Goal: Ask a question: Seek information or help from site administrators or community

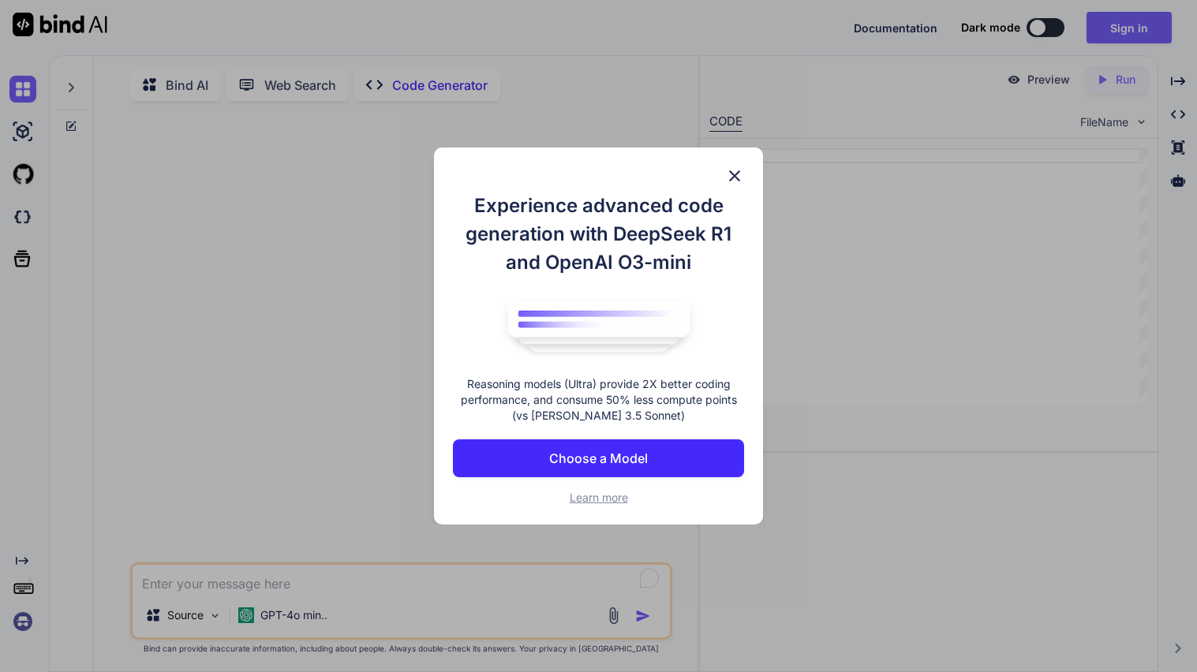
click at [736, 178] on img at bounding box center [734, 176] width 19 height 19
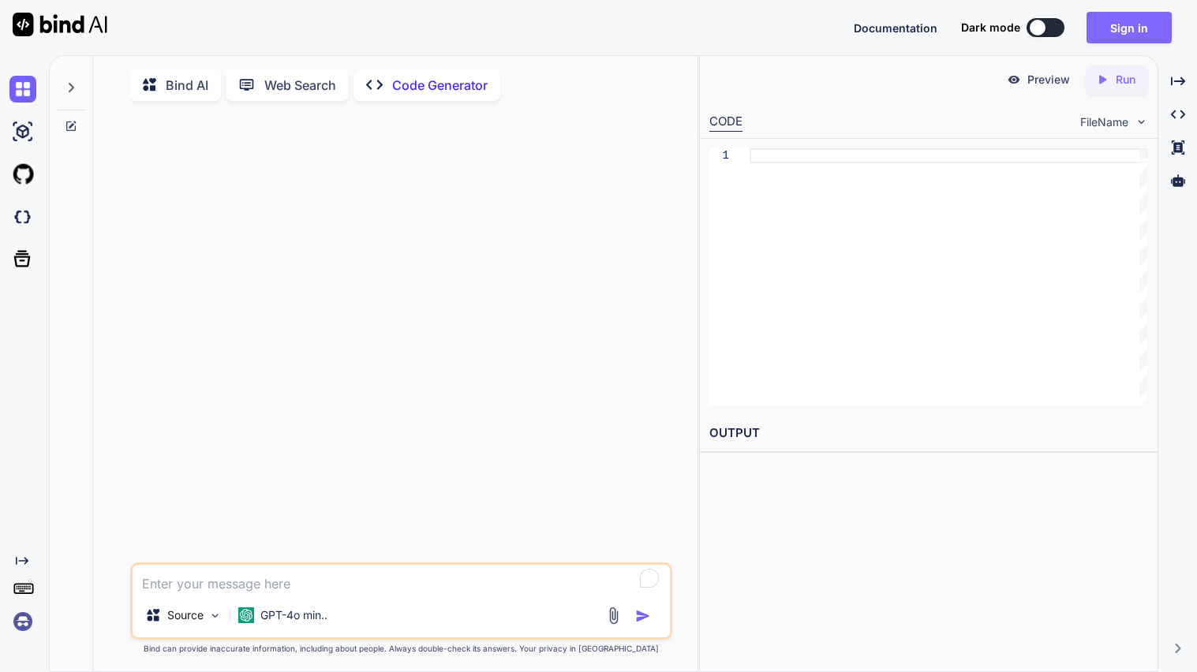
click at [1142, 24] on button "Sign in" at bounding box center [1129, 28] width 85 height 32
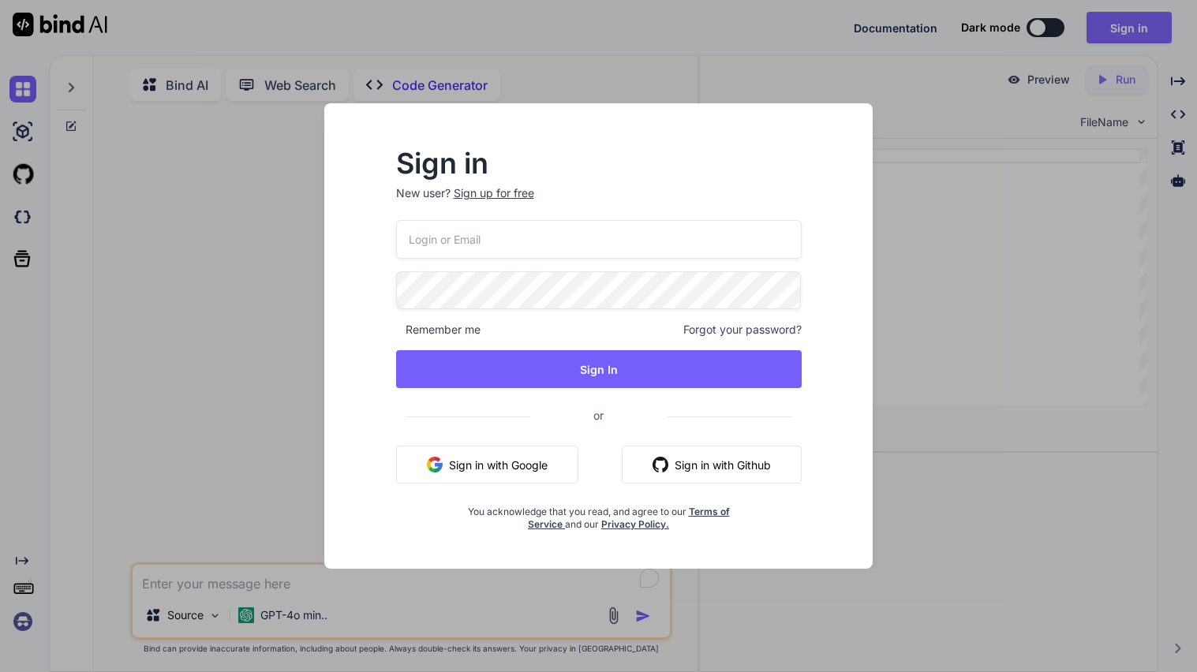
type input "[EMAIL_ADDRESS][DOMAIN_NAME]"
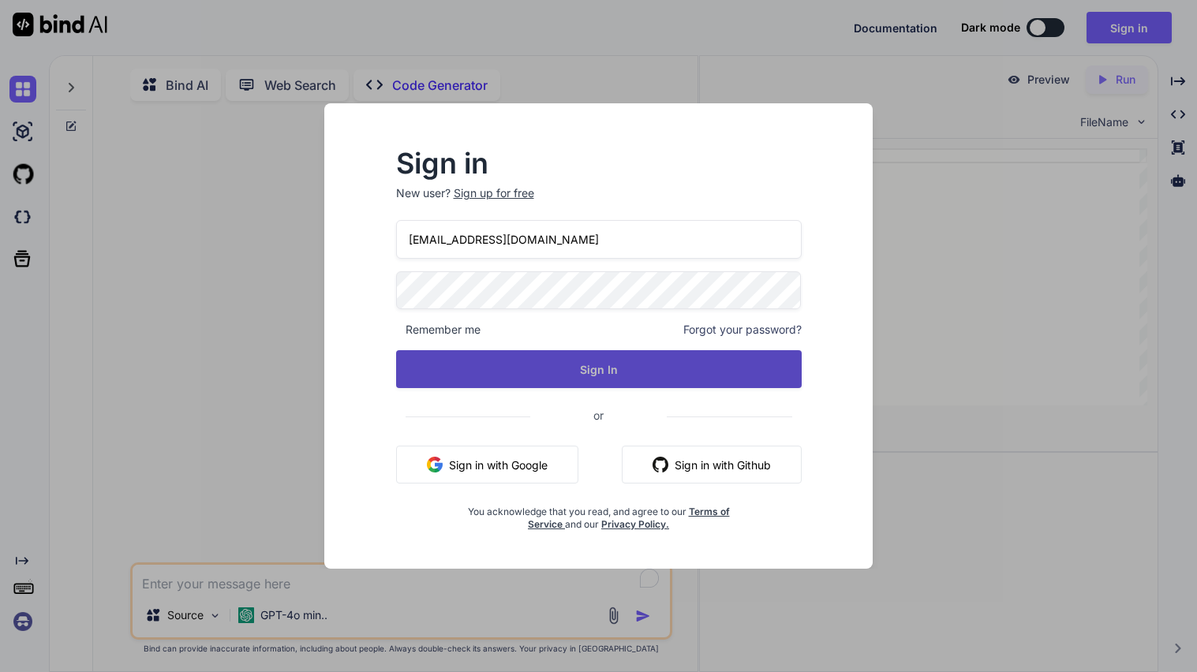
click at [629, 381] on button "Sign In" at bounding box center [599, 369] width 406 height 38
click at [587, 376] on button "Sign In" at bounding box center [599, 369] width 406 height 38
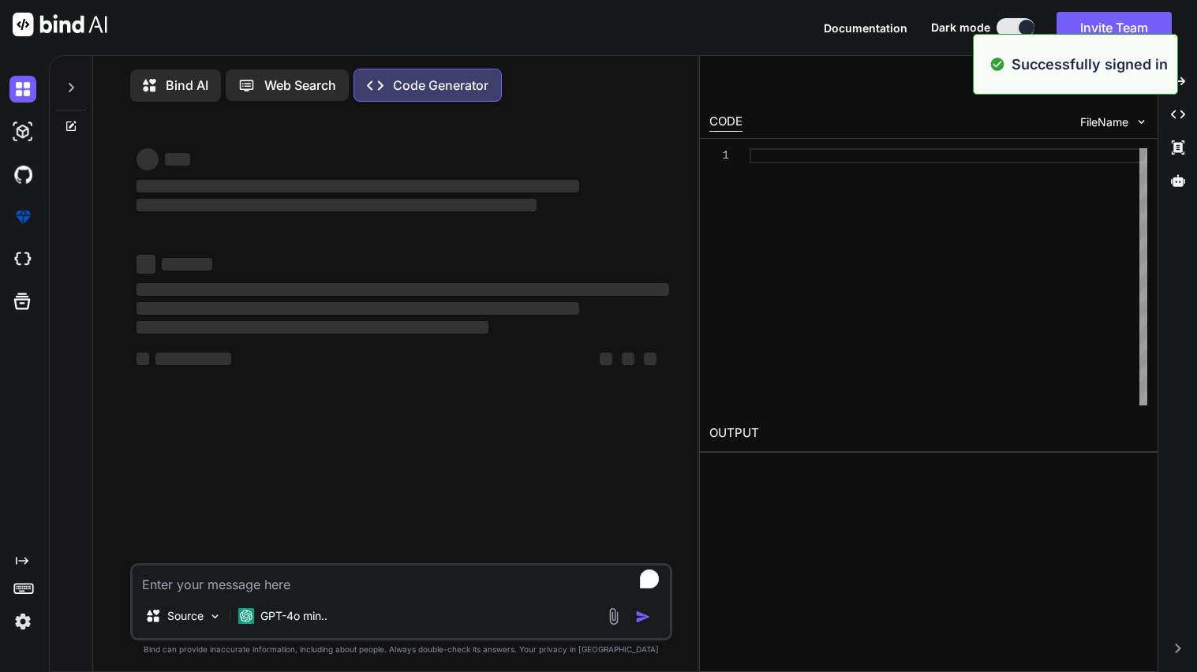
type textarea "x"
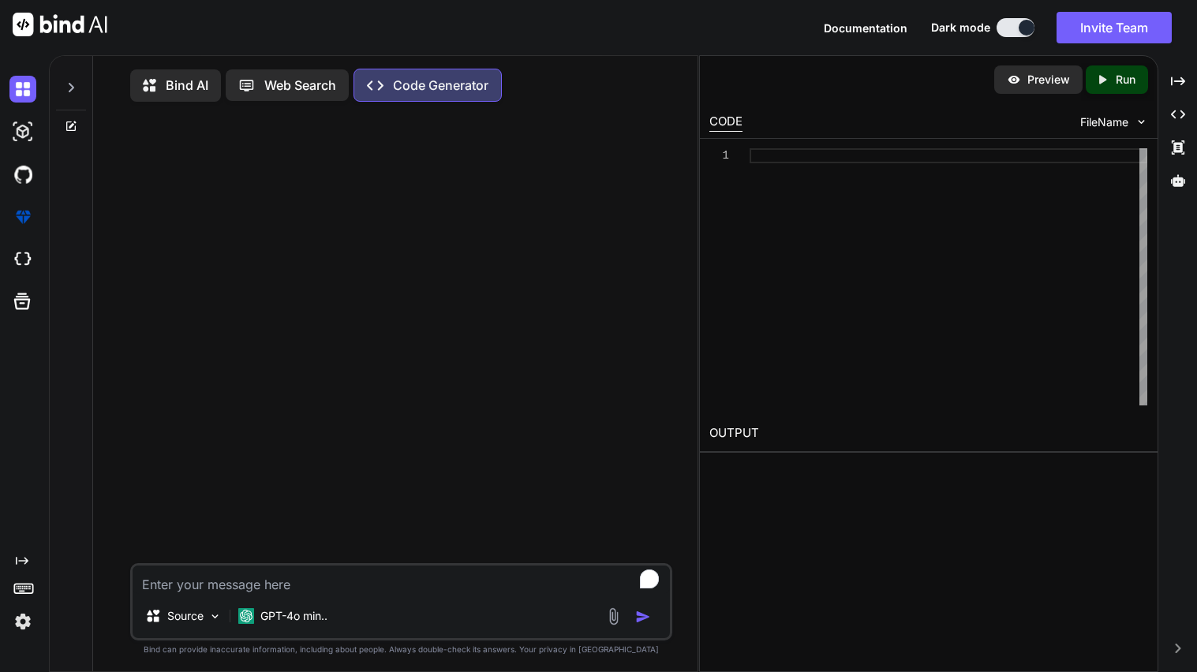
click at [303, 593] on textarea "To enrich screen reader interactions, please activate Accessibility in Grammarl…" at bounding box center [402, 580] width 538 height 28
type textarea "u"
type textarea "x"
type textarea "us"
type textarea "x"
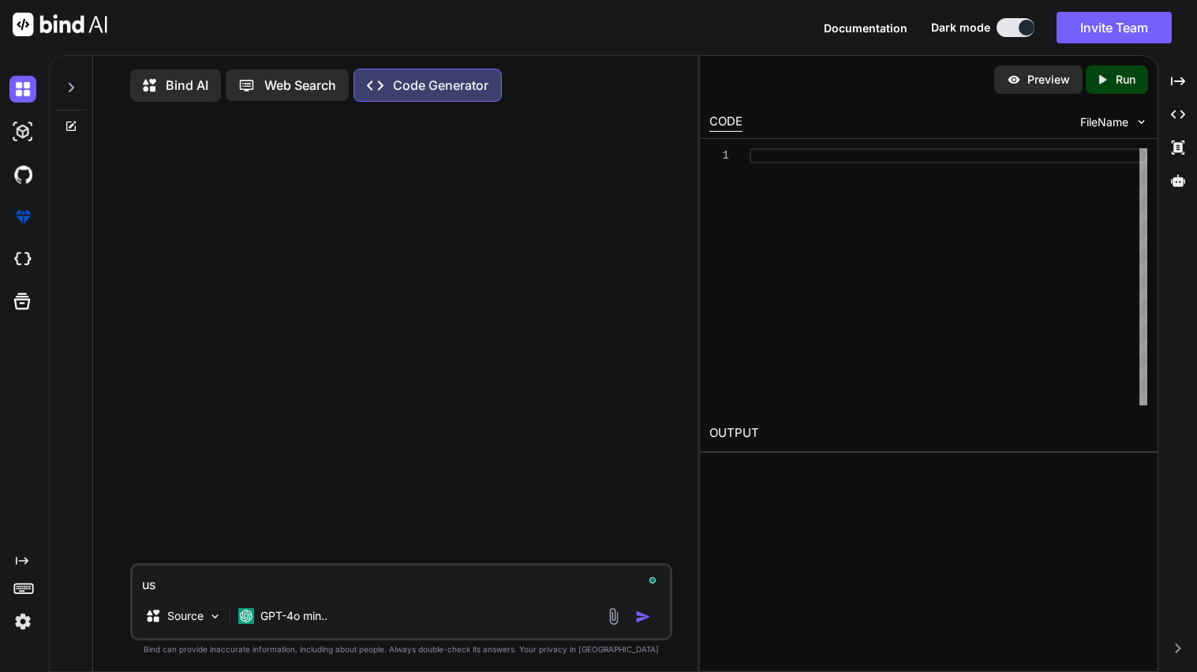
type textarea "usi"
type textarea "x"
type textarea "usin"
type textarea "x"
type textarea "using"
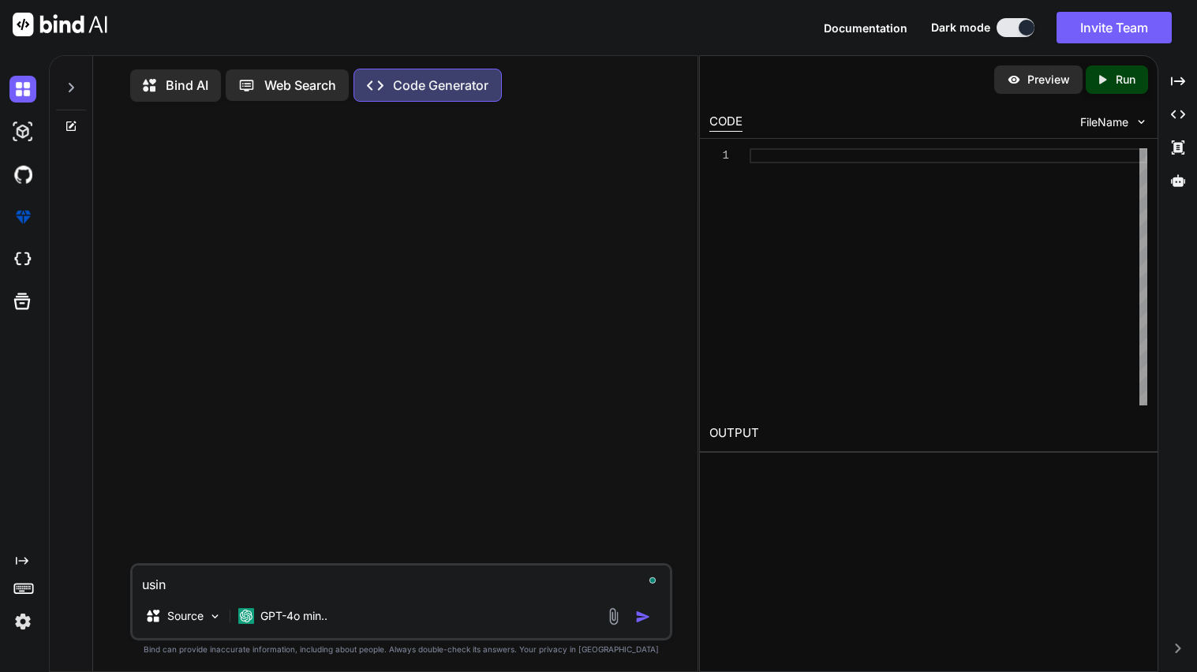
type textarea "x"
type textarea "using"
type textarea "x"
type textarea "using t"
type textarea "x"
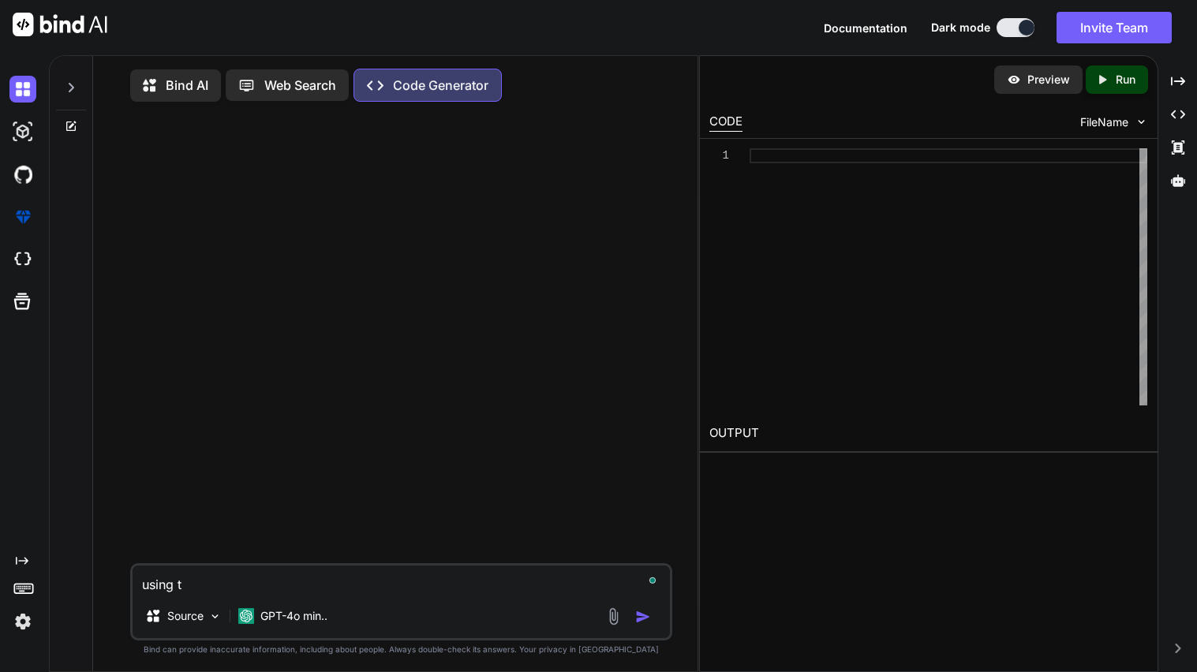
type textarea "using th"
type textarea "x"
type textarea "using this"
type textarea "x"
type textarea "using this"
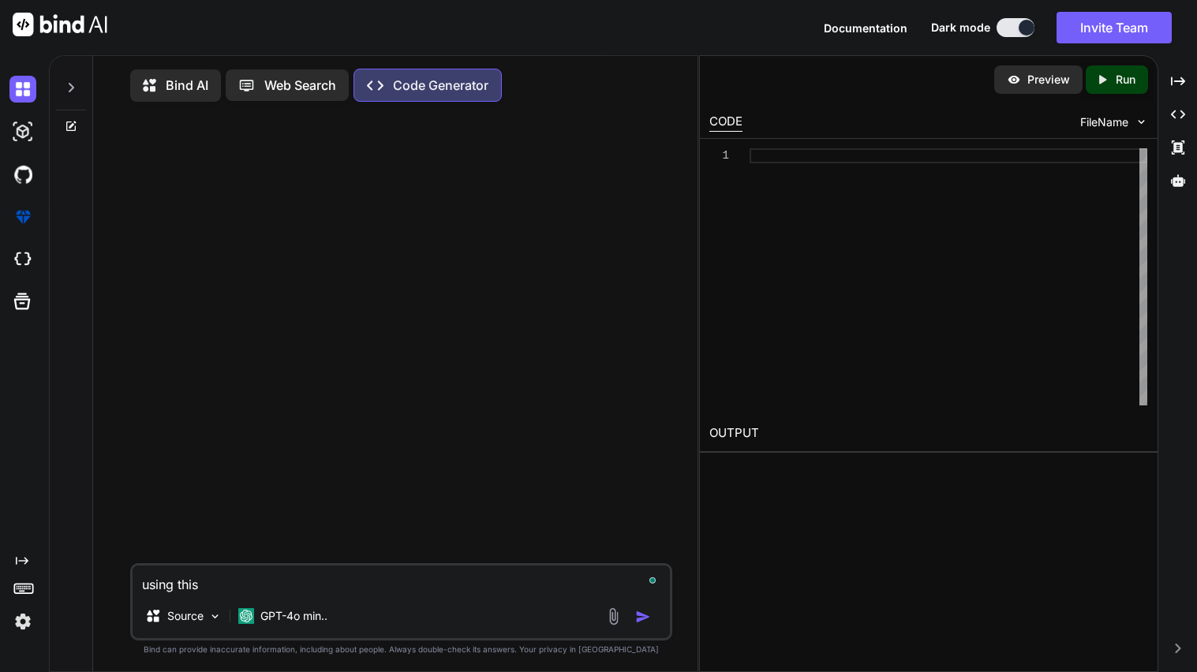
type textarea "x"
type textarea "using this a"
type textarea "x"
type textarea "using this"
type textarea "x"
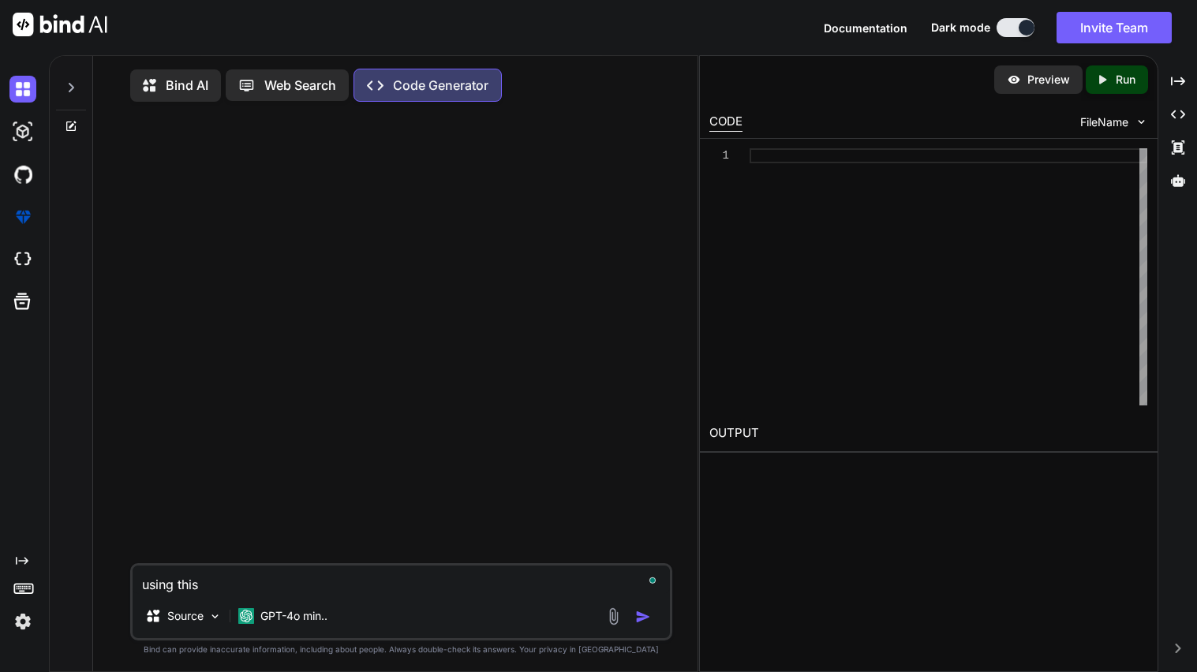
type textarea "using this c"
type textarea "x"
type textarea "using this co"
type textarea "x"
type textarea "using this cod"
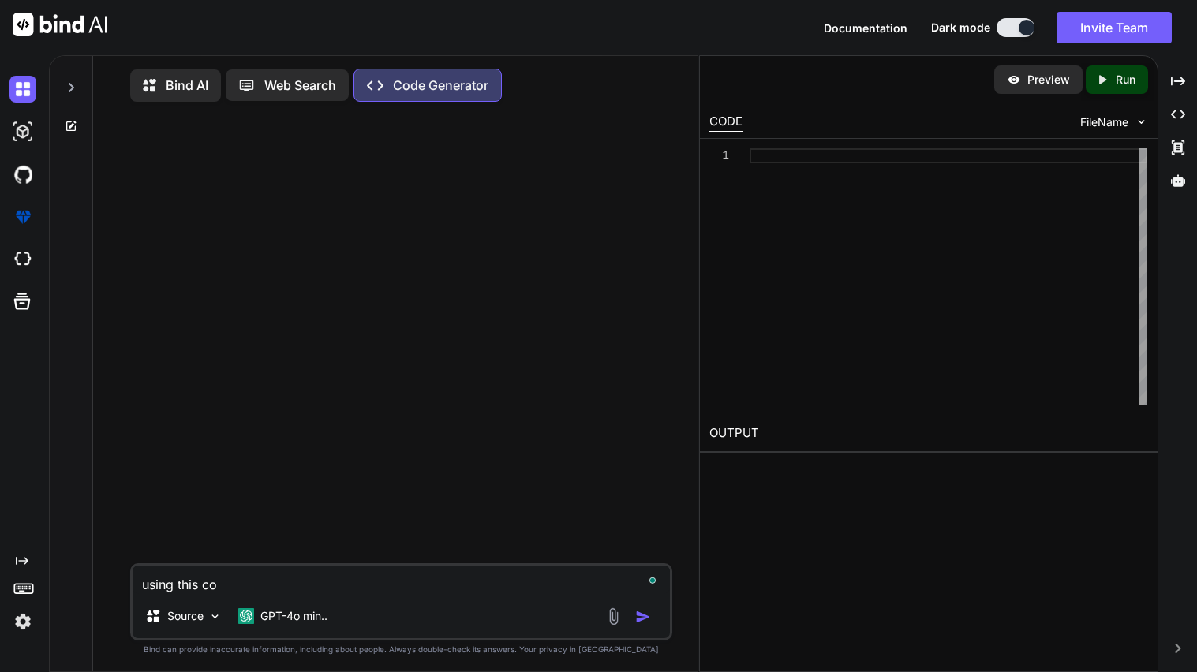
type textarea "x"
type textarea "using this code"
type textarea "x"
type textarea "using this code"
type textarea "x"
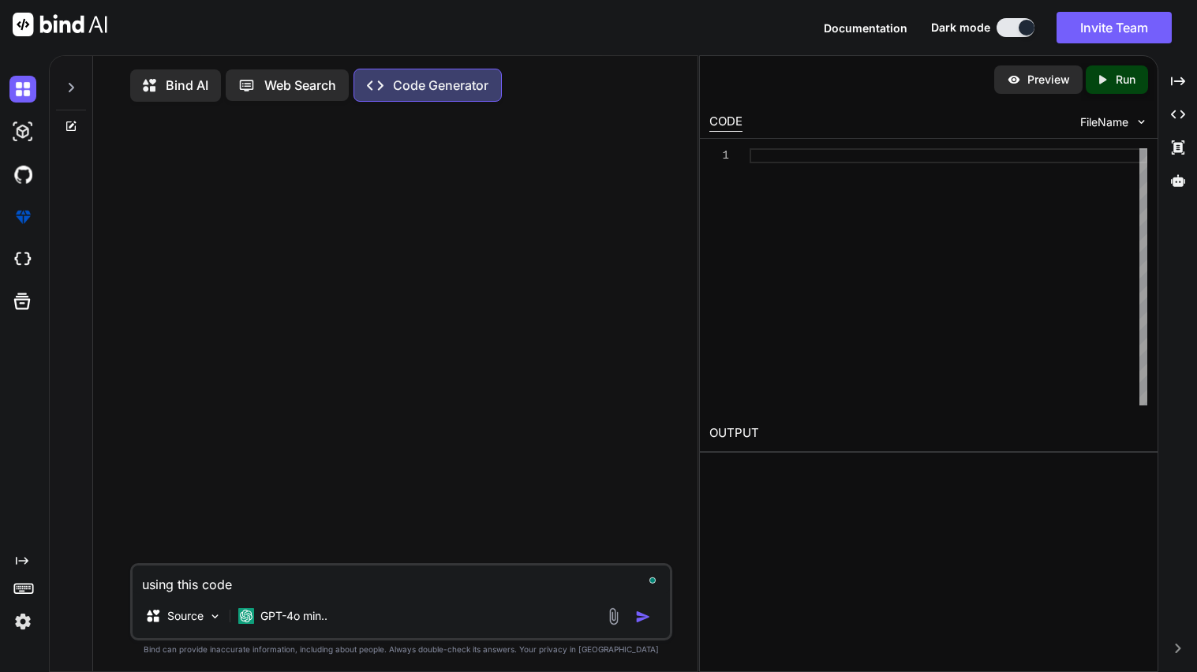
type textarea "using this code a"
type textarea "x"
type textarea "using this code ad"
type textarea "x"
type textarea "using this code add"
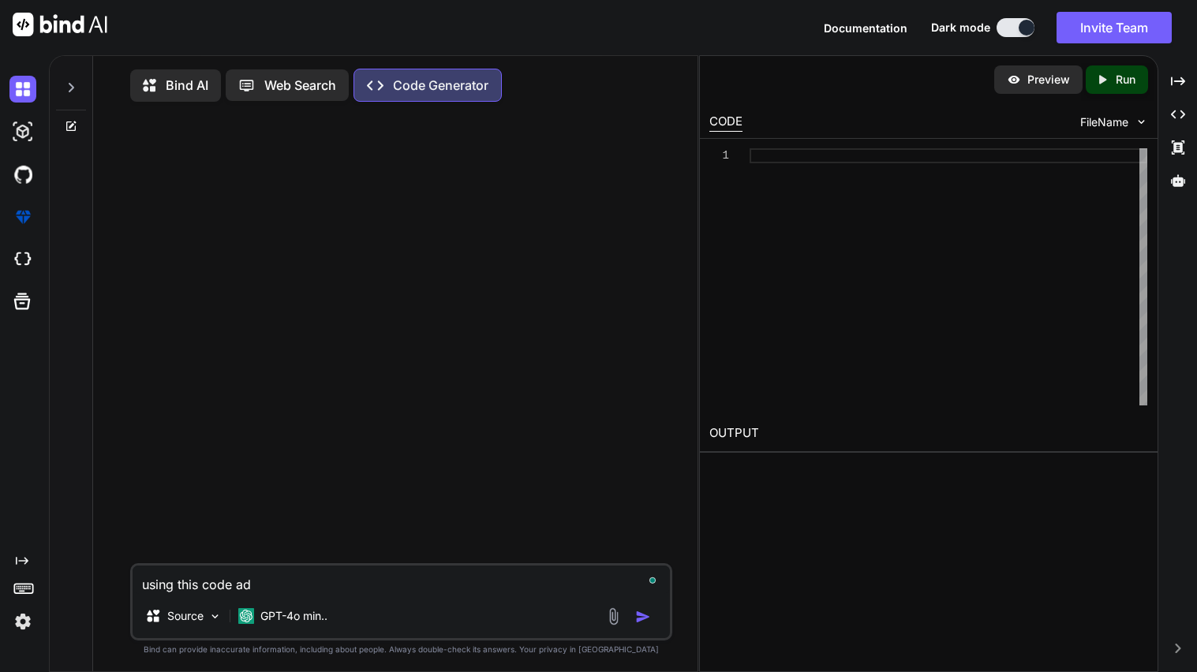
type textarea "x"
type textarea "using this code add"
type textarea "x"
type textarea "using this code add n"
type textarea "x"
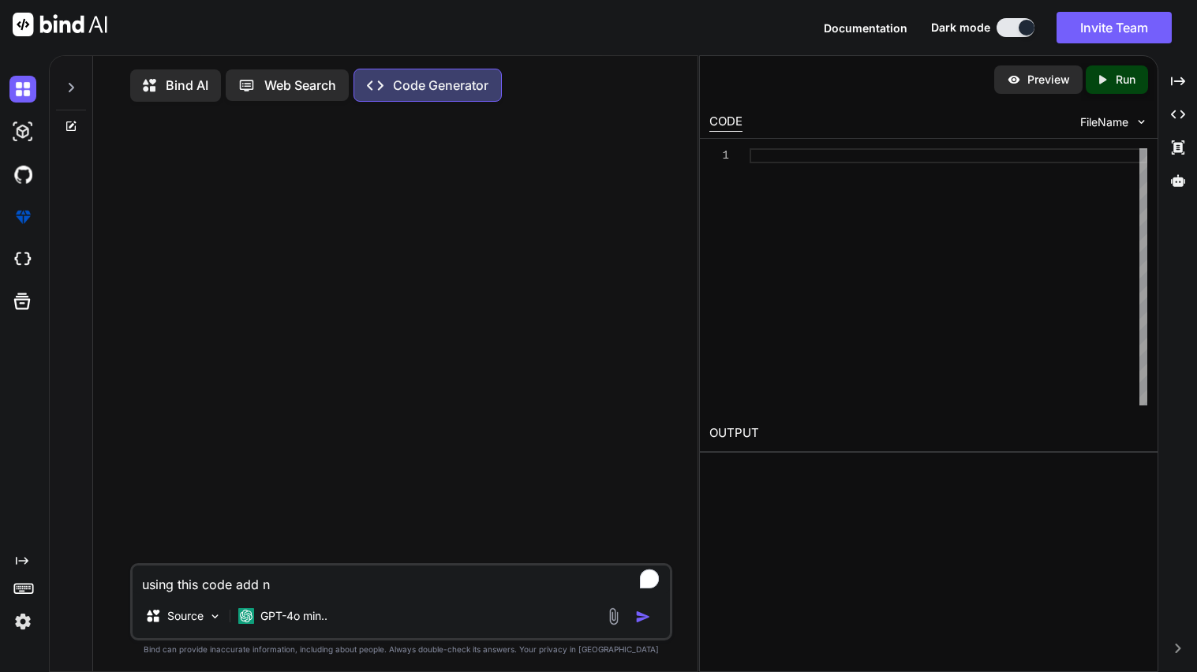
type textarea "using this code add ne"
type textarea "x"
type textarea "using this code add new"
type textarea "x"
type textarea "using this code add new"
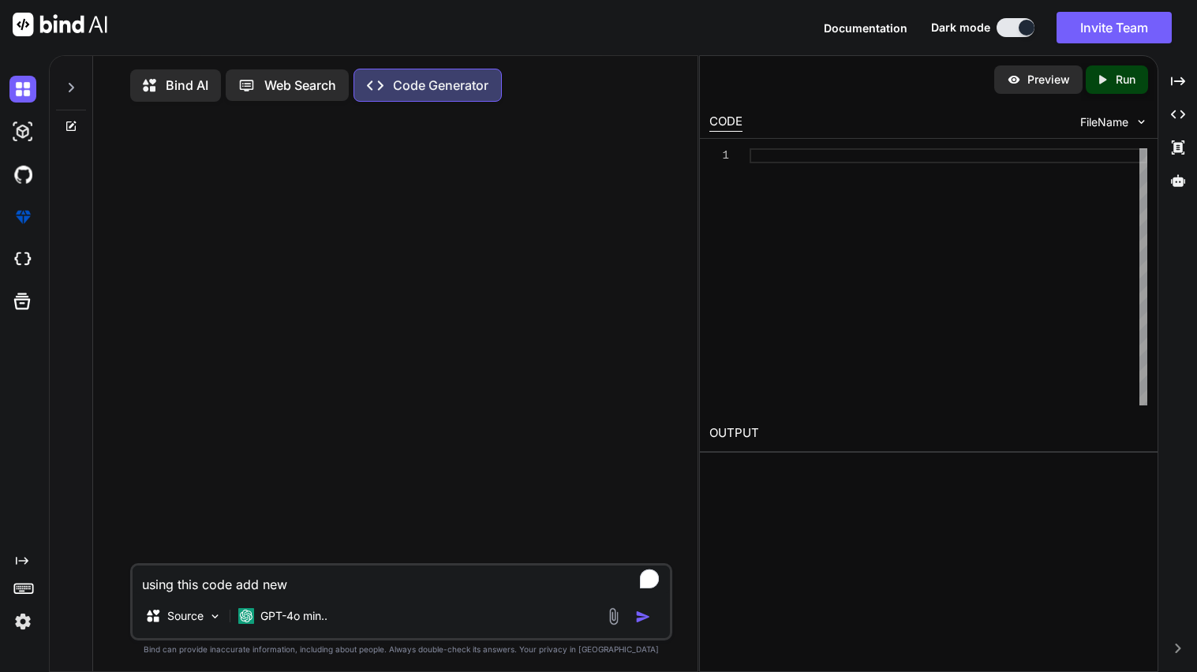
type textarea "x"
type textarea "using this code add new n"
type textarea "x"
type textarea "using this code add new ne"
type textarea "x"
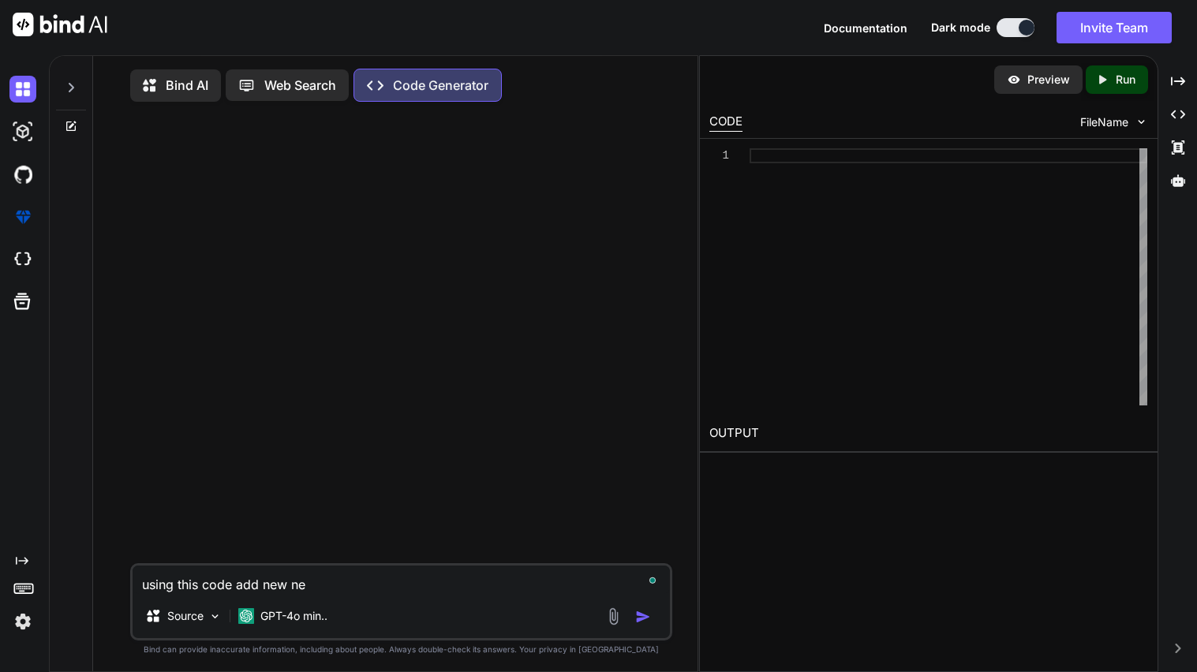
type textarea "using this code add new net"
type textarea "x"
type textarea "using this code add new netw"
type textarea "x"
type textarea "using this code add new netwo"
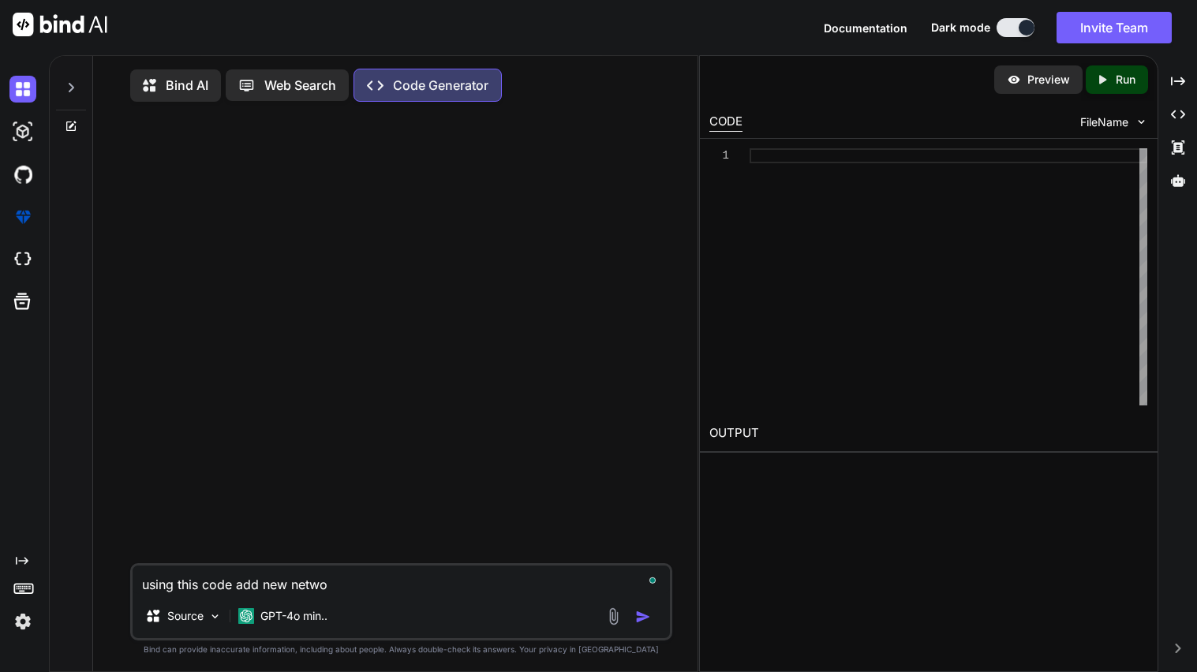
type textarea "x"
type textarea "using this code add new networ"
type textarea "x"
type textarea "using this code add new network"
type textarea "x"
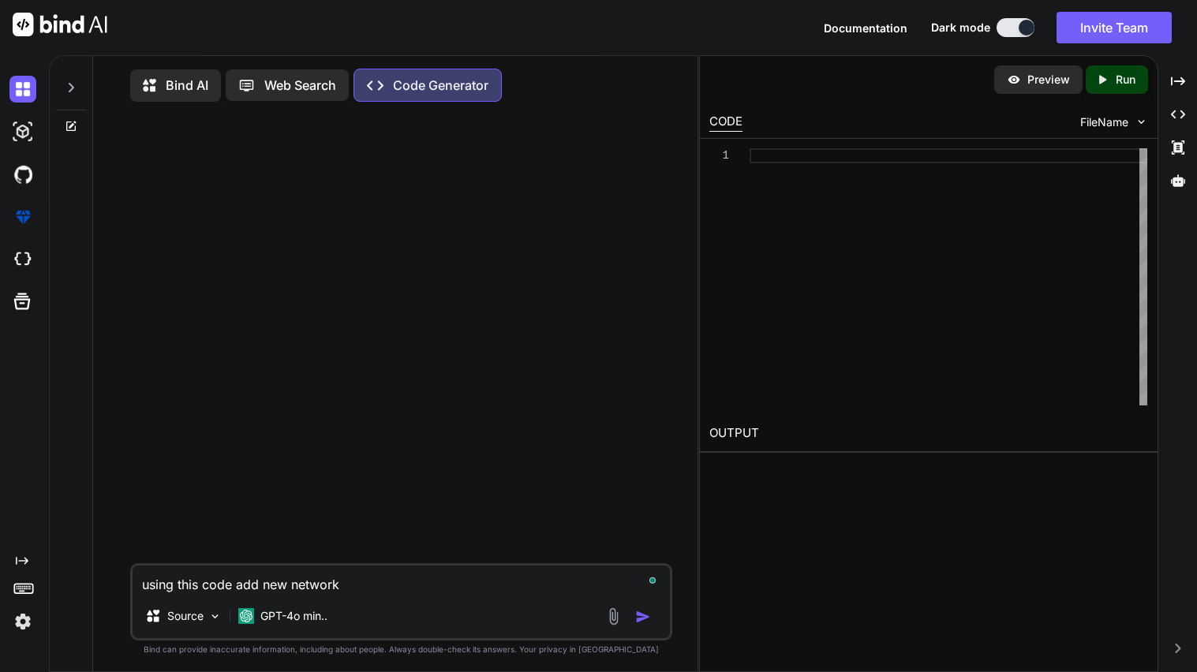
type textarea "using this code add new network"
type textarea "x"
type textarea "using this code add new network o"
type textarea "x"
type textarea "using this code add new network op"
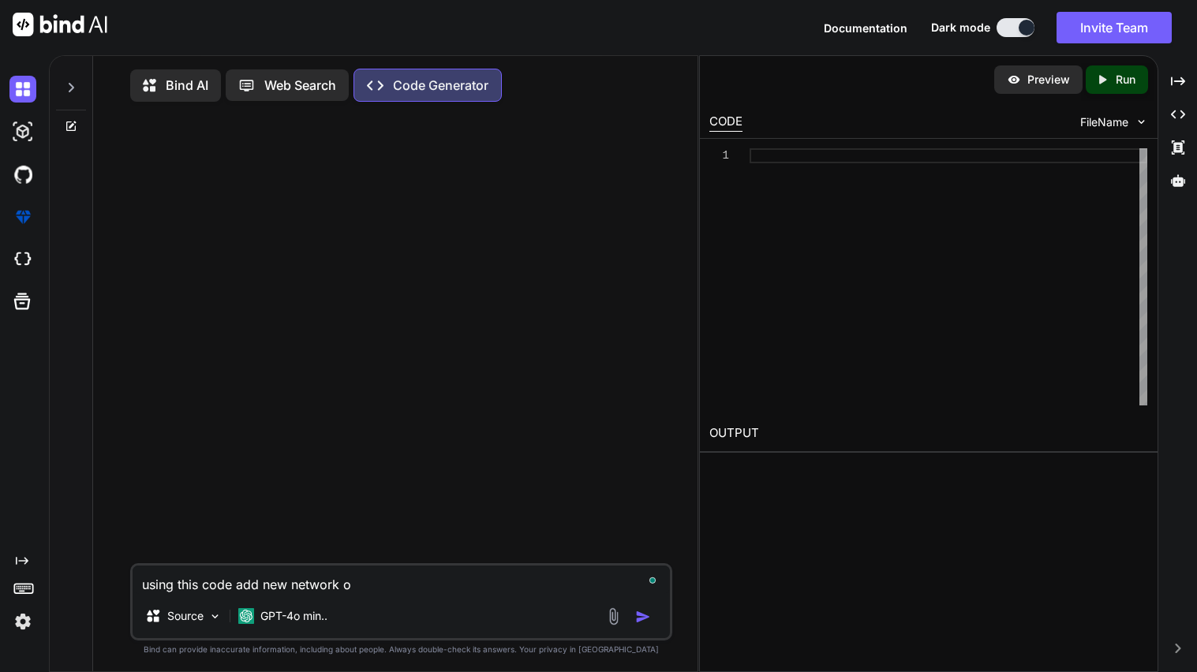
type textarea "x"
type textarea "using this code add new network opt"
type textarea "x"
type textarea "using this code add new network opti"
type textarea "x"
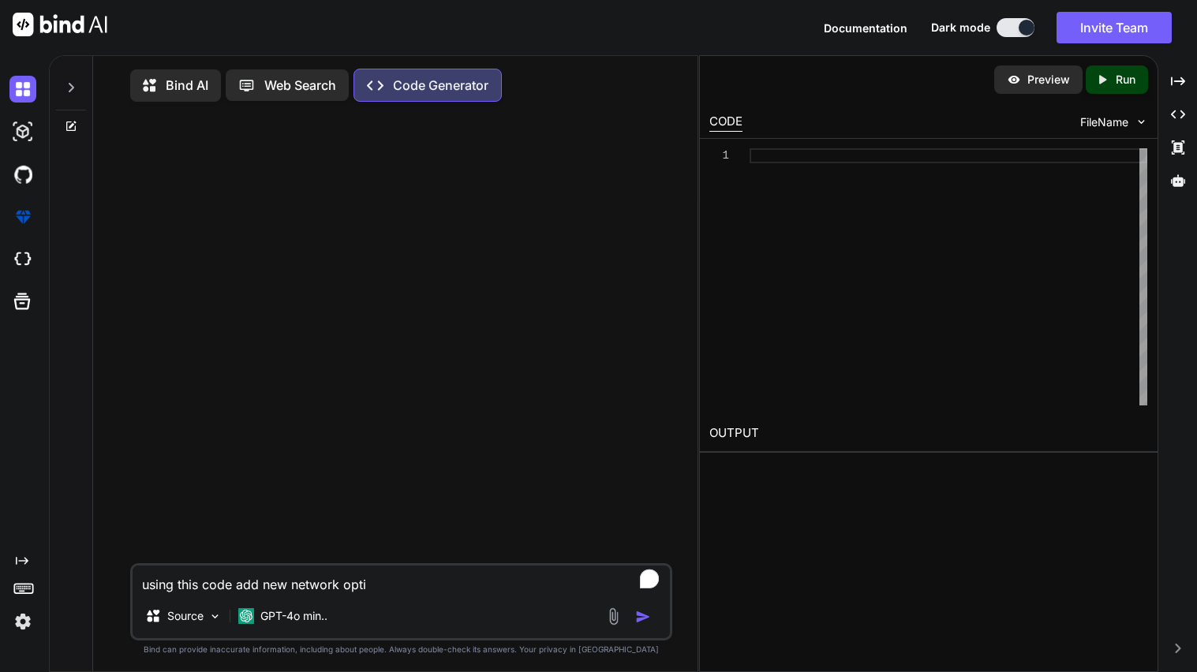
type textarea "using this code add new network optio"
type textarea "x"
type textarea "using this code add new network option"
type textarea "x"
type textarea "using this code add new network options"
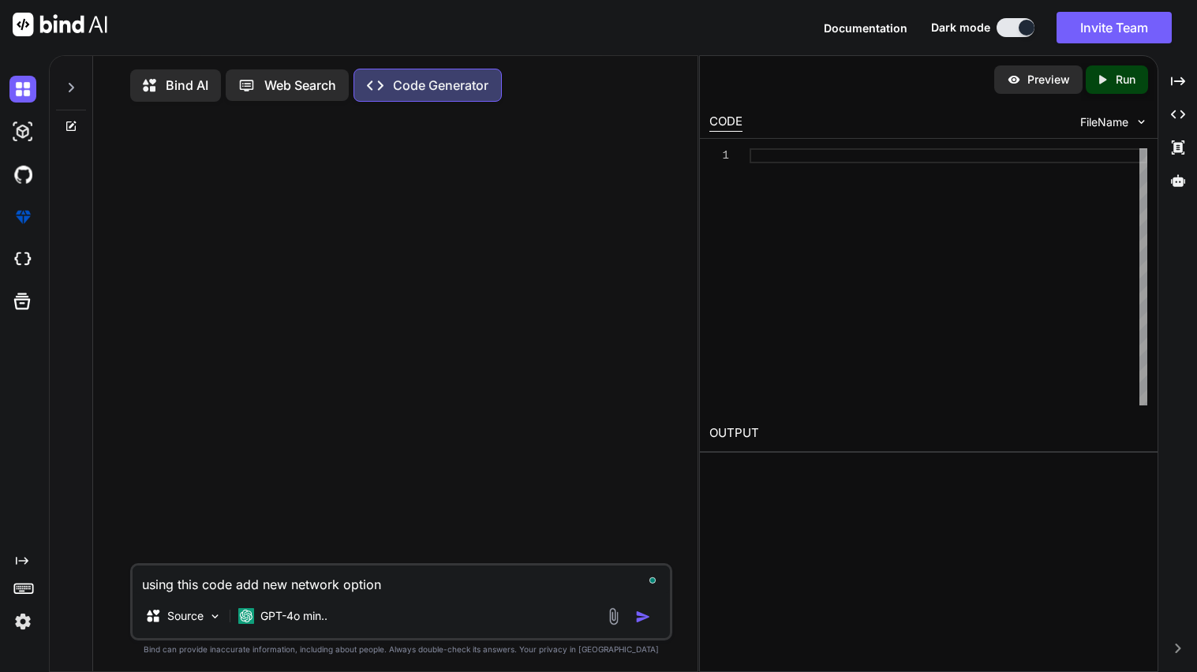
type textarea "x"
type textarea "using this code add new network options"
type textarea "x"
type textarea "using this code add new network options t"
type textarea "x"
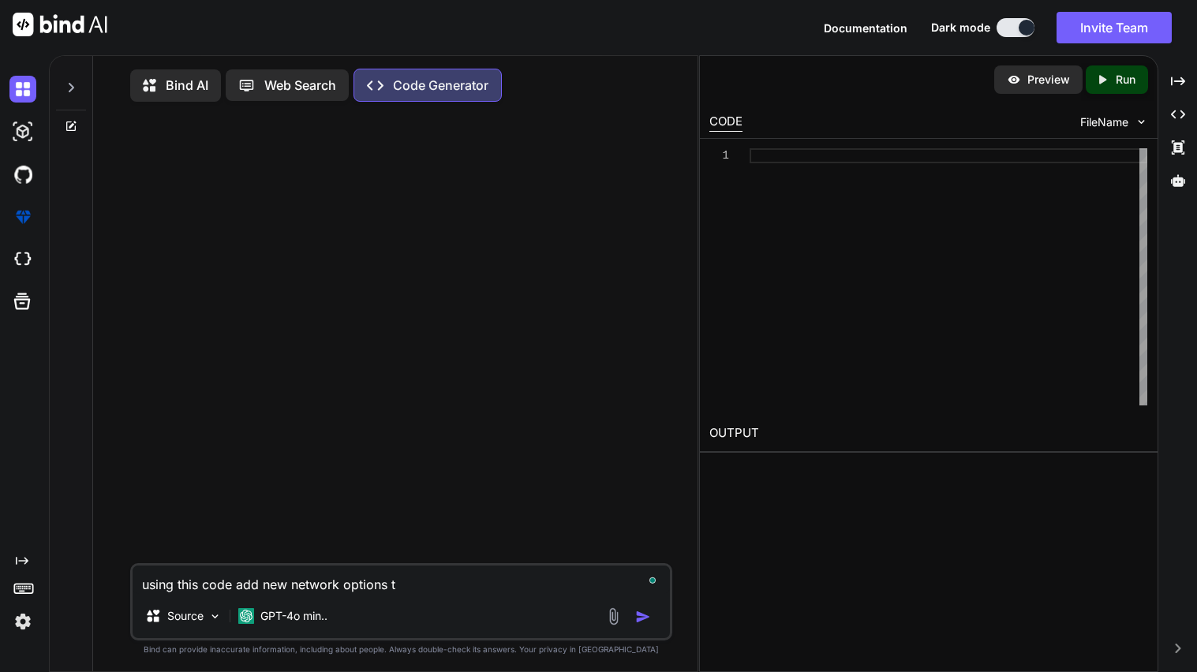
type textarea "using this code add new network options to"
type textarea "x"
type textarea "using this code add new network options to"
type textarea "x"
type textarea "using this code add new network options to th"
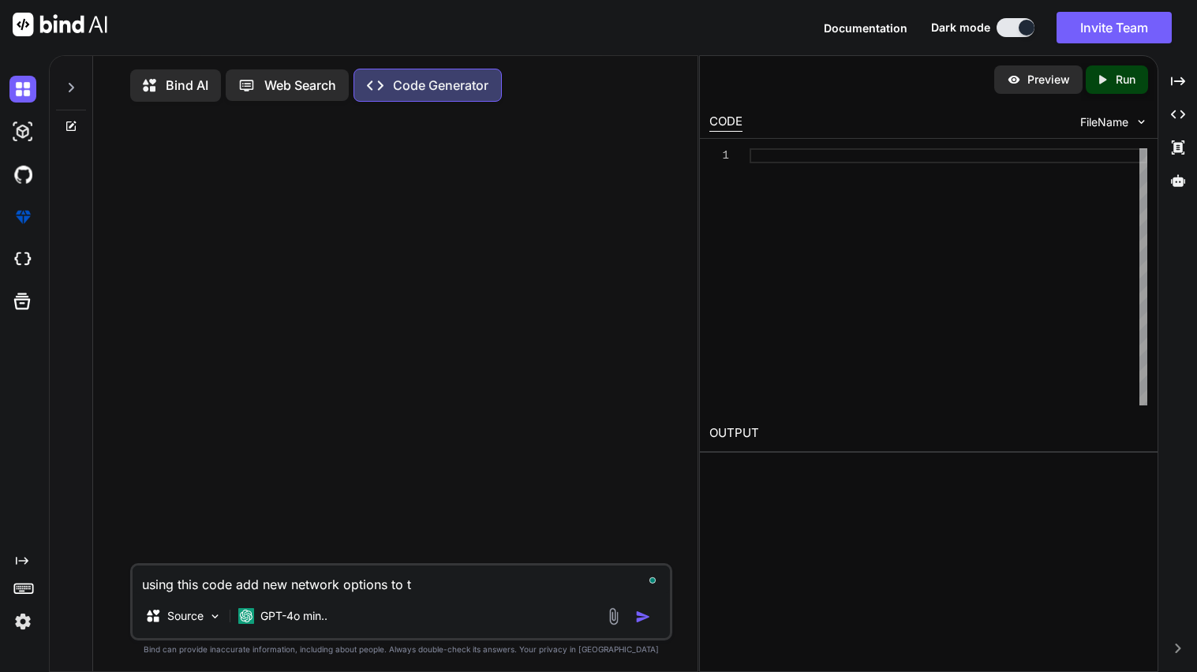
type textarea "x"
type textarea "using this code add new network options to the"
type textarea "x"
type textarea "using this code add new network options to the"
type textarea "x"
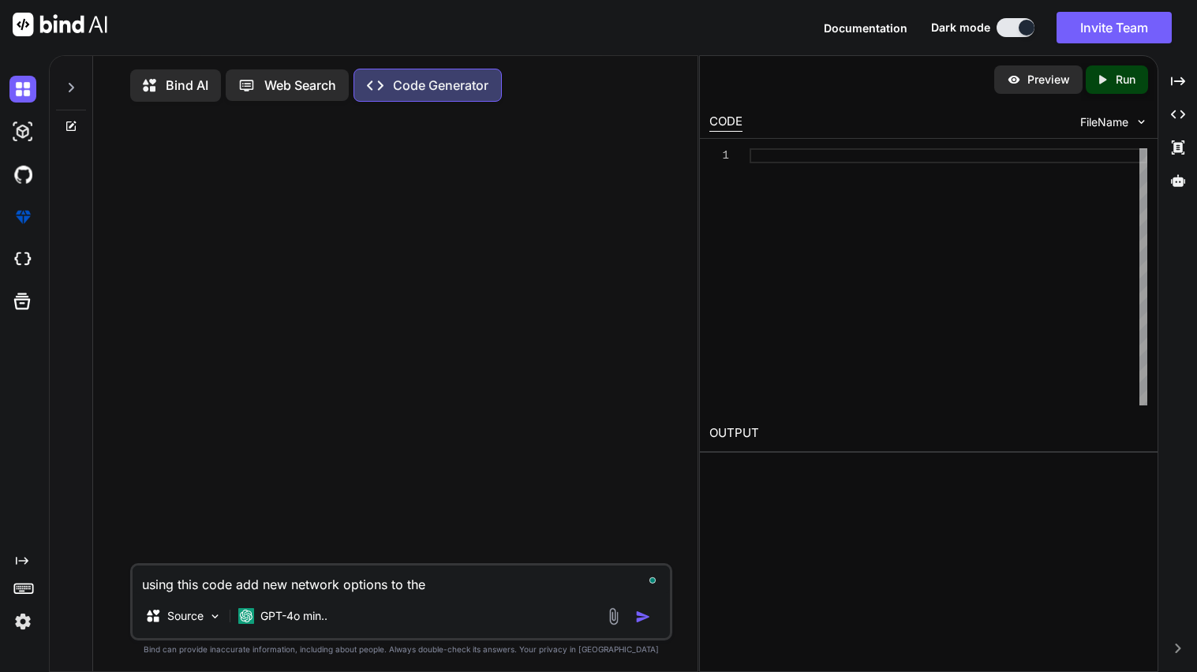
type textarea "using this code add new network options to the p"
type textarea "x"
type textarea "using this code add new network options to the pr"
type textarea "x"
type textarea "using this code add new network options to the pro"
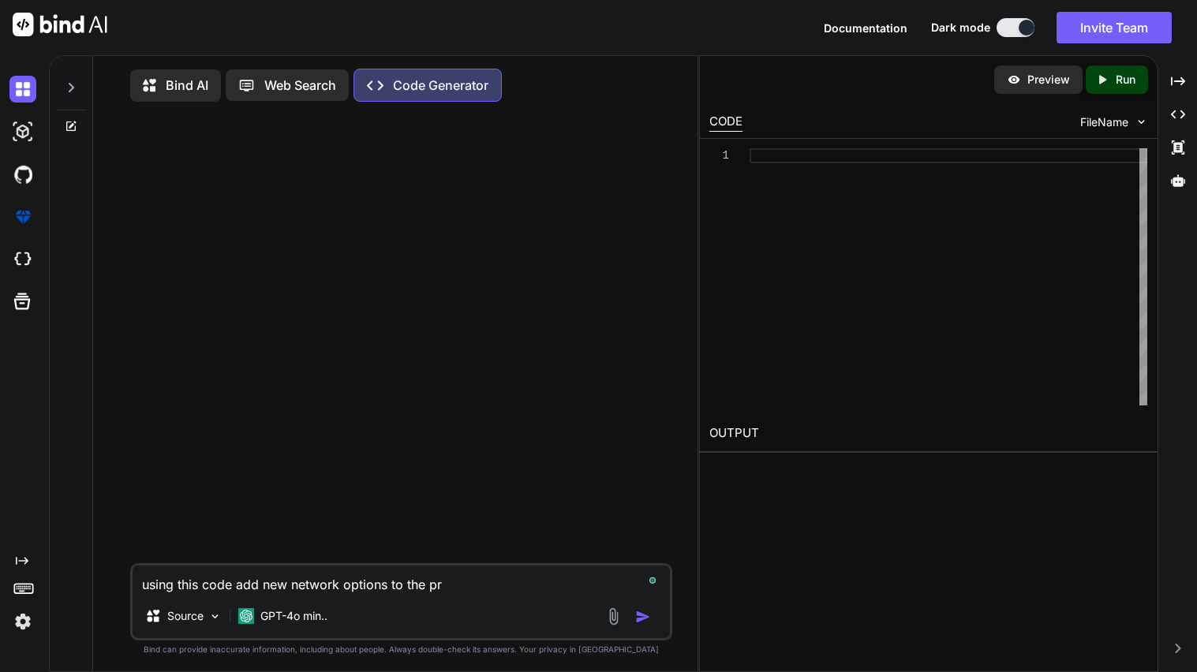
type textarea "x"
type textarea "using this code add new network options to the prox"
type textarea "x"
type textarea "using this code add new network options to the proxy"
type textarea "x"
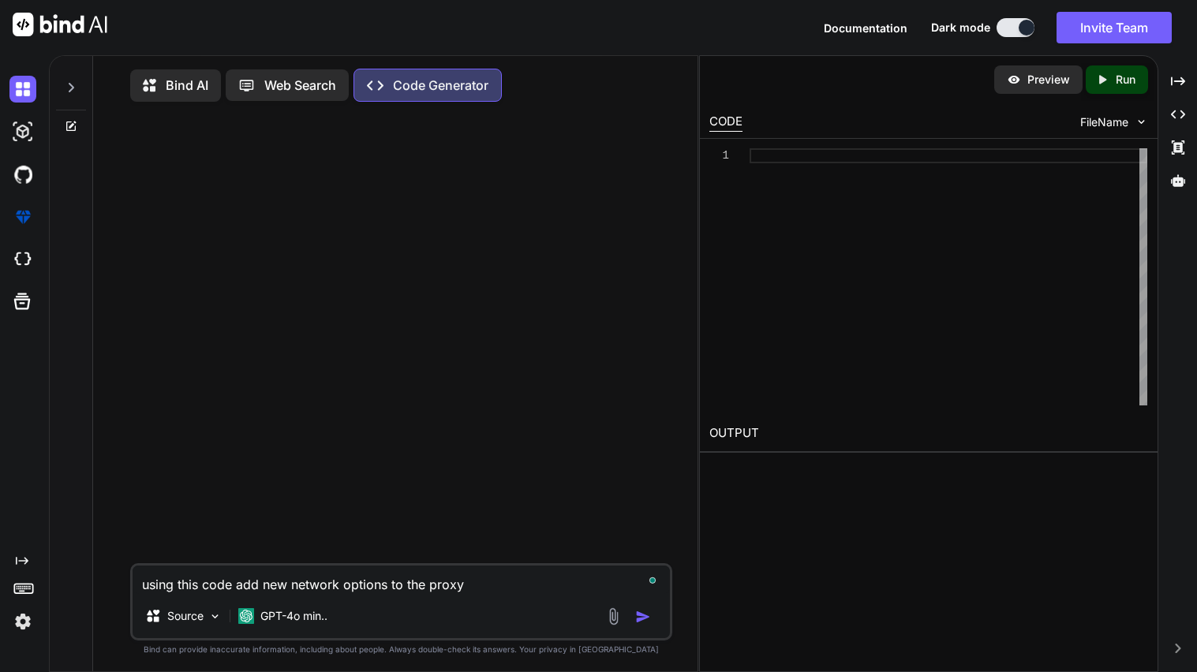
type textarea "using this code add new network options to the proxy"
type textarea "x"
type textarea "using this code add new network options to the proxy l"
type textarea "x"
type textarea "using this code add new network options to the proxy li"
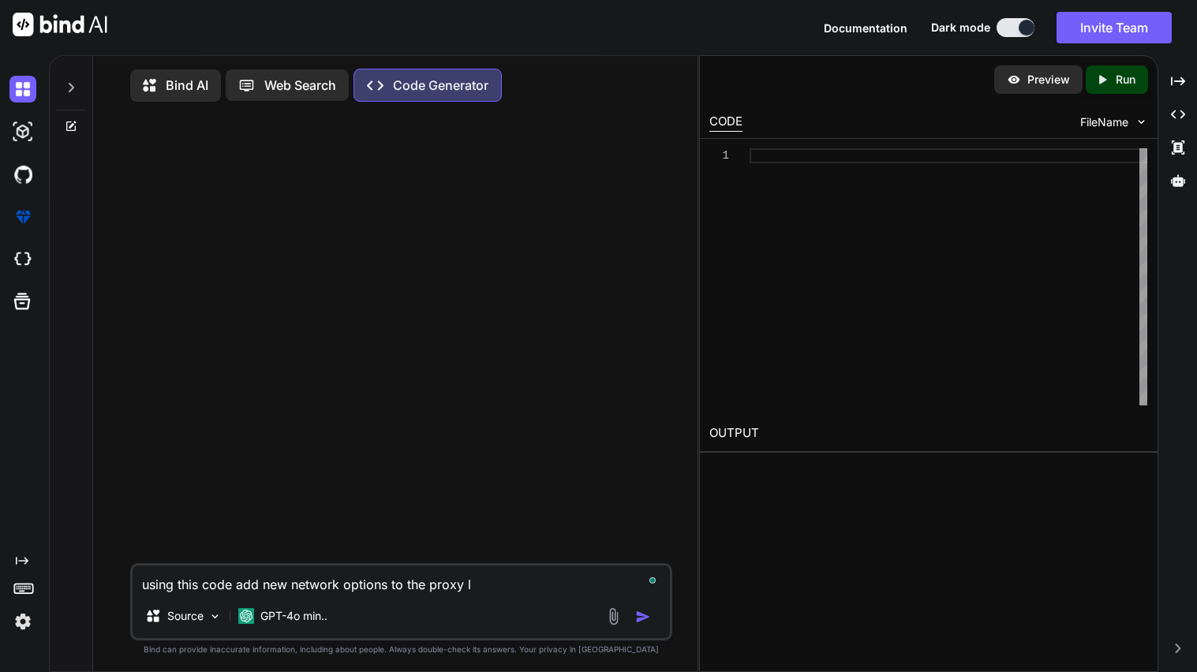
type textarea "x"
type textarea "using this code add new network options to the proxy lis"
type textarea "x"
type textarea "using this code add new network options to the proxy list"
type textarea "x"
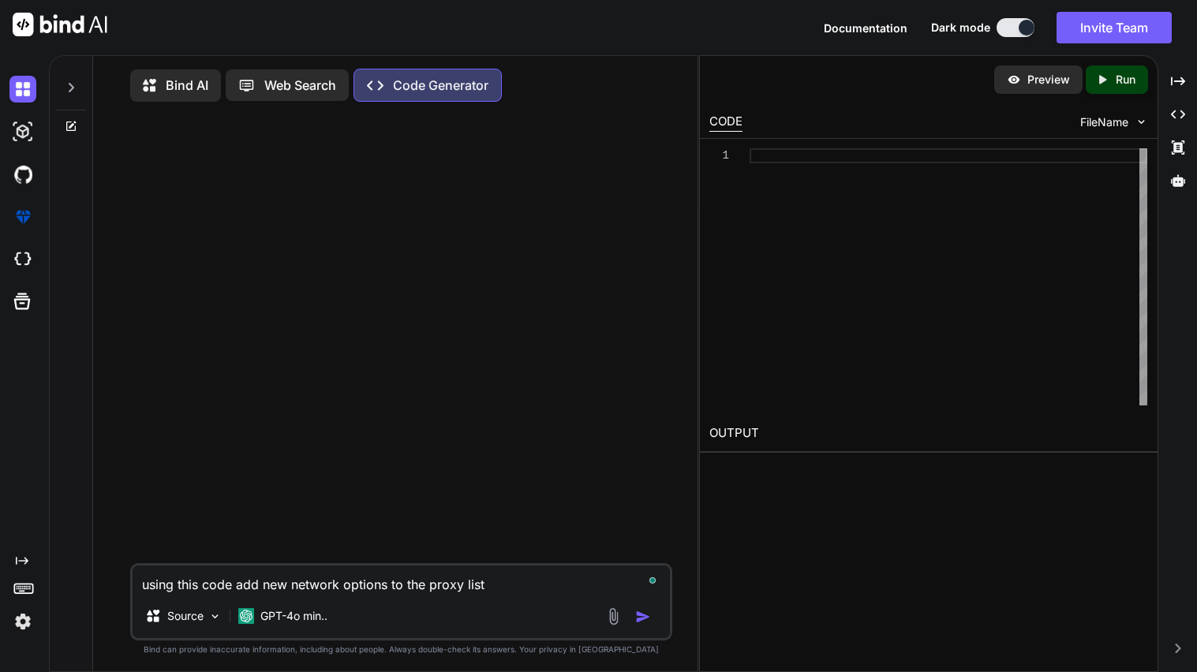
type textarea "using this code add new network options to the proxy list"
type textarea "x"
type textarea "using this code add new network options to the proxy list t"
type textarea "x"
type textarea "using this code add new network options to the proxy list th"
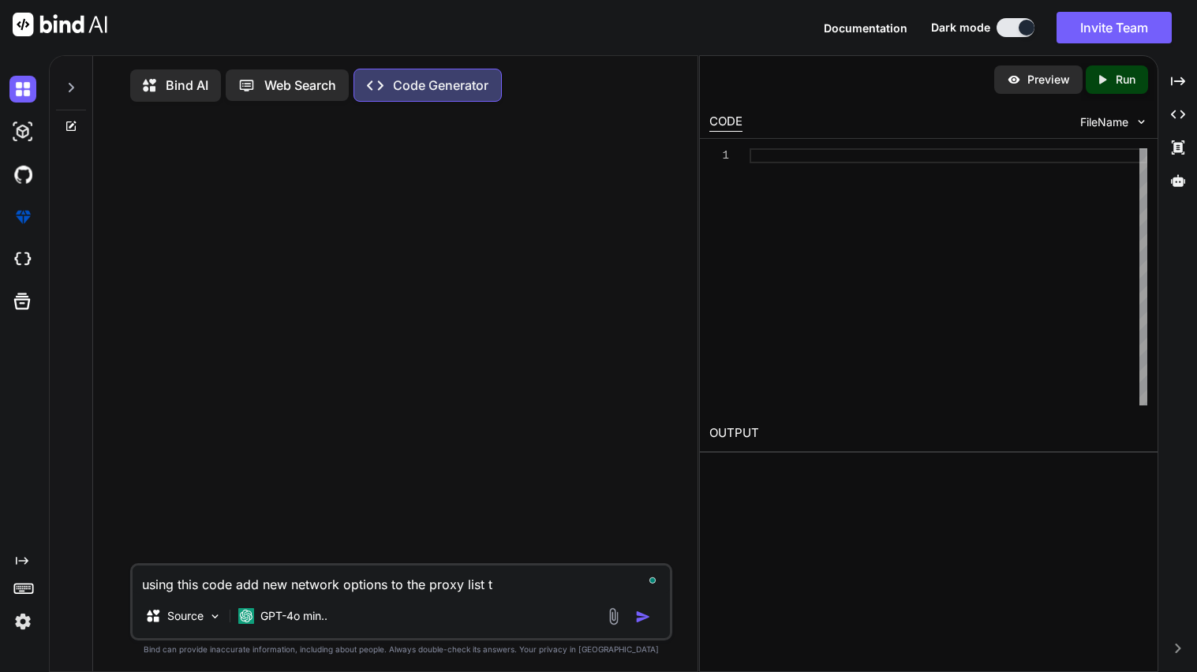
type textarea "x"
type textarea "using this code add new network options to the proxy list that"
type textarea "x"
type textarea "using this code add new network options to the proxy list that"
type textarea "x"
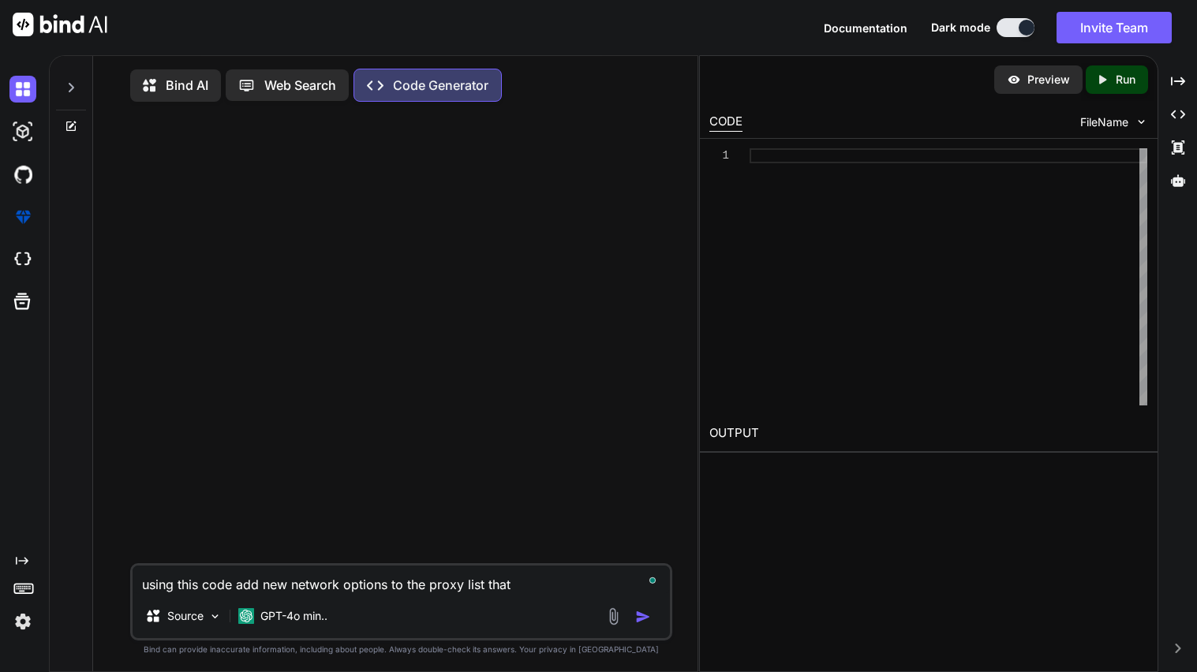
type textarea "using this code add new network options to the proxy list that i"
type textarea "x"
type textarea "using this code add new network options to the proxy list that i"
type textarea "x"
type textarea "using this code add new network options to the proxy list that i c"
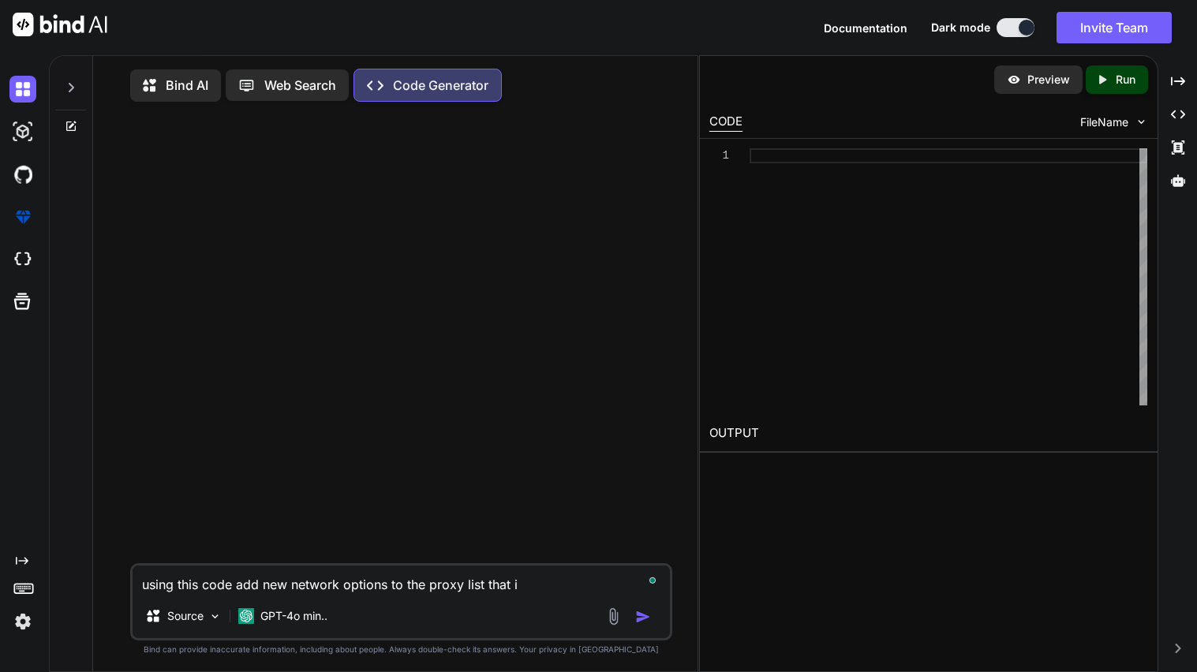
type textarea "x"
type textarea "using this code add new network options to the proxy list that i ca"
type textarea "x"
type textarea "using this code add new network options to the proxy list that i can"
type textarea "x"
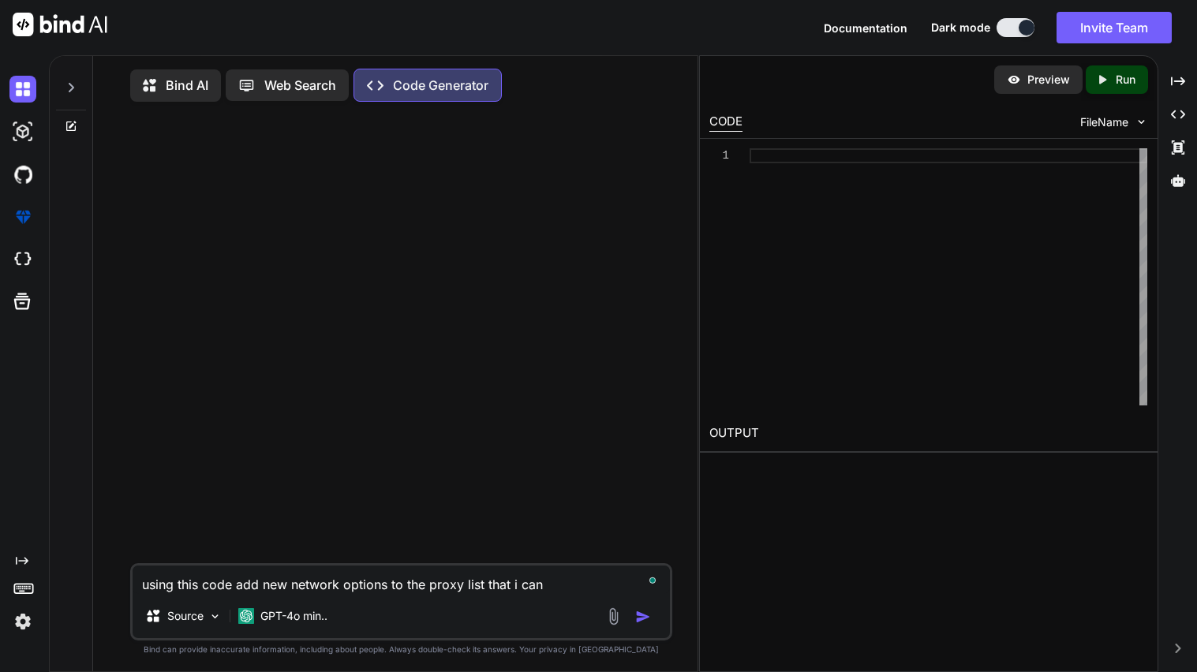
type textarea "using this code add new network options to the proxy list that i can"
type textarea "x"
type textarea "using this code add new network options to the proxy list that i can u"
type textarea "x"
type textarea "using this code add new network options to the proxy list that i can us"
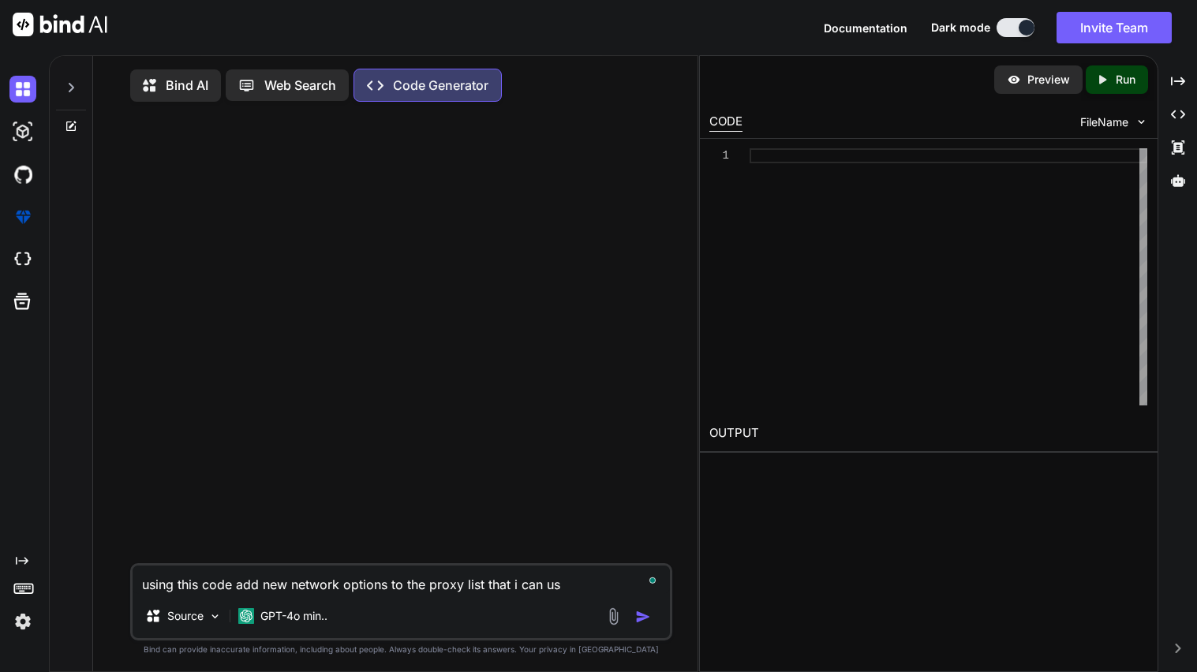
type textarea "x"
type textarea "using this code add new network options to the proxy list that i can use"
type textarea "x"
type textarea "using this code add new network options to the proxy list that i can use"
type textarea "x"
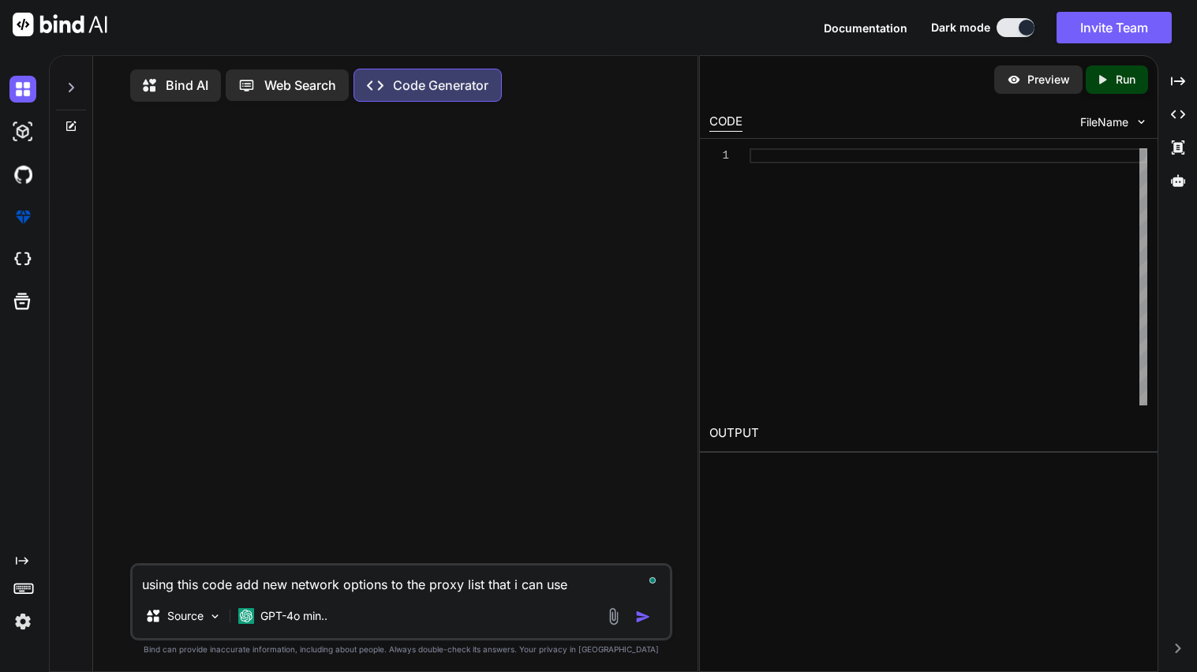
type textarea "using this code add new network options to the proxy list that i can use a"
type textarea "x"
type textarea "using this code add new network options to the proxy list that i can use as"
type textarea "x"
type textarea "using this code add new network options to the proxy list that i can use as"
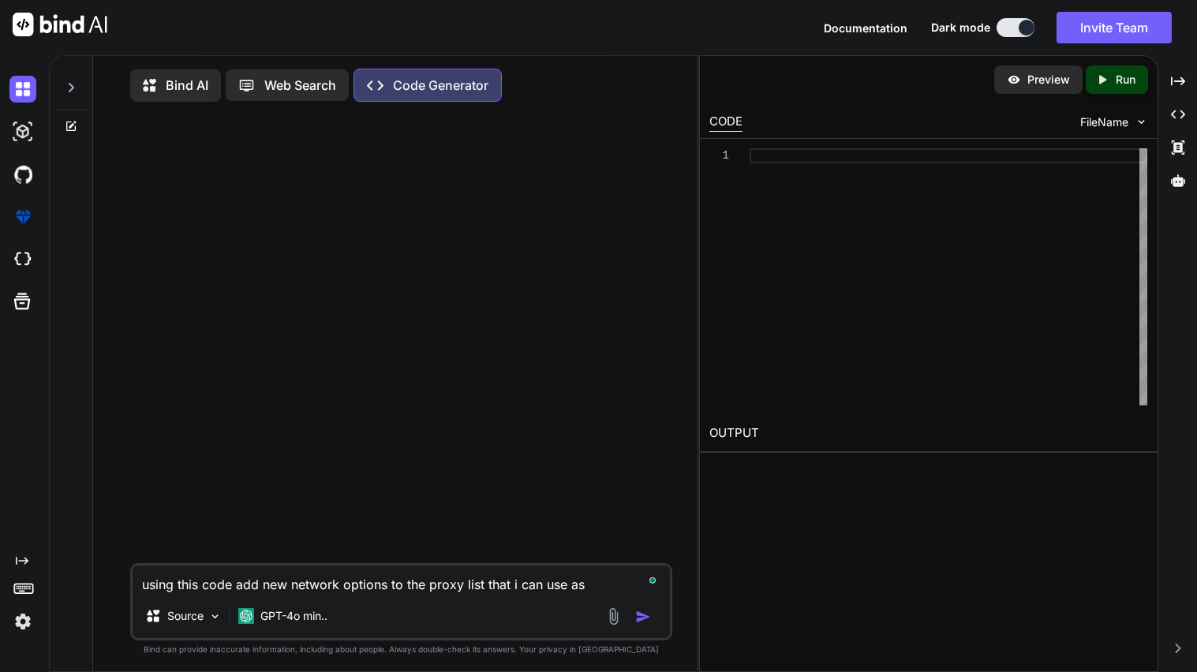
type textarea "x"
type textarea "using this code add new network options to the proxy list that i can use as v"
type textarea "x"
type textarea "using this code add new network options to the proxy list that i can use as vp"
type textarea "x"
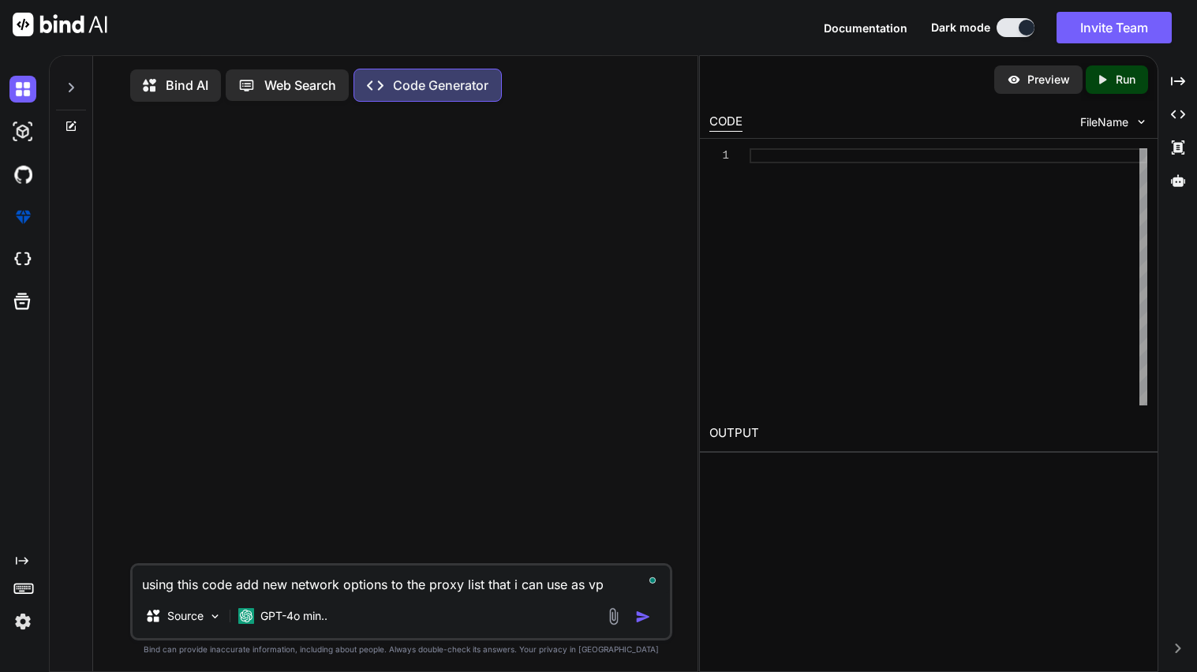
type textarea "using this code add new network options to the proxy list that i can use as vpn"
type textarea "x"
type textarea "using this code add new network options to the proxy list that i can use as vpn"
type textarea "x"
type textarea "using this code add new network options to the proxy list that i can use as vpn…"
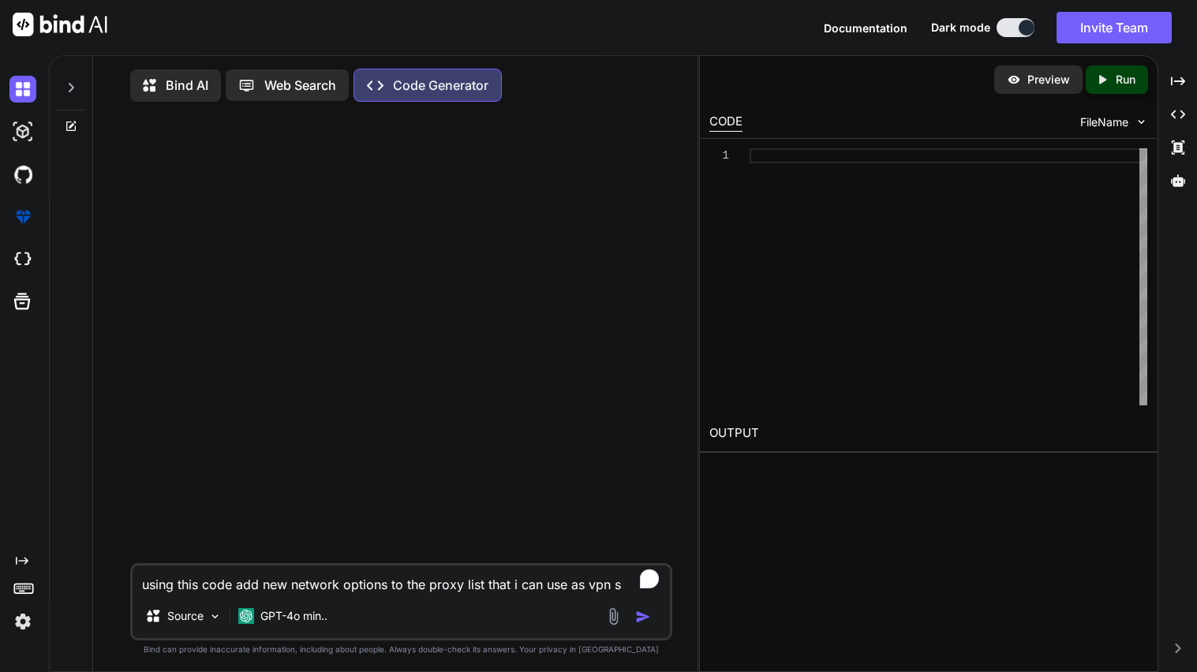
type textarea "x"
type textarea "using this code add new network options to the proxy list that i can use as vpn…"
type textarea "x"
type textarea "using this code add new network options to the proxy list that i can use as vpn…"
type textarea "x"
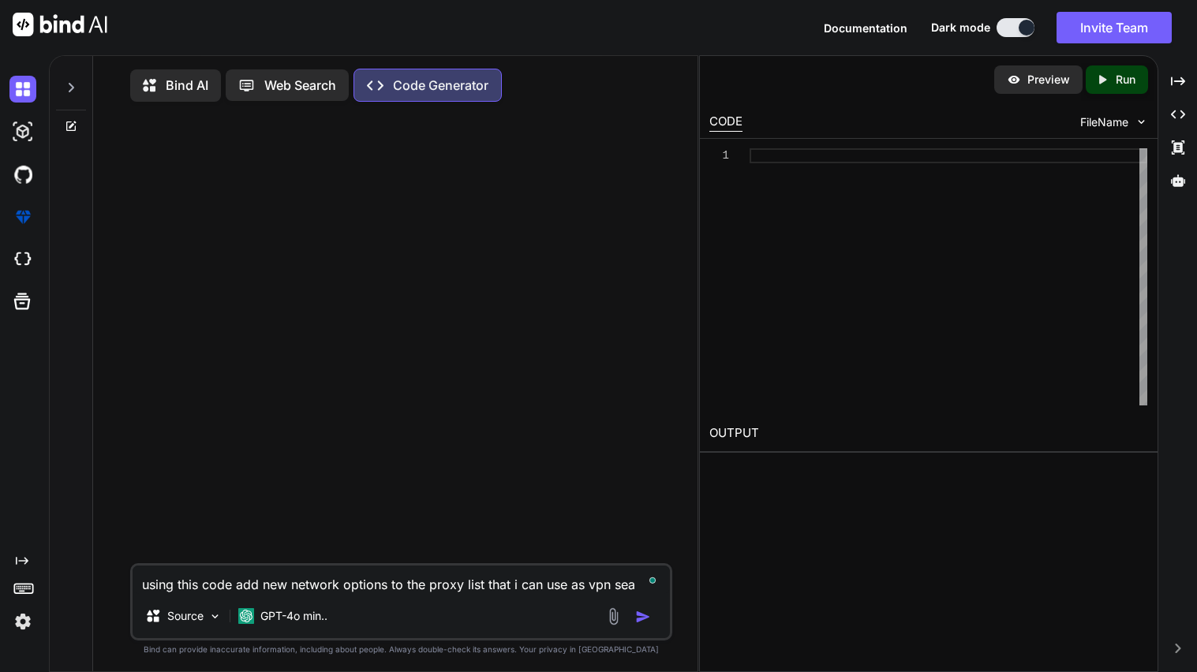
type textarea "using this code add new network options to the proxy list that i can use as vpn…"
type textarea "x"
type textarea "using this code add new network options to the proxy list that i can use as vpn…"
type textarea "x"
type textarea "using this code add new network options to the proxy list that i can use as vpn…"
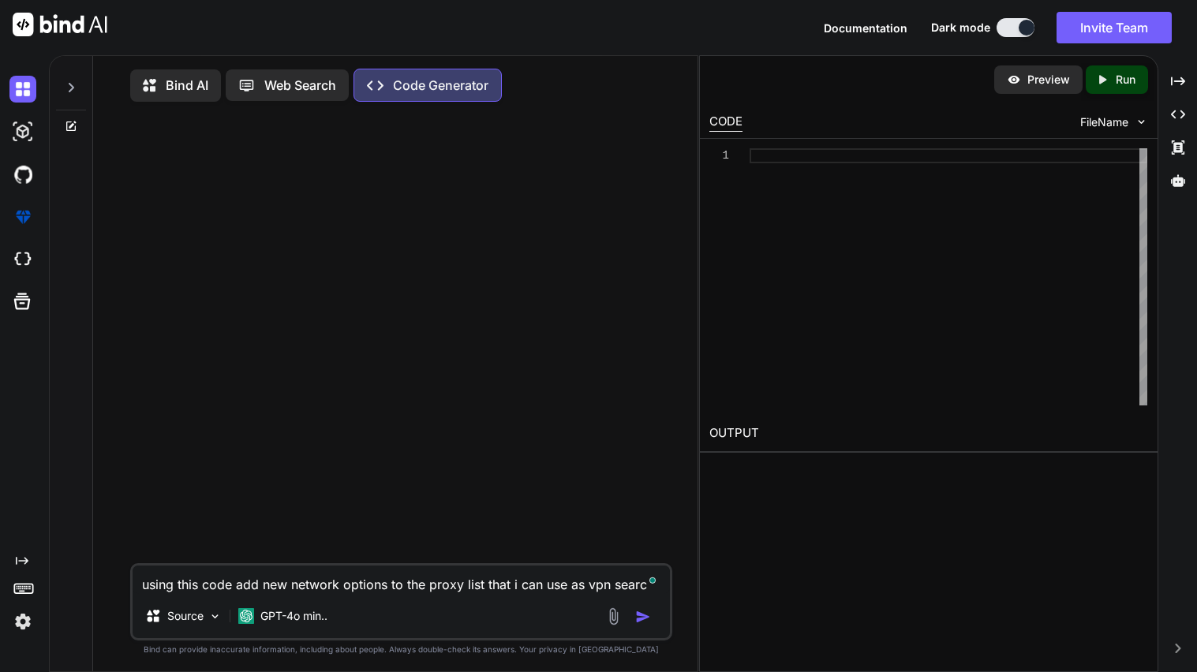
type textarea "x"
type textarea "using this code add new network options to the proxy list that i can use as vpn…"
type textarea "x"
type textarea "using this code add new network options to the proxy list that i can use as vpn…"
type textarea "x"
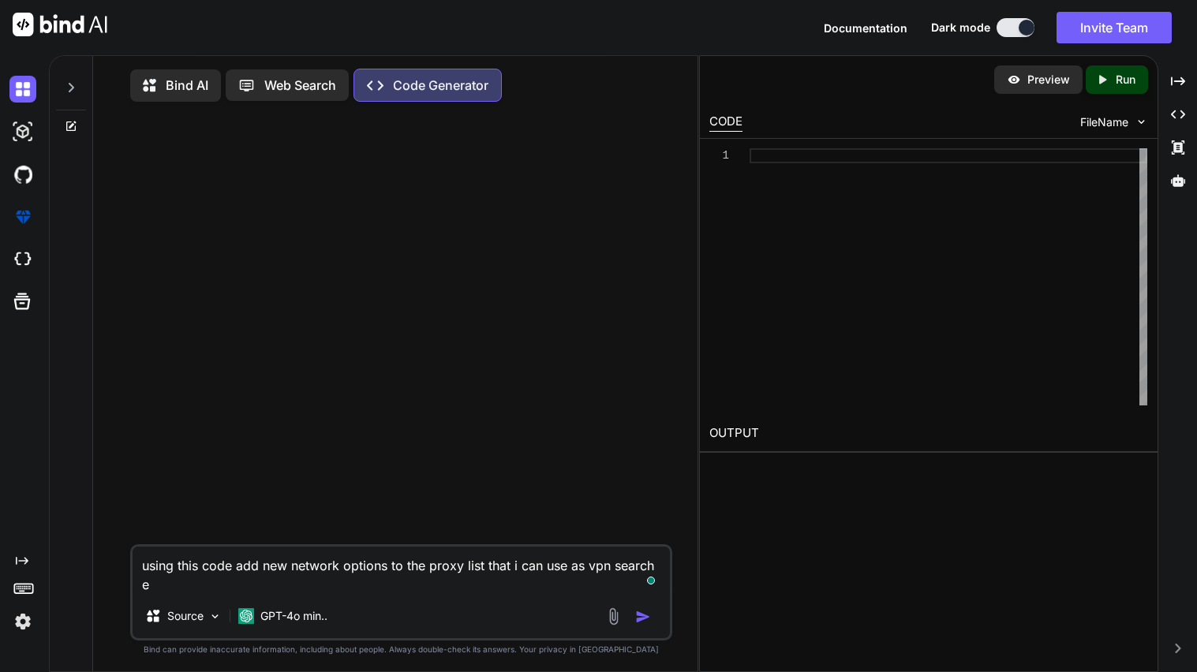
type textarea "using this code add new network options to the proxy list that i can use as vpn…"
type textarea "x"
type textarea "using this code add new network options to the proxy list that i can use as vpn…"
type textarea "x"
type textarea "using this code add new network options to the proxy list that i can use as vpn…"
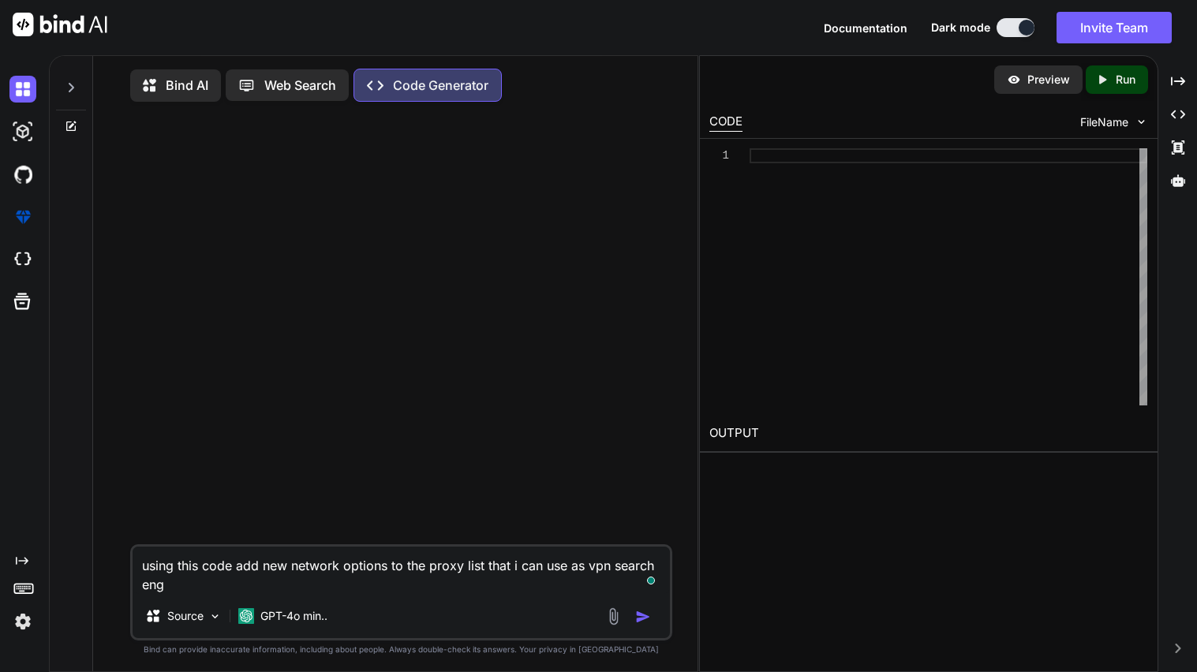
type textarea "x"
type textarea "using this code add new network options to the proxy list that i can use as vpn…"
type textarea "x"
type textarea "using this code add new network options to the proxy list that i can use as vpn…"
type textarea "x"
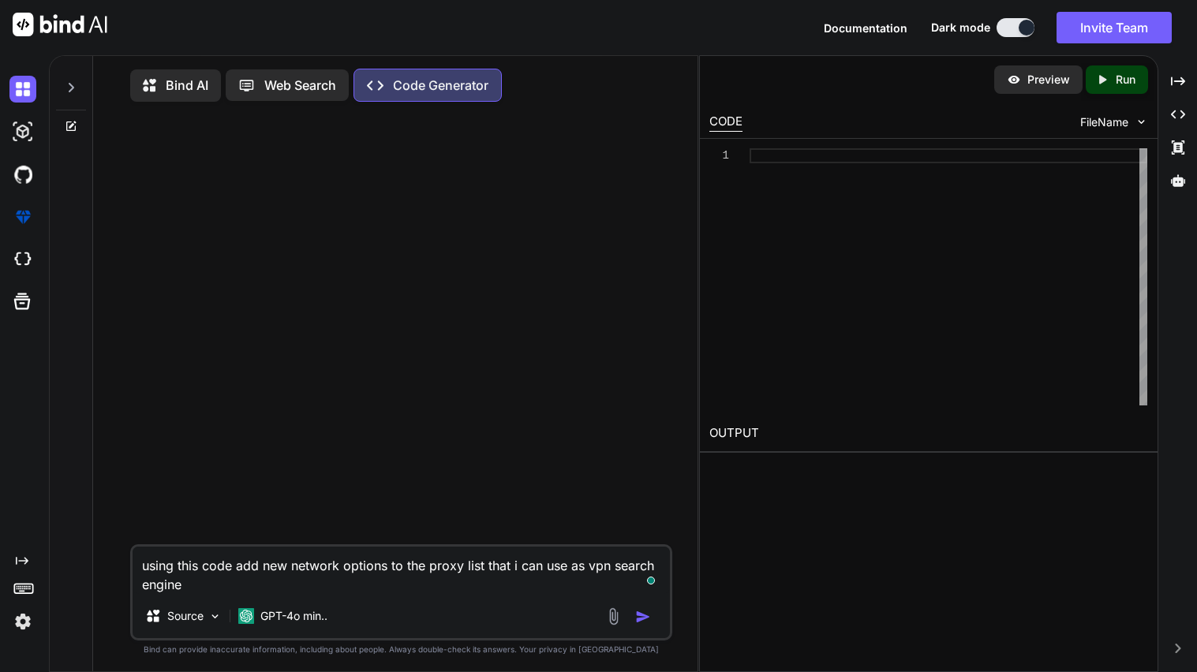
type textarea "using this code add new network options to the proxy list that i can use as vpn…"
type textarea "x"
type textarea "using this code add new network options to the proxy list that i can use as vpn…"
type textarea "x"
type textarea "using this code add new network options to the proxy list that i can use as vpn…"
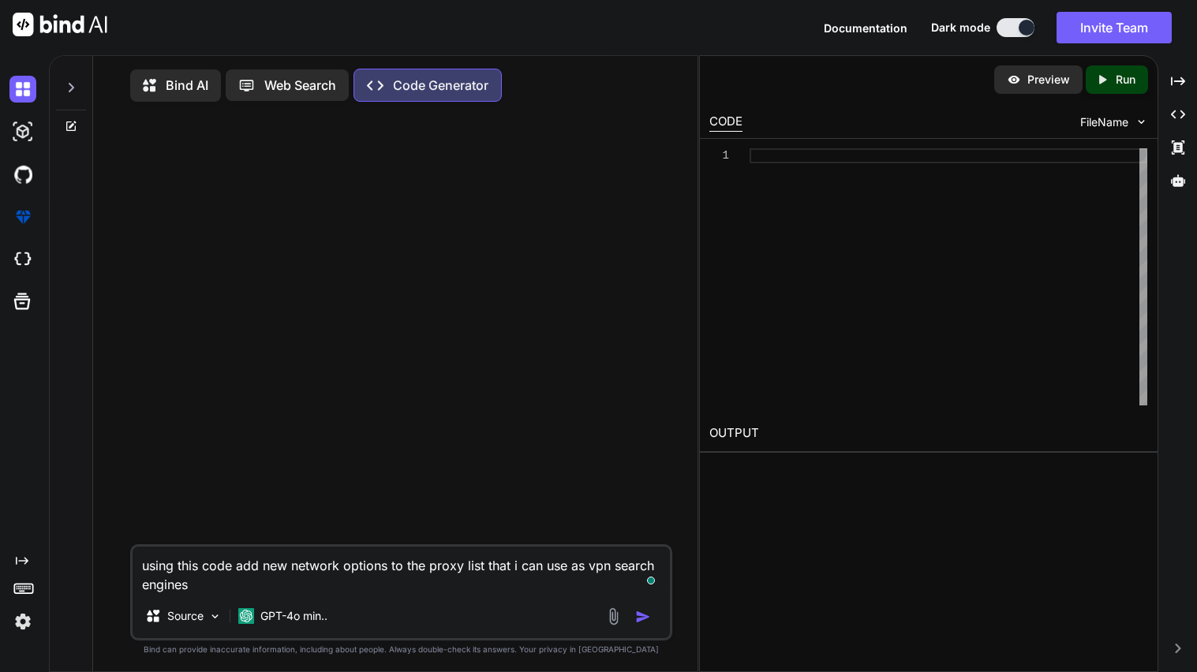
type textarea "x"
type textarea "using this code add new network options to the proxy list that i can use as vpn…"
type textarea "x"
paste textarea "<!DOCTYPE html> <html lang="en"> <head> <meta http-equiv="Content-Security-Poli…"
type textarea "using this code add new network options to the proxy list that i can use as vpn…"
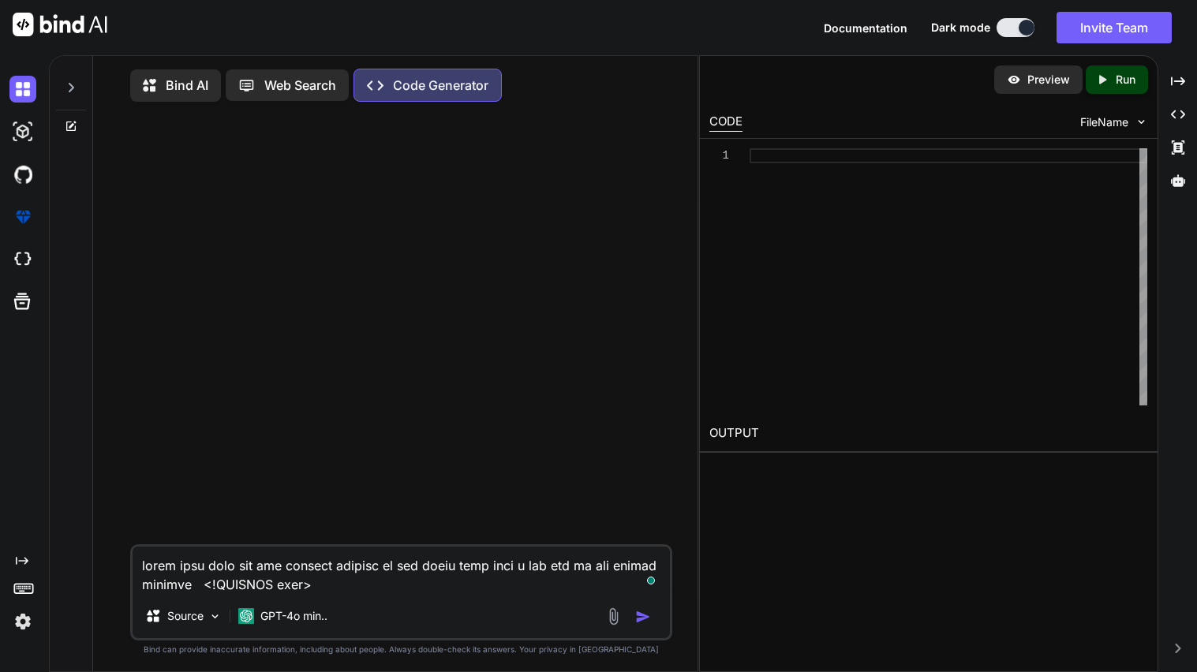
type textarea "x"
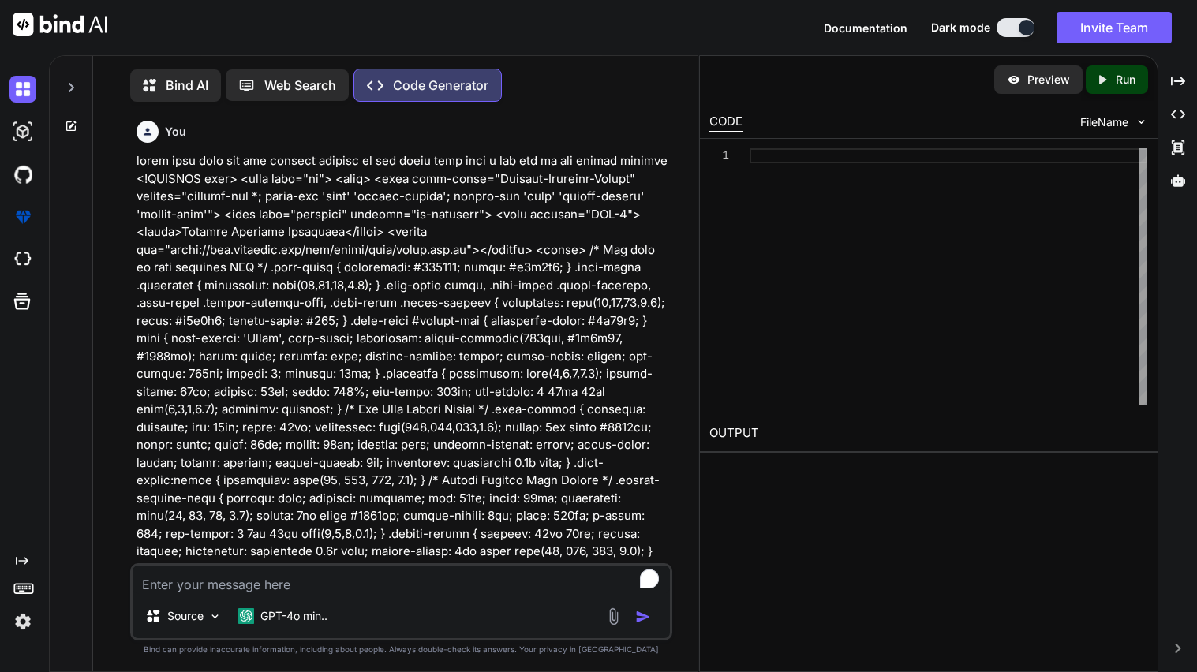
scroll to position [6, 0]
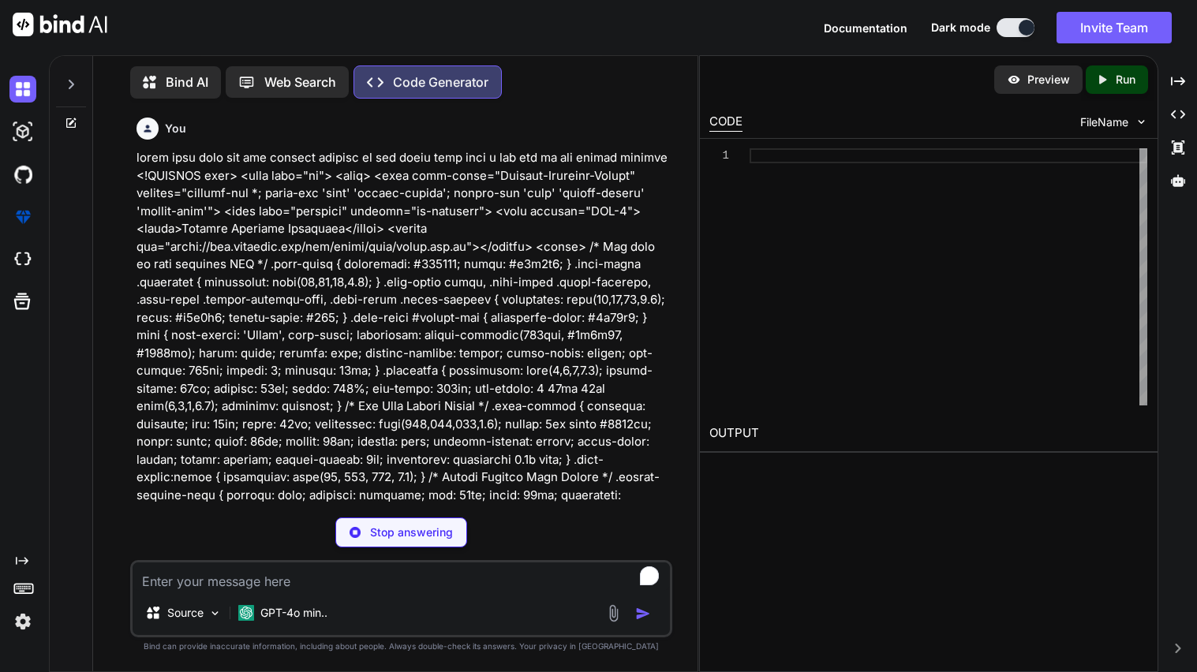
type textarea "x"
type textarea "}); }"
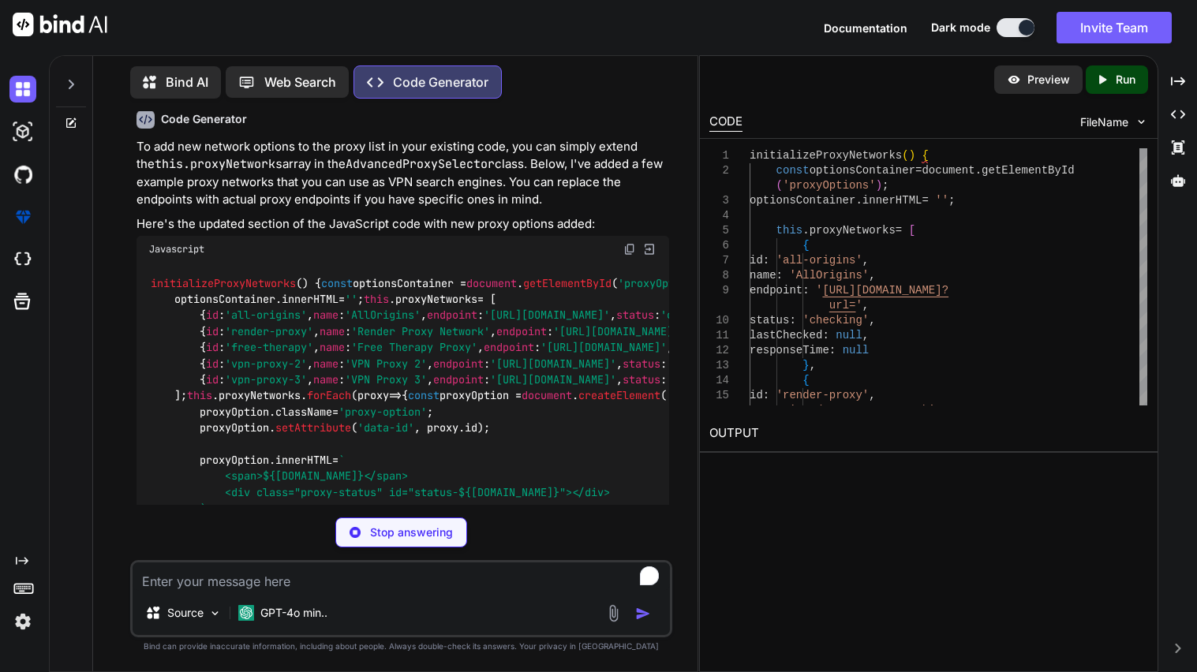
scroll to position [2752, 0]
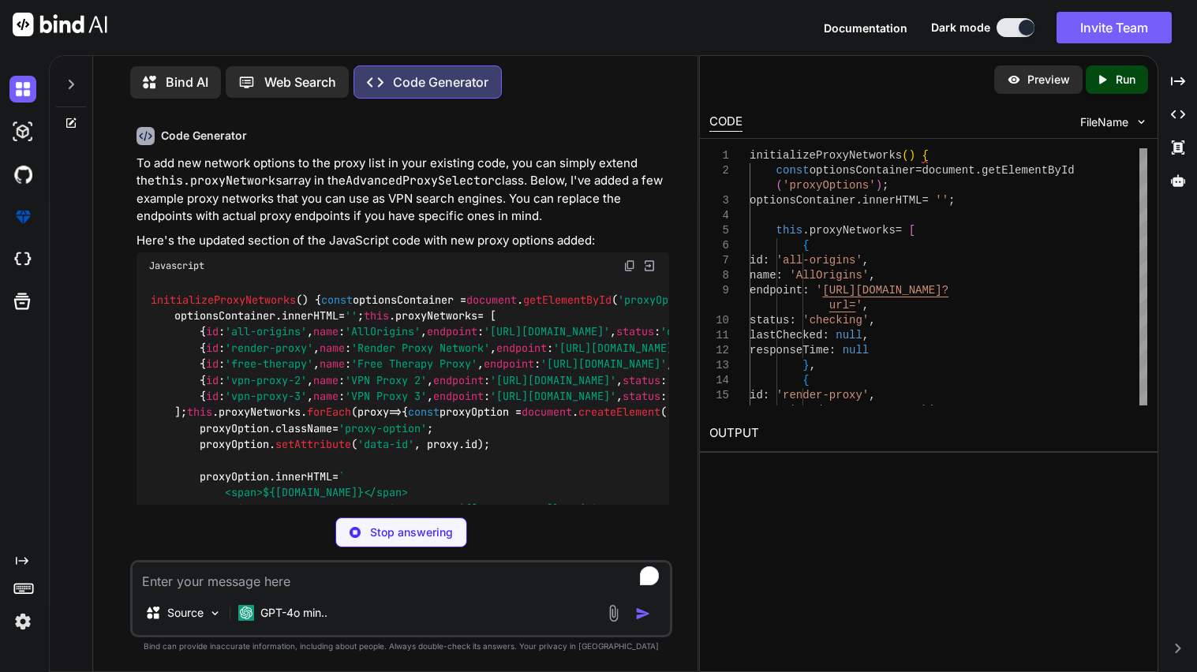
click at [635, 260] on img at bounding box center [630, 266] width 13 height 13
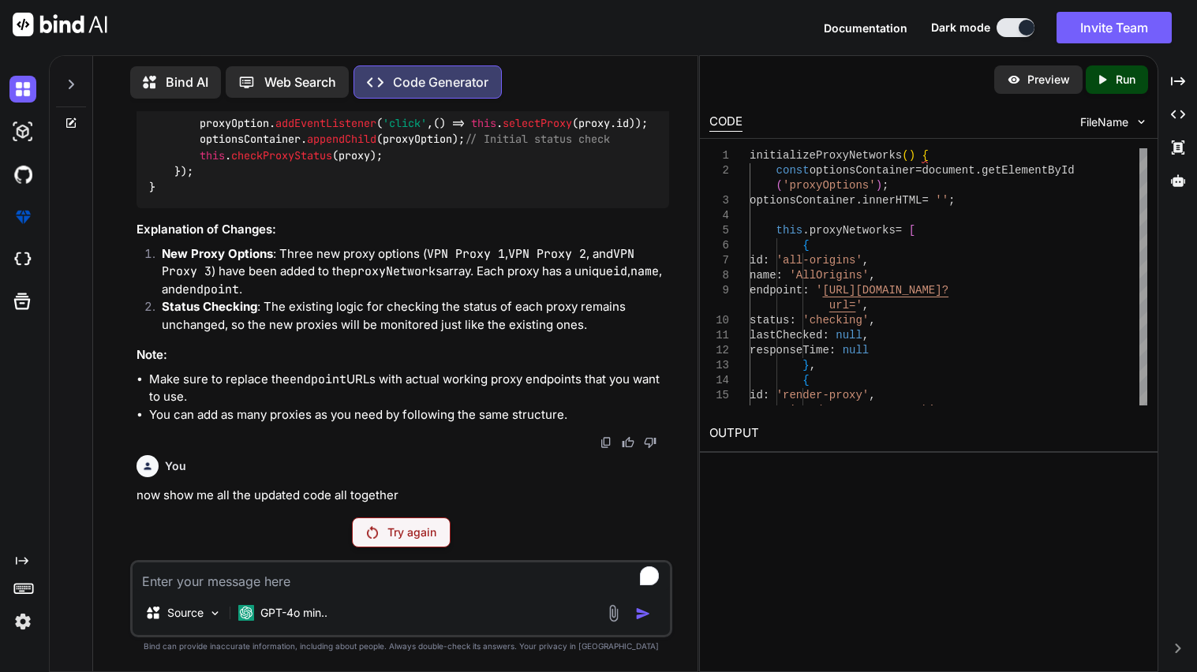
scroll to position [3502, 0]
click at [257, 580] on textarea "To enrich screen reader interactions, please activate Accessibility in Grammarl…" at bounding box center [402, 577] width 538 height 28
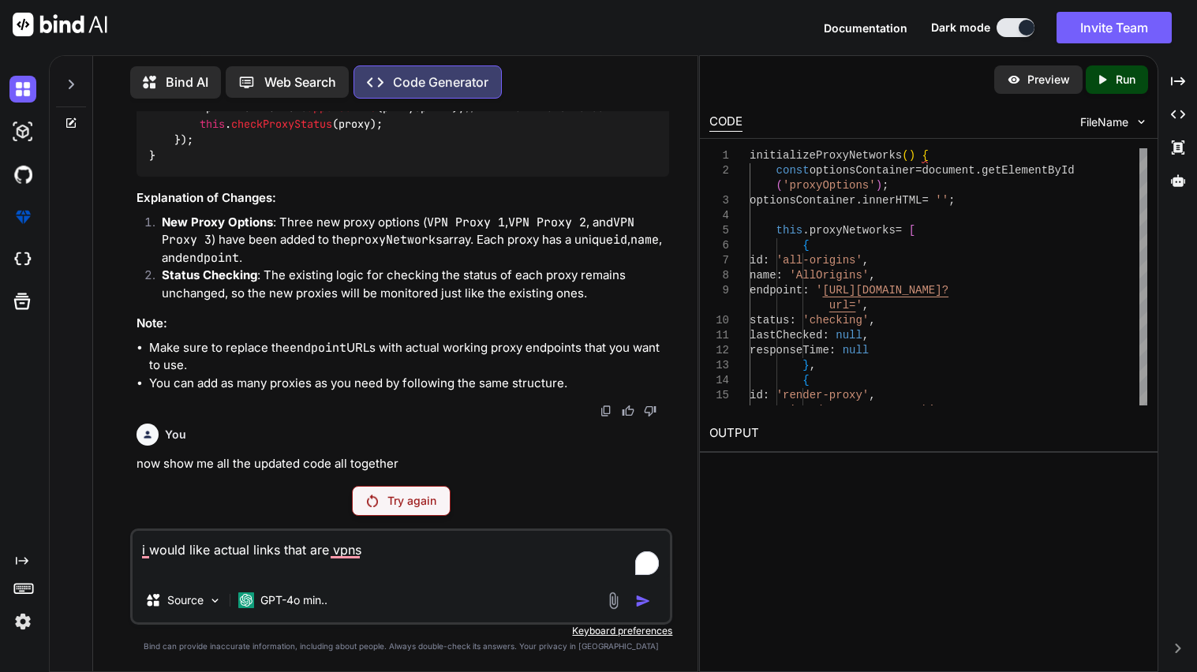
click at [402, 501] on p "Try again" at bounding box center [412, 501] width 49 height 16
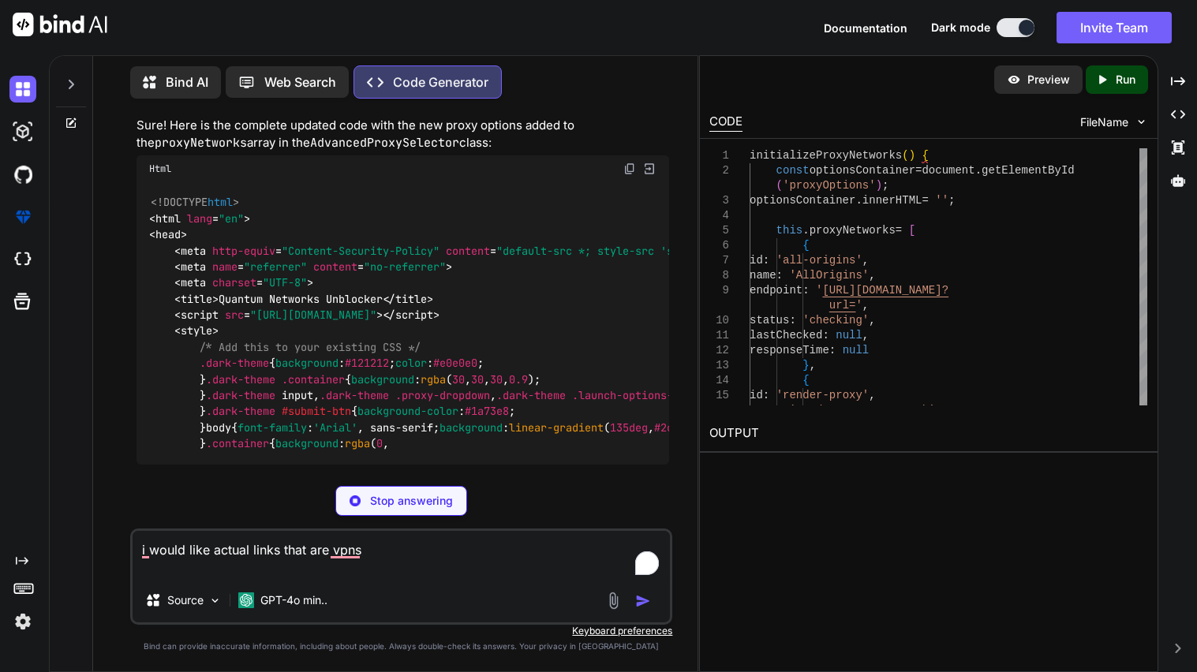
scroll to position [3627, 0]
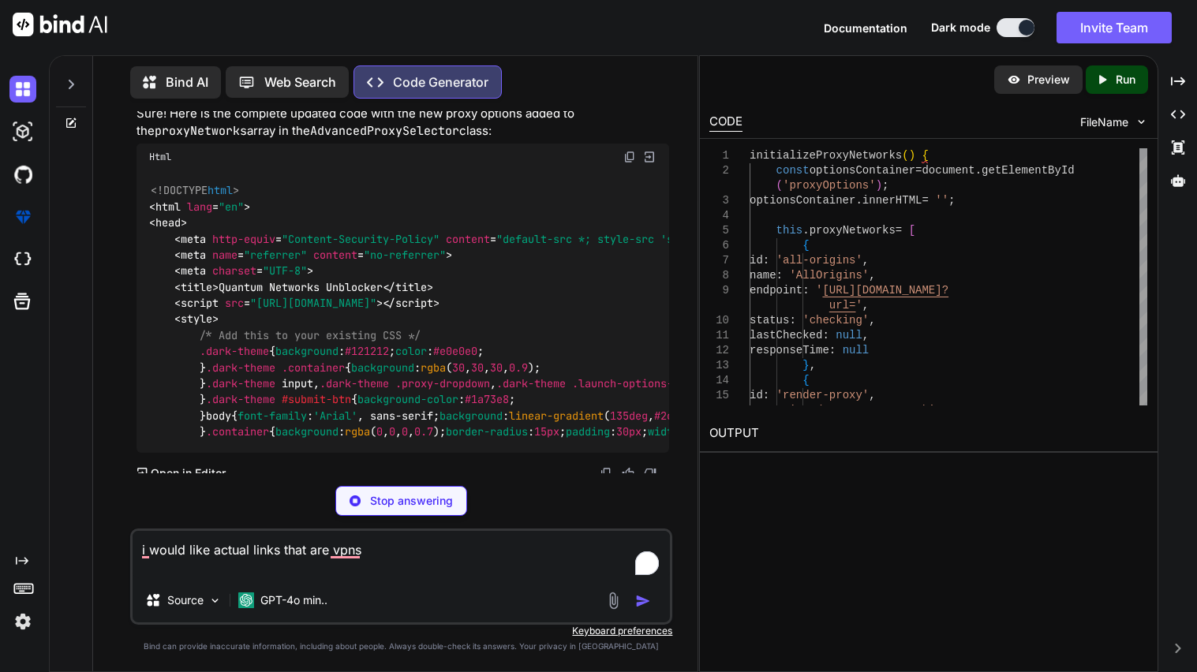
click at [397, 565] on textarea "i would like actual links that are vpns" at bounding box center [402, 554] width 538 height 47
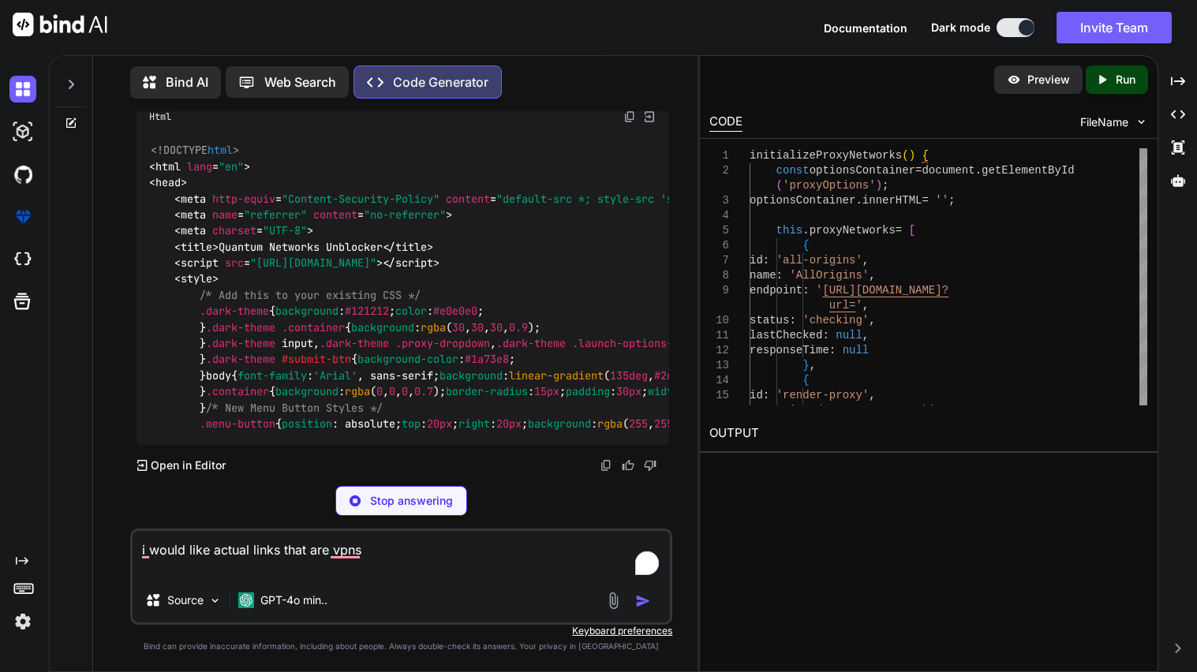
scroll to position [5367, 0]
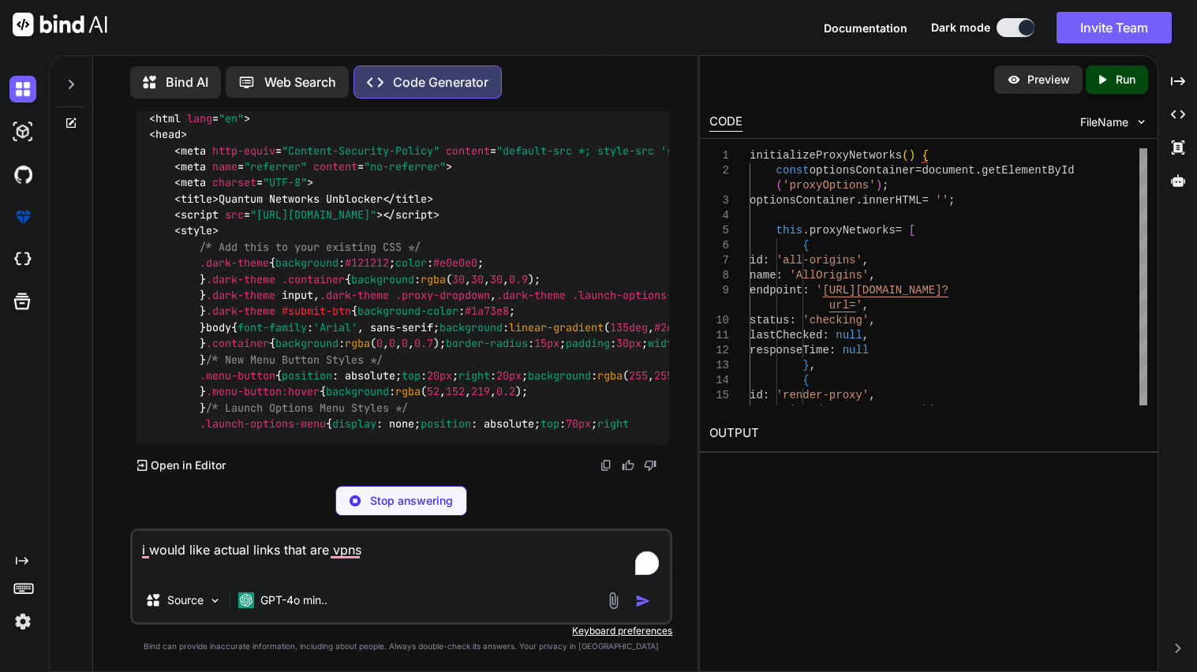
click at [398, 546] on textarea "i would like actual links that are vpns" at bounding box center [402, 554] width 538 height 47
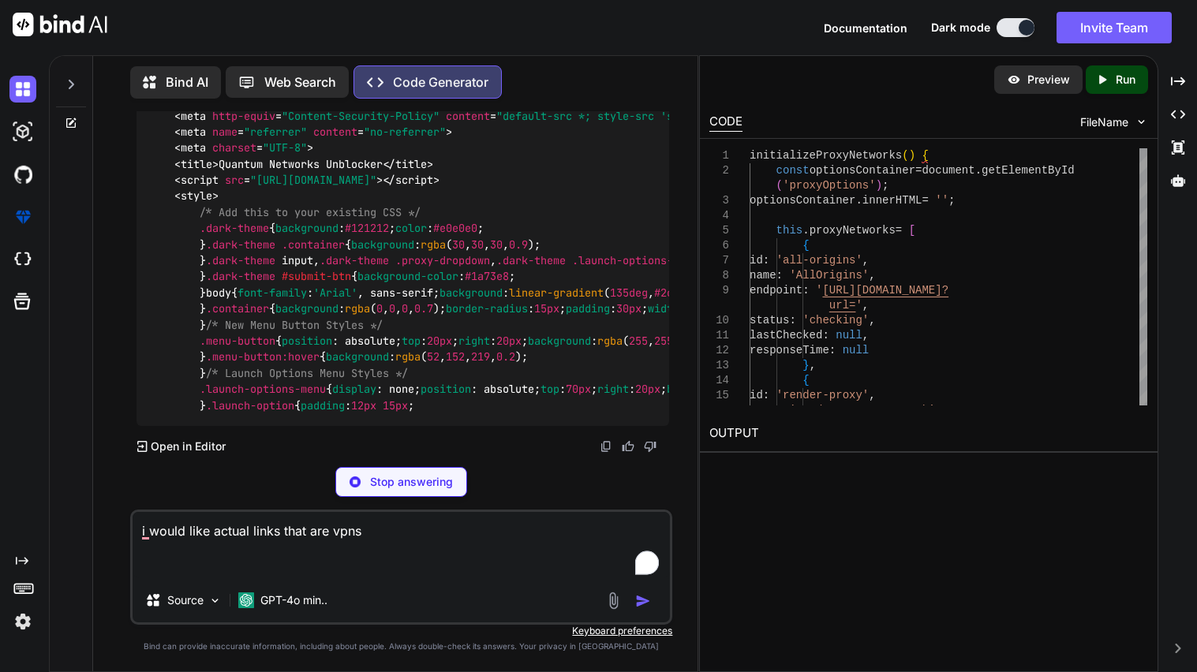
click at [407, 489] on p "Stop answering" at bounding box center [411, 482] width 83 height 16
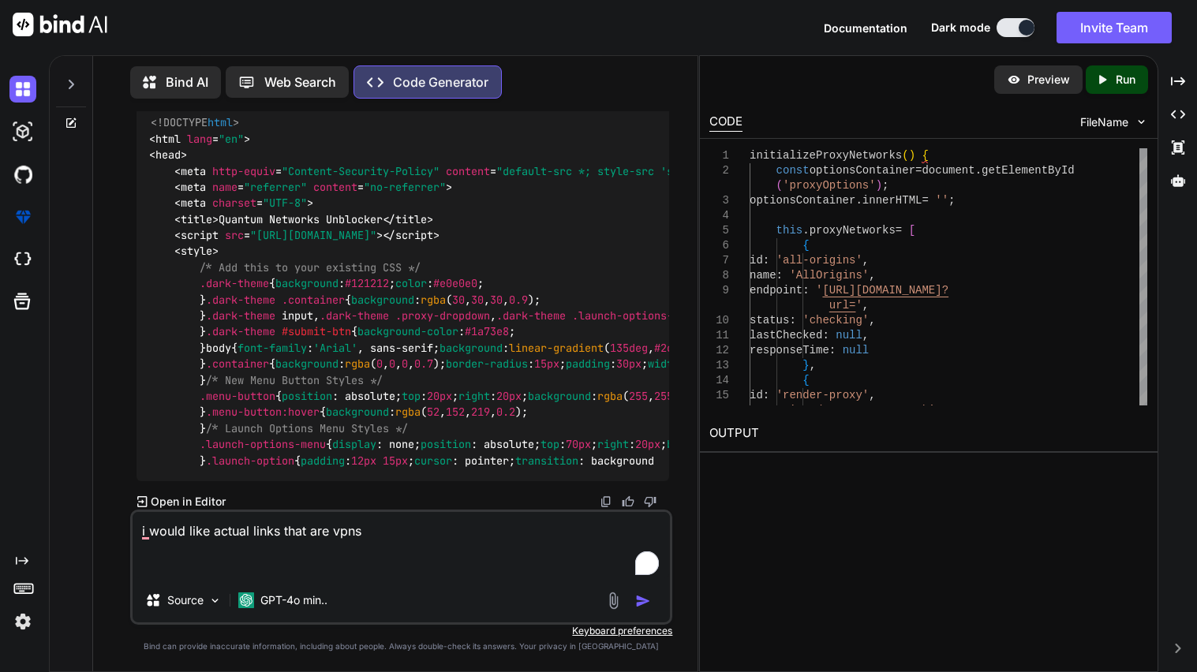
click at [384, 528] on textarea "i would like actual links that are vpns" at bounding box center [402, 545] width 538 height 66
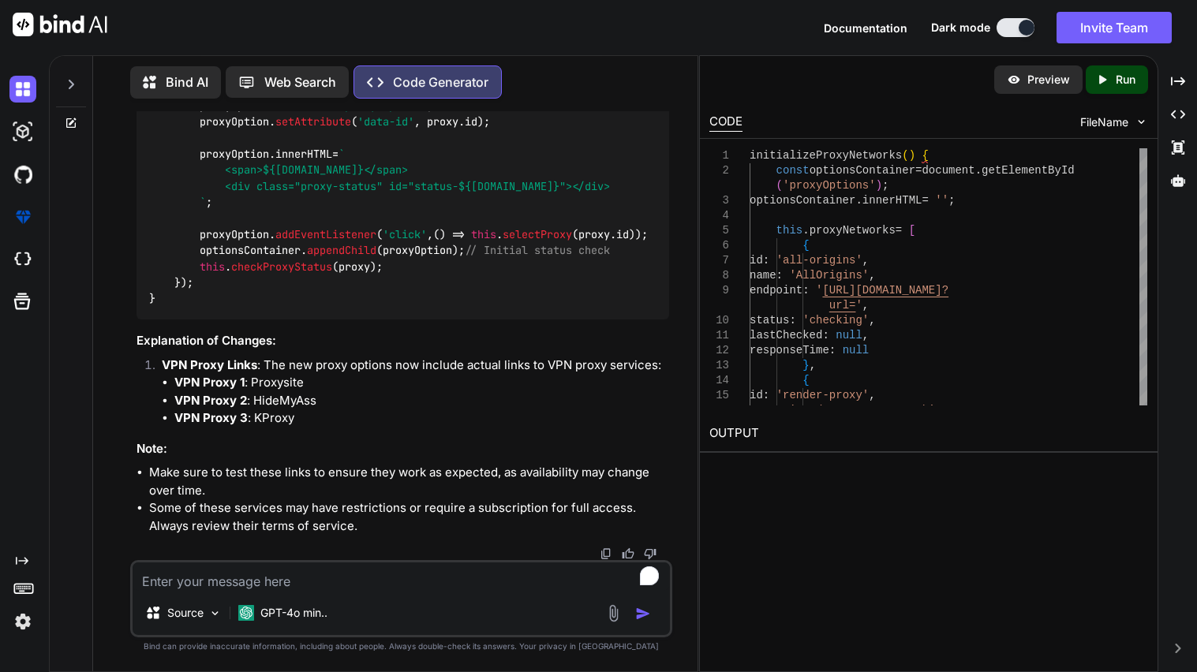
scroll to position [5997, 0]
drag, startPoint x: 200, startPoint y: 313, endPoint x: 236, endPoint y: 421, distance: 113.1
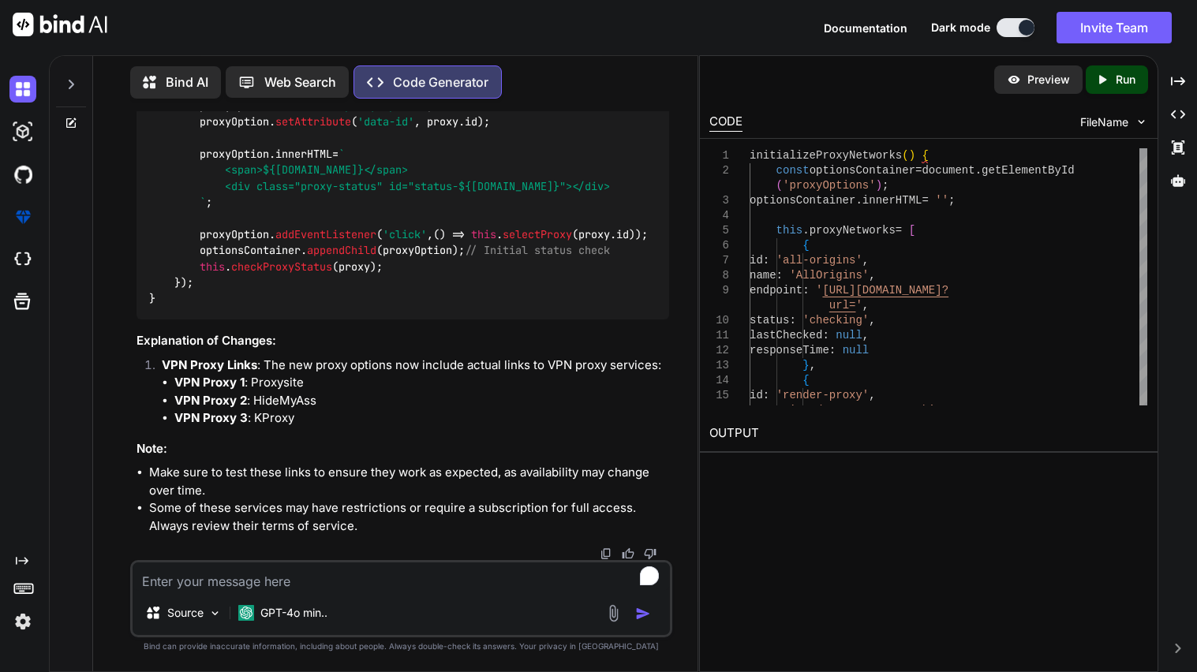
click at [236, 320] on div "initializeProxyNetworks ( ) { const optionsContainer = document . getElementByI…" at bounding box center [403, 113] width 533 height 411
copy code "{ id : 'vpn-proxy-2' , name : 'VPN Proxy 2' , endpoint : '[URL][DOMAIN_NAME]' ,…"
drag, startPoint x: 199, startPoint y: 364, endPoint x: 223, endPoint y: 470, distance: 108.4
click at [223, 320] on div "initializeProxyNetworks ( ) { const optionsContainer = document . getElementByI…" at bounding box center [403, 113] width 533 height 411
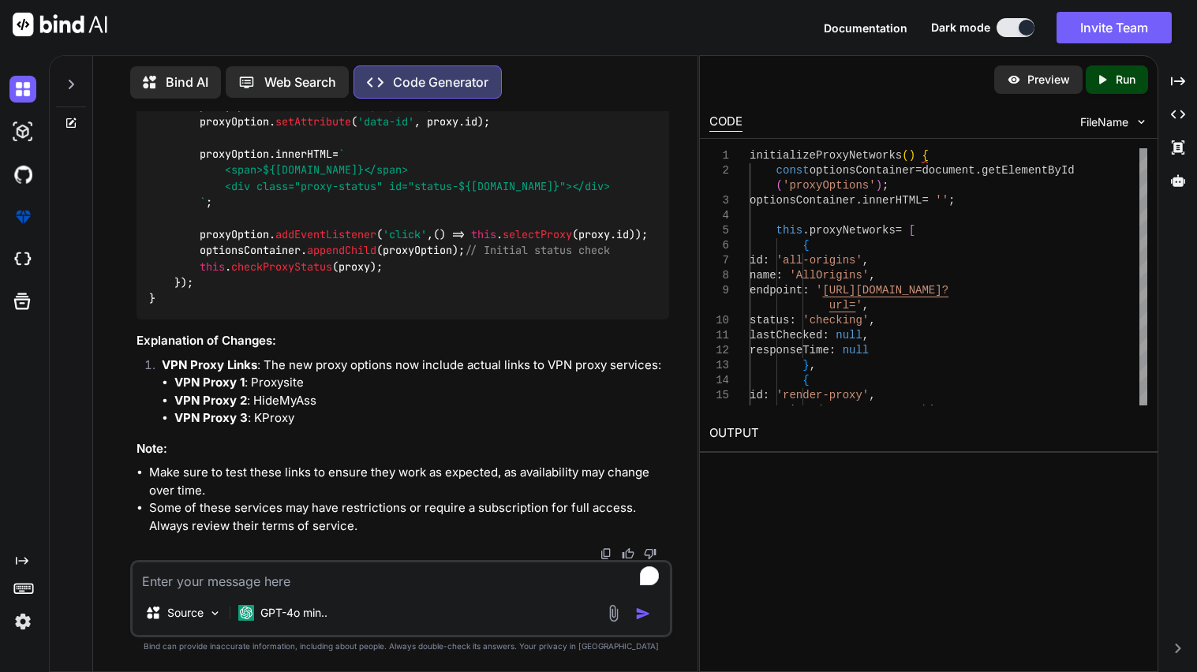
copy code "{ id : 'vpn-proxy-3' , name : 'VPN Proxy 3' , endpoint : '[URL][DOMAIN_NAME]' ,…"
click at [320, 578] on textarea "To enrich screen reader interactions, please activate Accessibility in Grammarl…" at bounding box center [402, 577] width 538 height 28
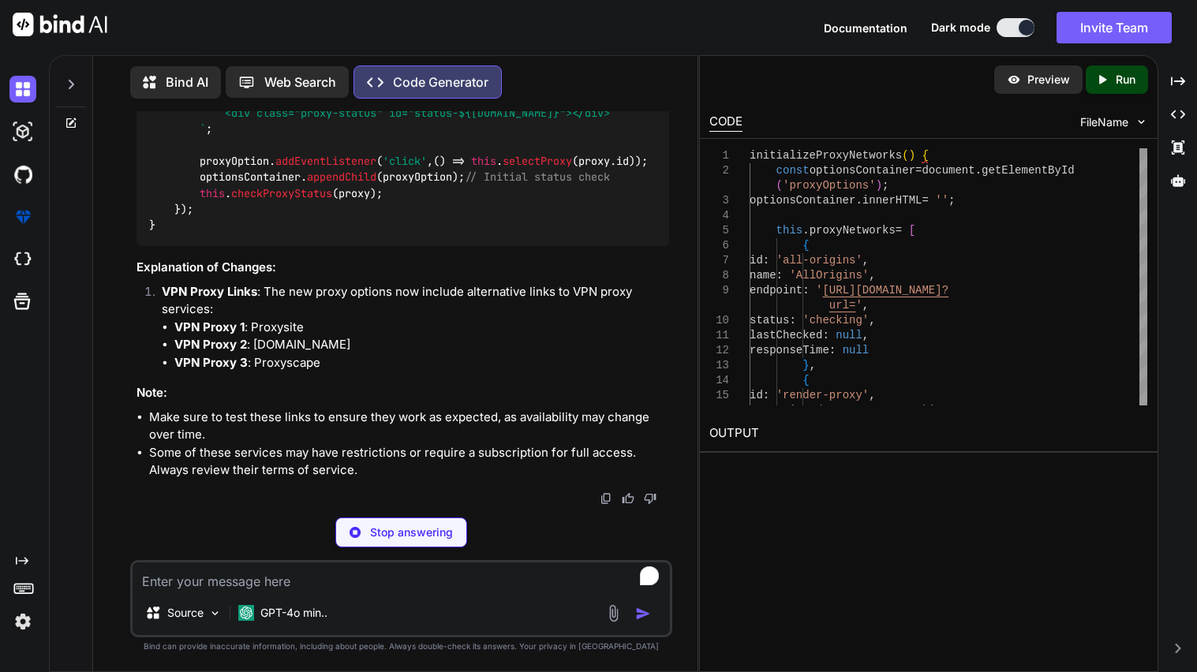
scroll to position [8396, 0]
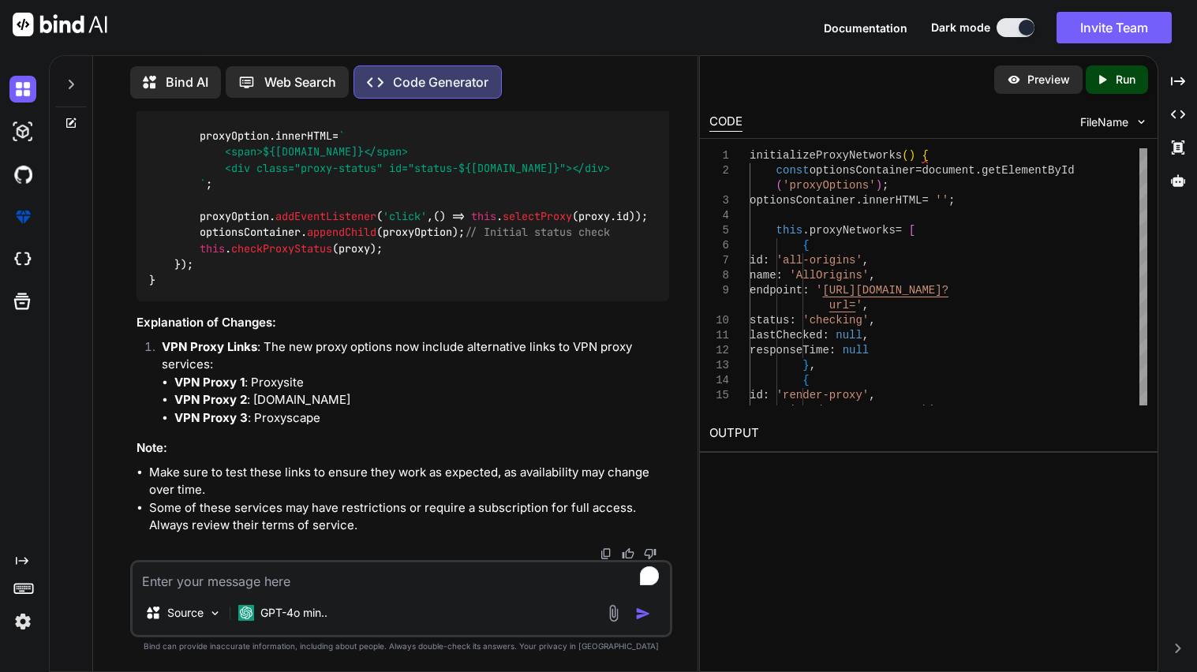
drag, startPoint x: 202, startPoint y: 252, endPoint x: 230, endPoint y: 358, distance: 109.3
click at [230, 302] on div "initializeProxyNetworks ( ) { const optionsContainer = document . getElementByI…" at bounding box center [403, 95] width 533 height 411
copy code "{ id : 'vpn-proxy-2' , name : 'VPN Proxy 2' , endpoint : '[URL][DOMAIN_NAME]' ,…"
drag, startPoint x: 200, startPoint y: 384, endPoint x: 224, endPoint y: 492, distance: 110.9
click at [224, 302] on div "initializeProxyNetworks ( ) { const optionsContainer = document . getElementByI…" at bounding box center [403, 95] width 533 height 411
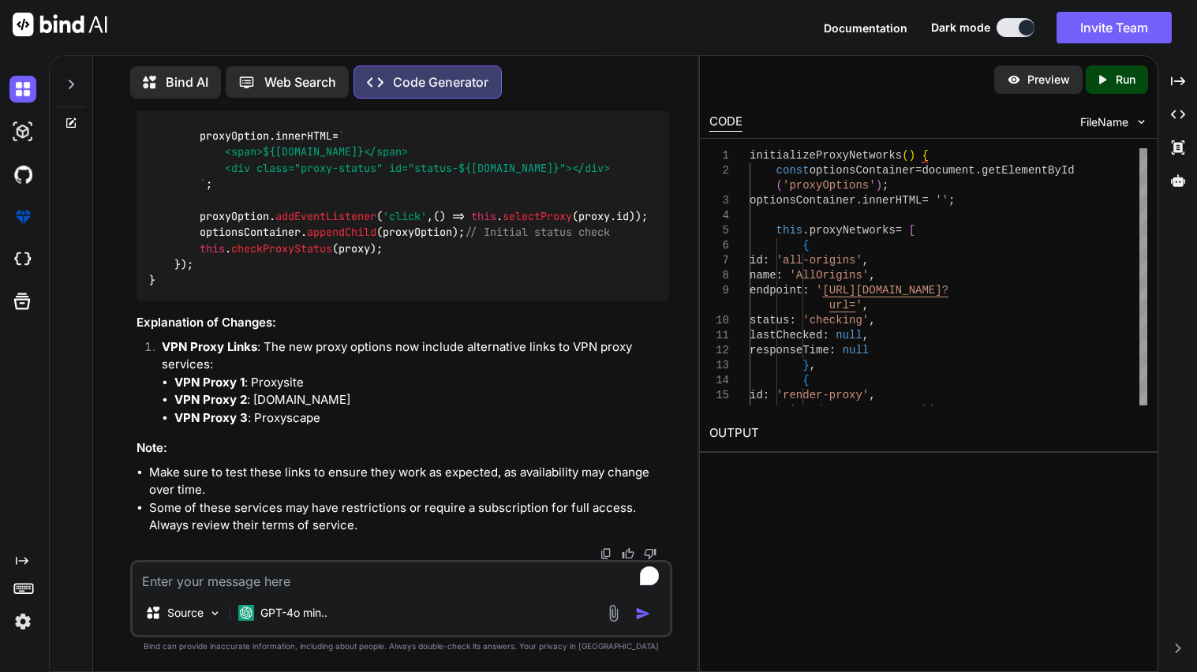
copy code "{ id : 'vpn-proxy-3' , name : 'VPN Proxy 3' , endpoint : '[URL][DOMAIN_NAME]' ,…"
click at [312, 587] on textarea "To enrich screen reader interactions, please activate Accessibility in Grammarl…" at bounding box center [402, 577] width 538 height 28
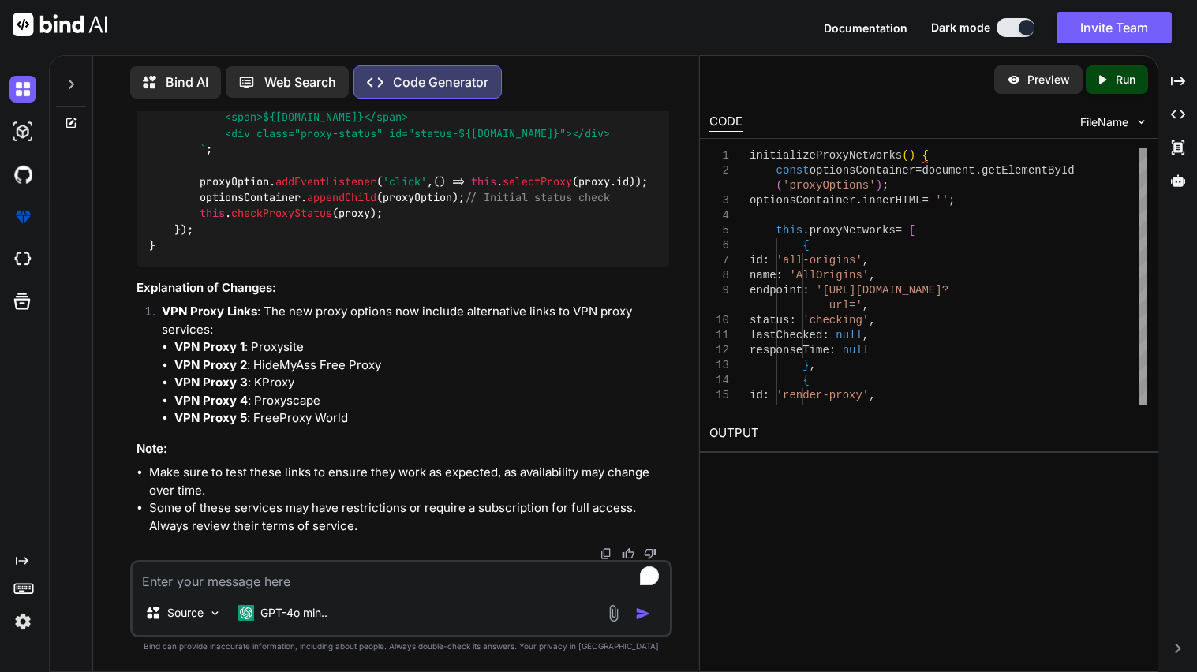
scroll to position [9981, 0]
drag, startPoint x: 202, startPoint y: 328, endPoint x: 262, endPoint y: 438, distance: 125.0
click at [262, 267] on div "initializeProxyNetworks ( ) { const optionsContainer = document . getElementByI…" at bounding box center [403, 29] width 533 height 476
copy code "{ id : 'vpn-proxy-2' , name : 'VPN Proxy 2' , endpoint : '[URL][DOMAIN_NAME]' ,…"
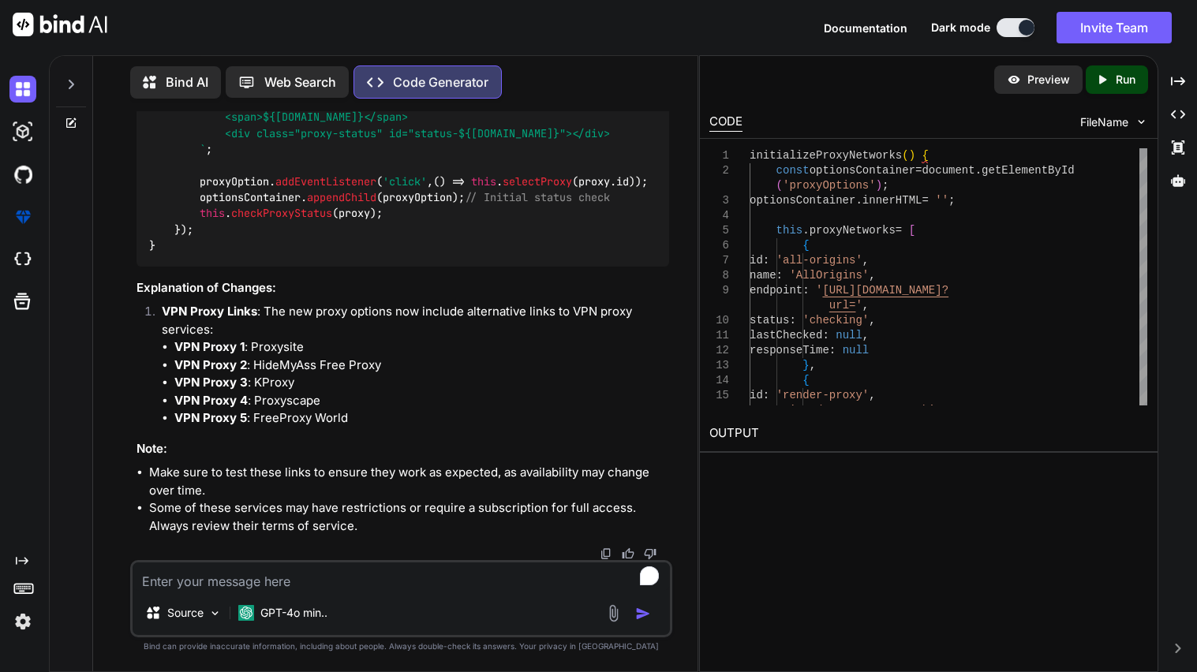
drag, startPoint x: 202, startPoint y: 389, endPoint x: 255, endPoint y: 495, distance: 118.3
click at [255, 267] on div "initializeProxyNetworks ( ) { const optionsContainer = document . getElementByI…" at bounding box center [403, 29] width 533 height 476
copy code "{ id : 'vpn-proxy-5' , name : 'VPN Proxy 5' , endpoint : '[URL][DOMAIN_NAME]' ,…"
click at [296, 581] on textarea "To enrich screen reader interactions, please activate Accessibility in Grammarl…" at bounding box center [402, 577] width 538 height 28
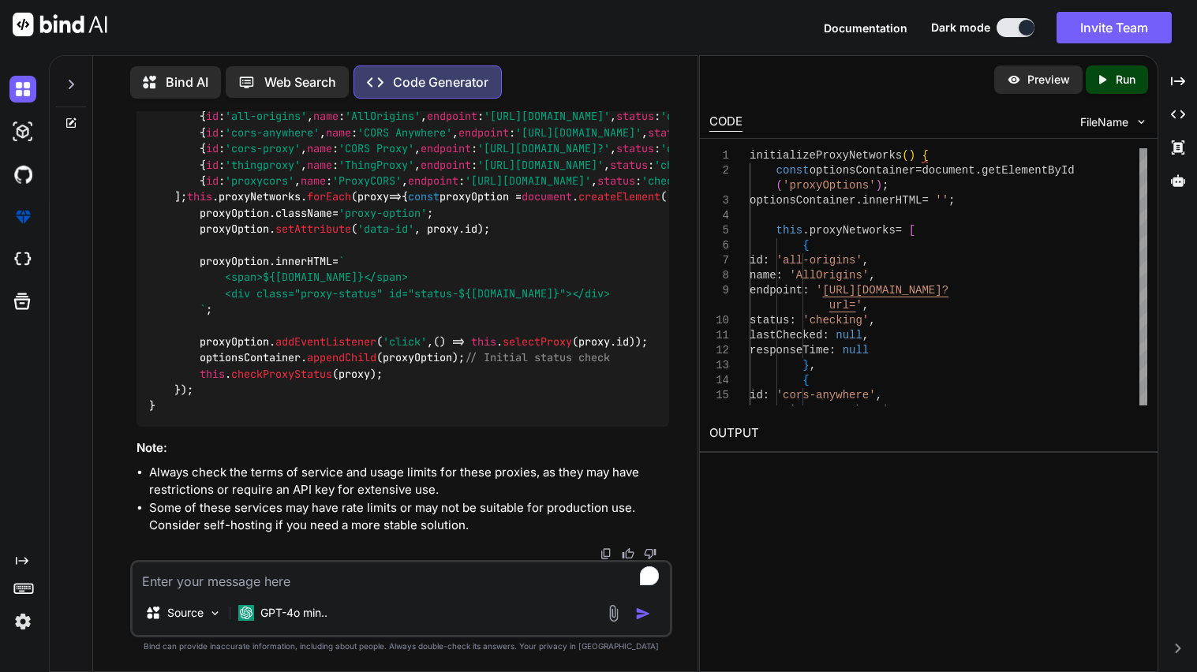
scroll to position [11345, 0]
drag, startPoint x: 234, startPoint y: 260, endPoint x: 496, endPoint y: 258, distance: 262.8
copy code "[URL][DOMAIN_NAME]"
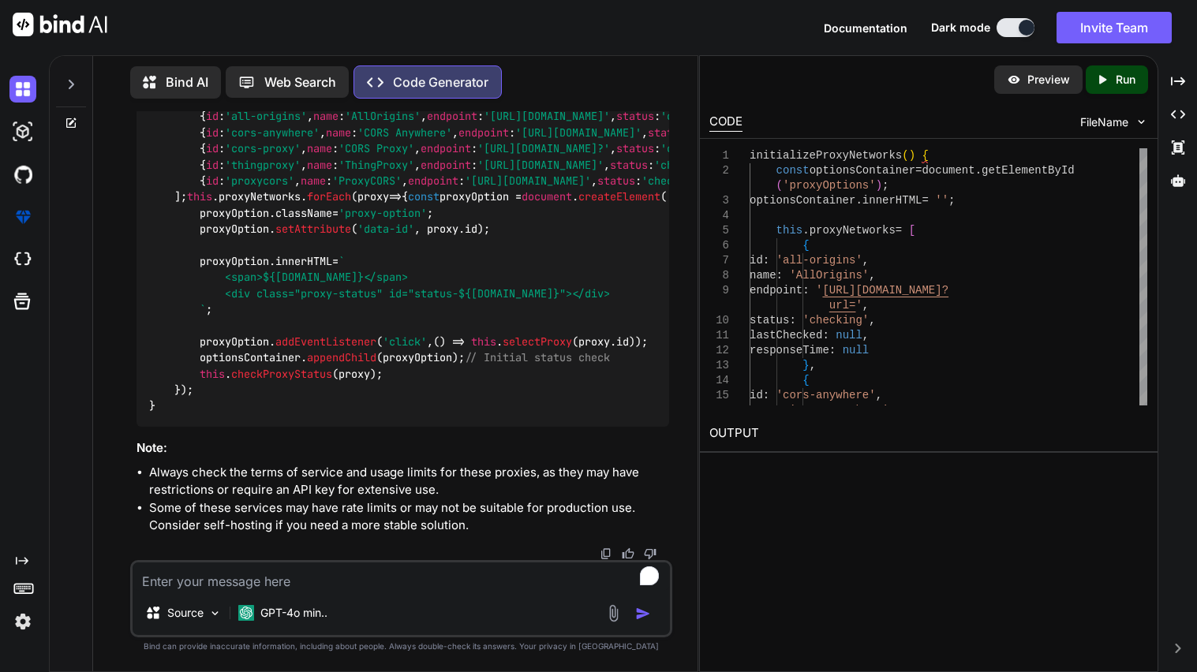
drag, startPoint x: 234, startPoint y: 332, endPoint x: 399, endPoint y: 329, distance: 164.2
copy code "[URL][DOMAIN_NAME]?"
drag, startPoint x: 234, startPoint y: 403, endPoint x: 504, endPoint y: 401, distance: 269.9
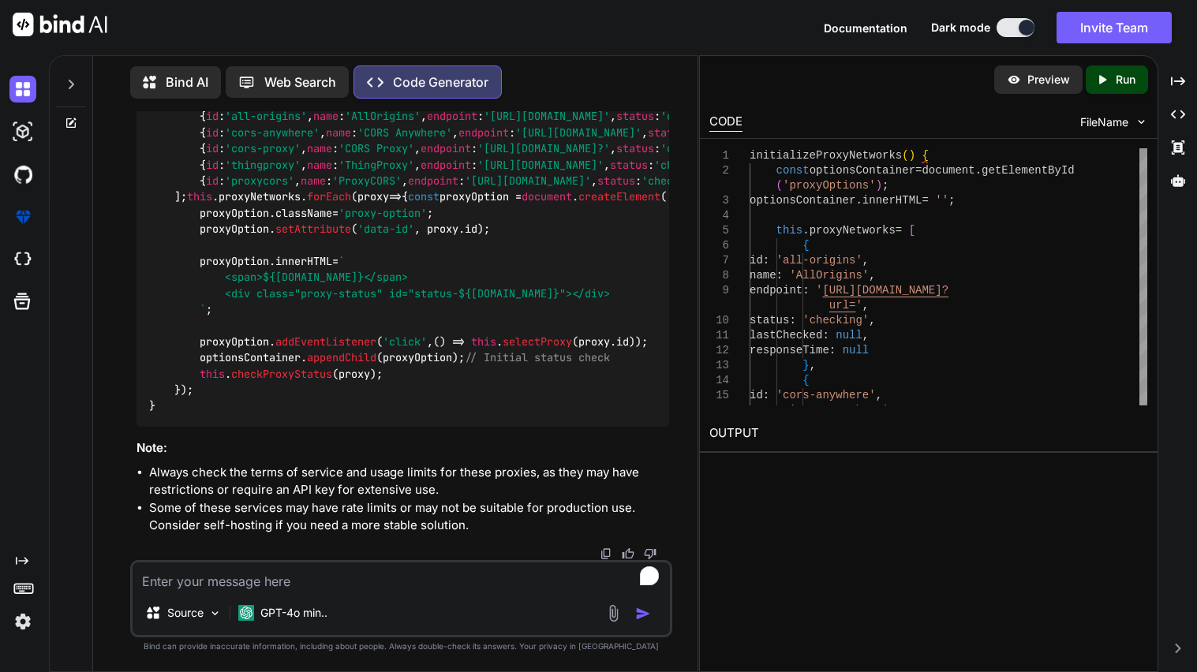
copy code "[URL][DOMAIN_NAME]"
click at [223, 587] on textarea "To enrich screen reader interactions, please activate Accessibility in Grammarl…" at bounding box center [402, 577] width 538 height 28
click at [436, 35] on p "Here’s how you can update your proxyNetworks array with these alternatives:" at bounding box center [403, 26] width 533 height 18
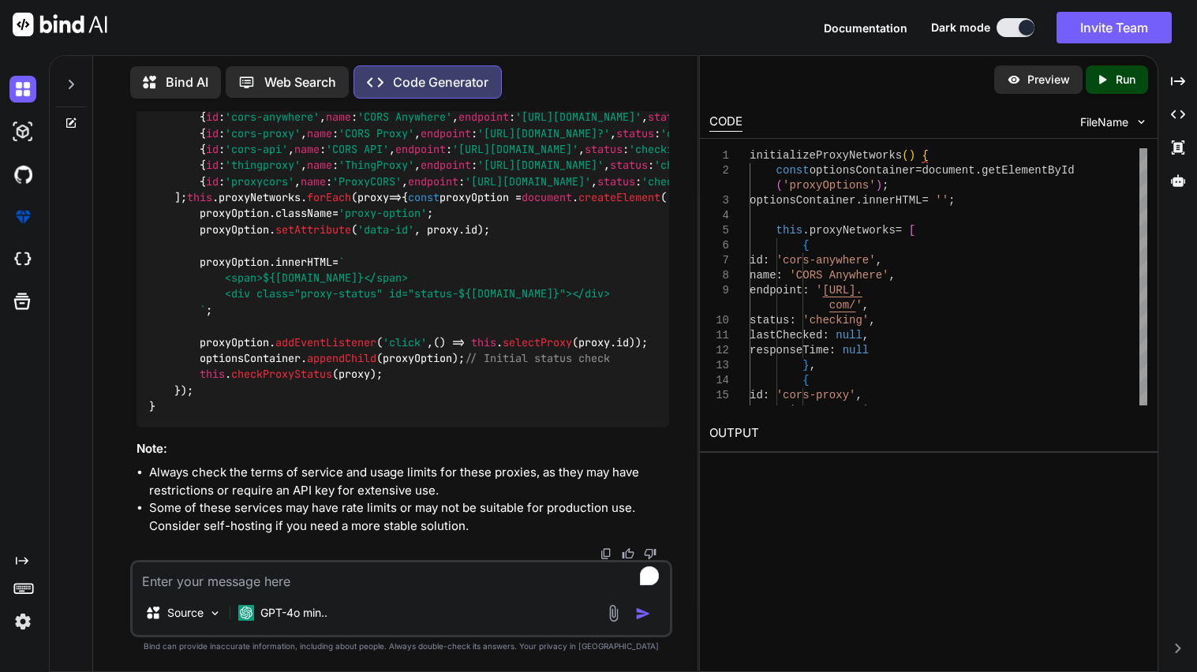
scroll to position [13950, 0]
drag, startPoint x: 200, startPoint y: 156, endPoint x: 260, endPoint y: 264, distance: 122.6
click at [260, 264] on div "initializeProxyNetworks ( ) { const optionsContainer = document . getElementByI…" at bounding box center [403, 246] width 533 height 363
copy code "{ id : 'cors-api' , name : 'CORS API' , endpoint : '[URL][DOMAIN_NAME]' , statu…"
drag, startPoint x: 200, startPoint y: 287, endPoint x: 228, endPoint y: 397, distance: 113.9
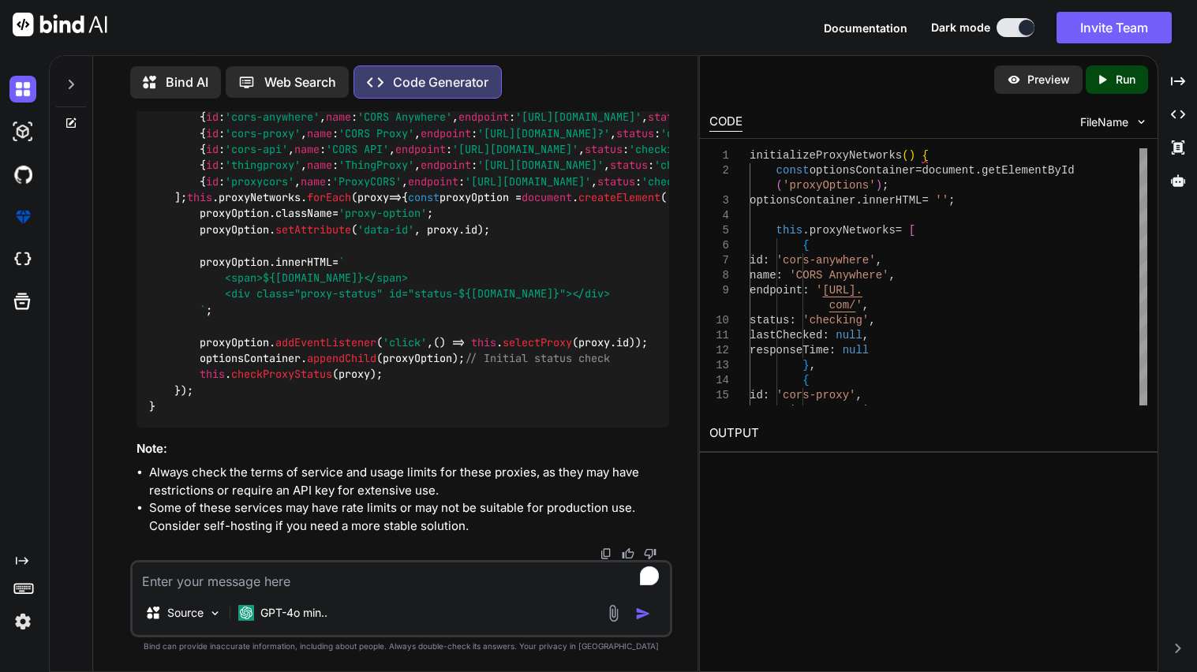
click at [228, 397] on div "initializeProxyNetworks ( ) { const optionsContainer = document . getElementByI…" at bounding box center [403, 246] width 533 height 363
click at [223, 341] on code "initializeProxyNetworks ( ) { const optionsContainer = document . getElementByI…" at bounding box center [569, 246] width 840 height 339
drag, startPoint x: 200, startPoint y: 292, endPoint x: 227, endPoint y: 401, distance: 112.2
click at [227, 401] on div "initializeProxyNetworks ( ) { const optionsContainer = document . getElementByI…" at bounding box center [403, 246] width 533 height 363
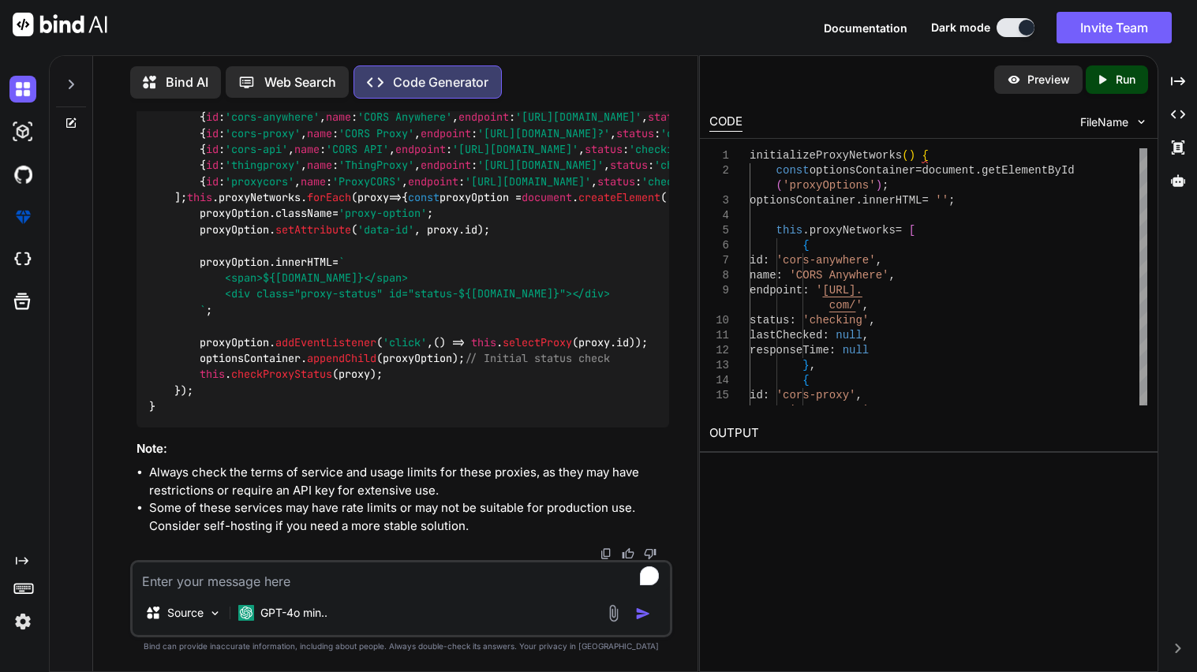
click at [264, 580] on textarea "To enrich screen reader interactions, please activate Accessibility in Grammarl…" at bounding box center [402, 577] width 538 height 28
paste textarea "Your temporary API key is.. temp_ff7de3f1dc91c4f261e357fe3bf58de6 Copy & Paste …"
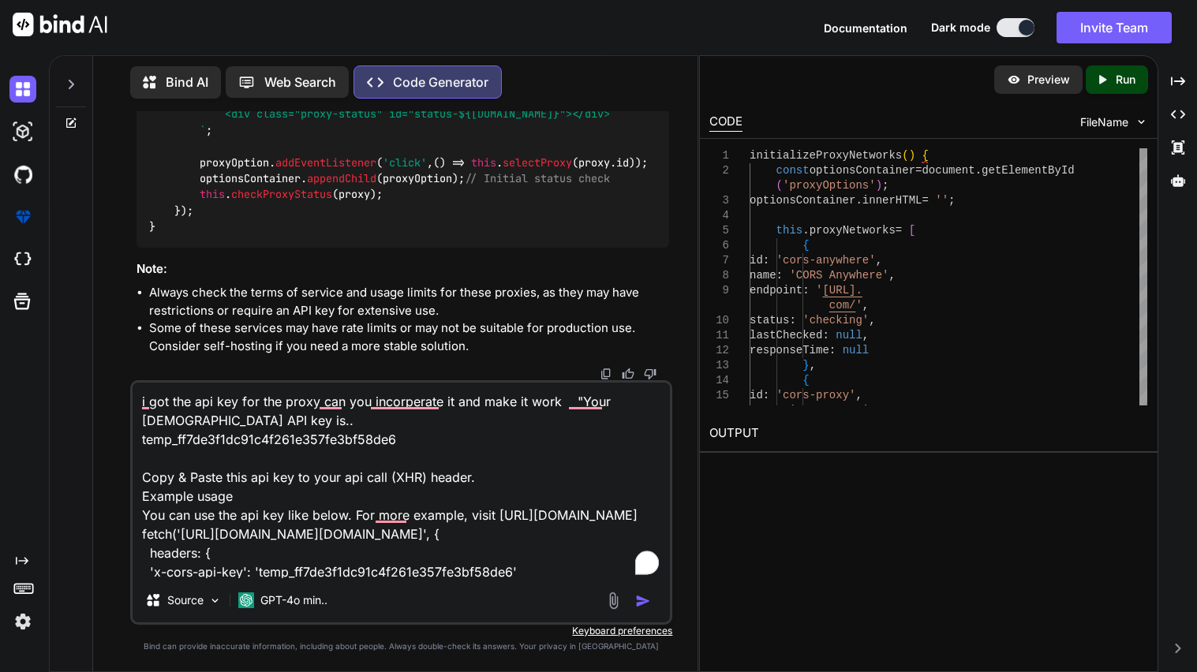
scroll to position [0, 0]
drag, startPoint x: 141, startPoint y: 476, endPoint x: 219, endPoint y: 472, distance: 78.2
click at [219, 472] on textarea "i got the api key for the proxy can you incorperate it and make it work "Your […" at bounding box center [402, 481] width 538 height 196
click at [217, 472] on textarea "i got the api key for the proxy can you incorperate it and make it work "Your […" at bounding box center [402, 481] width 538 height 196
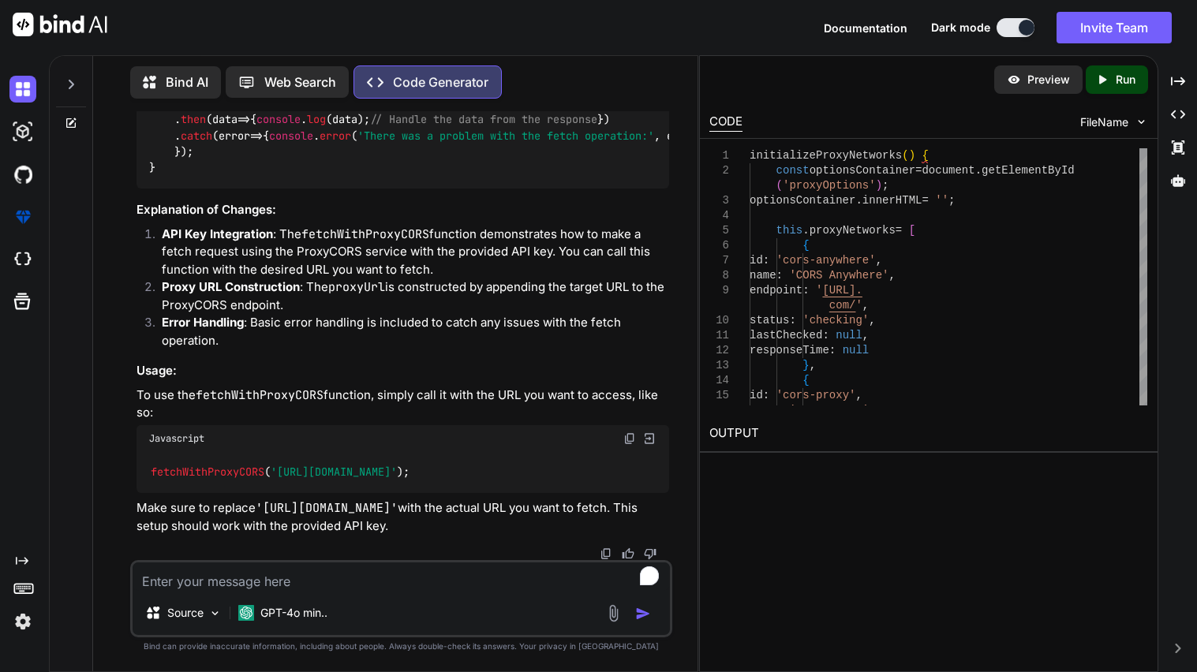
scroll to position [16472, 0]
click at [298, 578] on textarea "To enrich screen reader interactions, please activate Accessibility in Grammarl…" at bounding box center [402, 577] width 538 height 28
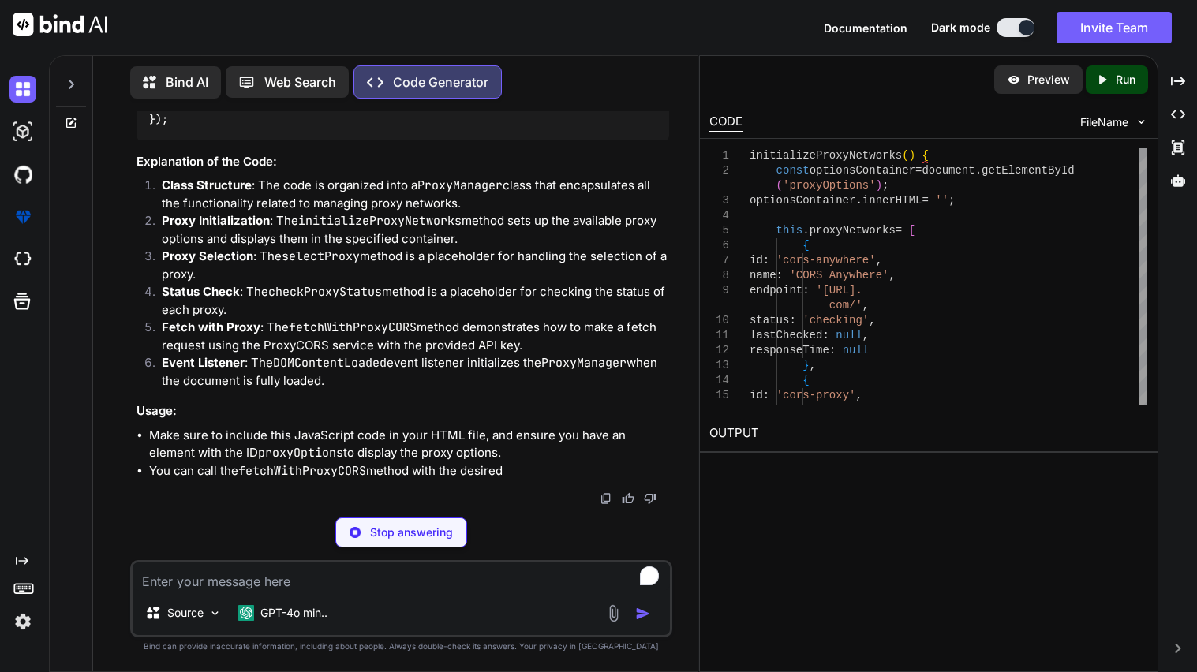
scroll to position [16878, 0]
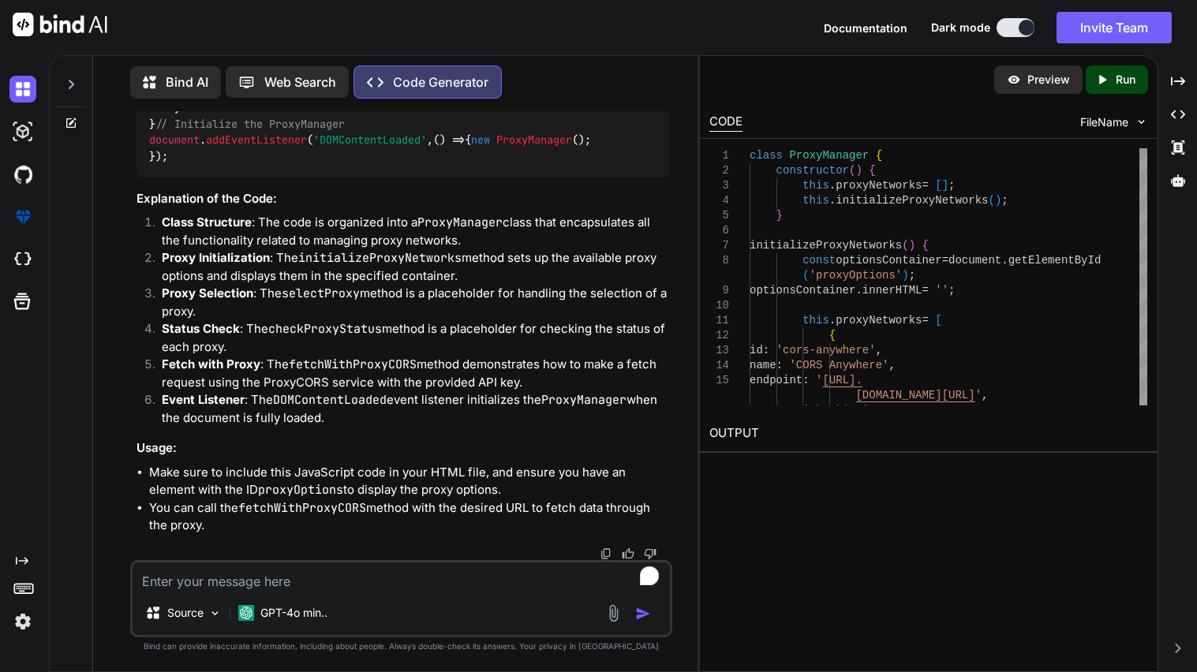
click at [209, 585] on textarea "To enrich screen reader interactions, please activate Accessibility in Grammarl…" at bounding box center [402, 577] width 538 height 28
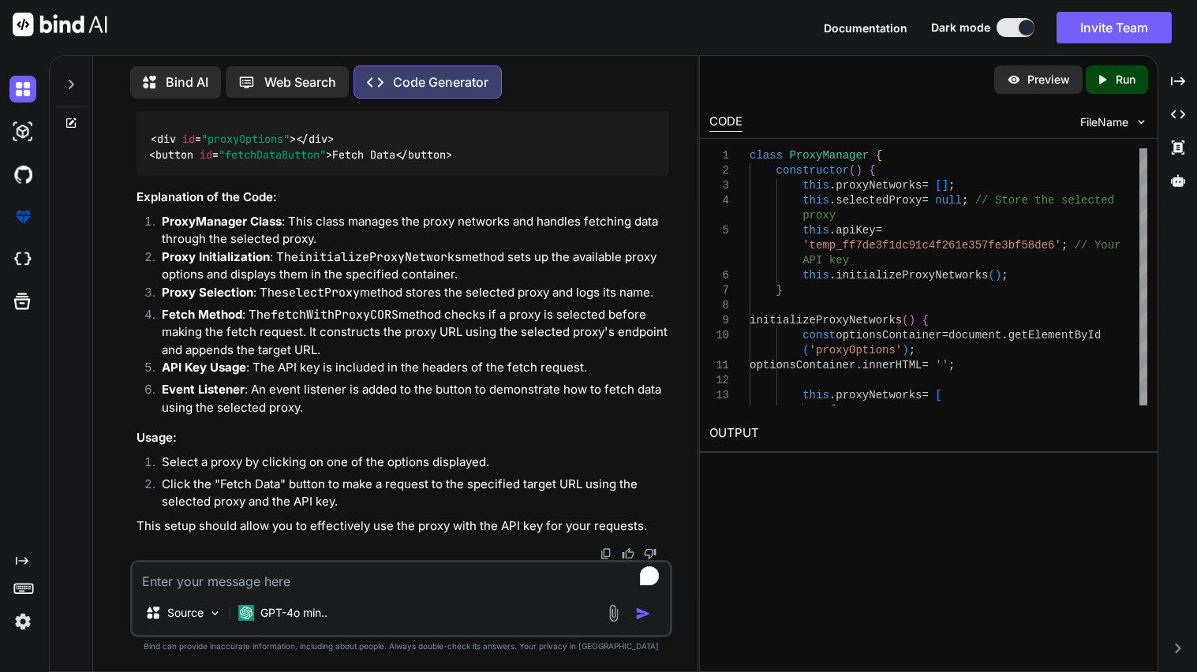
scroll to position [23419, 0]
click at [627, 111] on img at bounding box center [630, 105] width 13 height 13
click at [278, 573] on textarea "To enrich screen reader interactions, please activate Accessibility in Grammarl…" at bounding box center [402, 577] width 538 height 28
paste textarea "<!DOCTYPE html> <html lang="en"> <head> <meta http-equiv="Content-Security-Poli…"
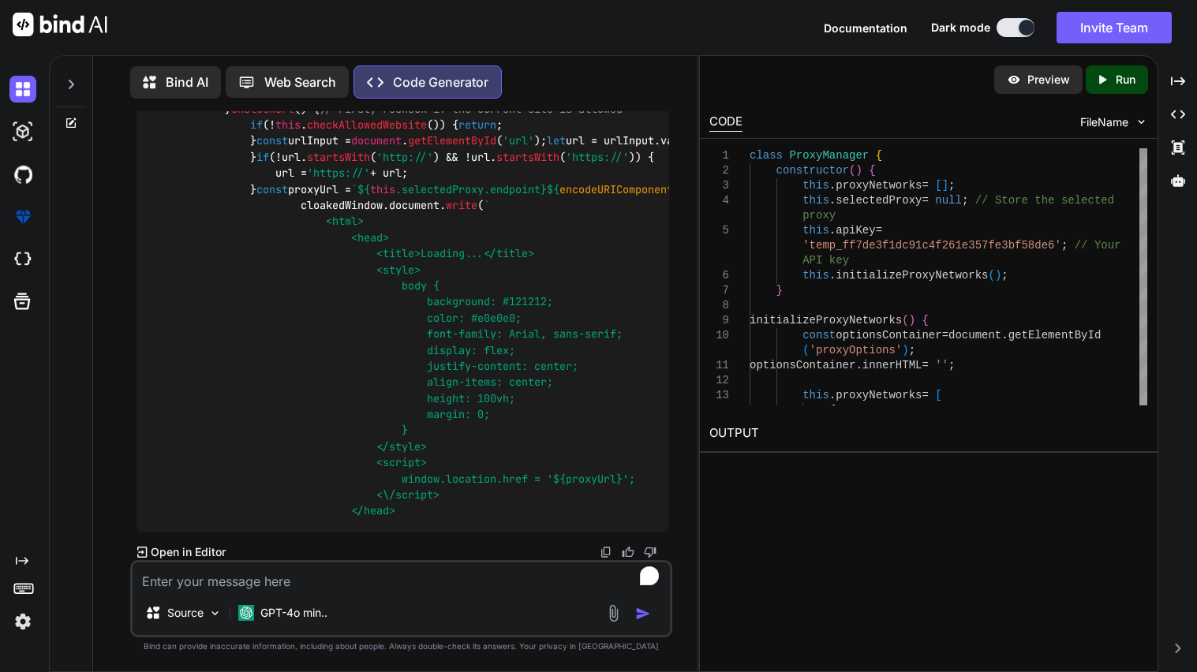
scroll to position [36007, 0]
click at [217, 551] on p "Open in Editor" at bounding box center [188, 553] width 75 height 16
click at [305, 577] on textarea "To enrich screen reader interactions, please activate Accessibility in Grammarl…" at bounding box center [402, 577] width 538 height 28
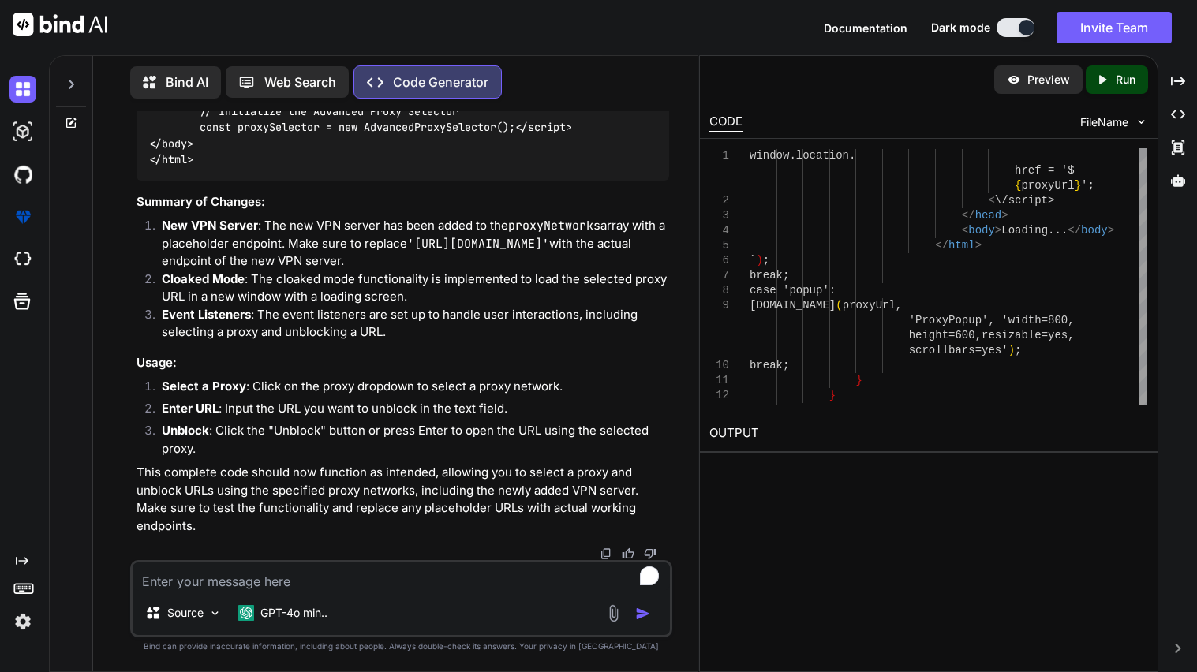
scroll to position [26695, 0]
click at [309, 575] on textarea "To enrich screen reader interactions, please activate Accessibility in Grammarl…" at bounding box center [402, 577] width 538 height 28
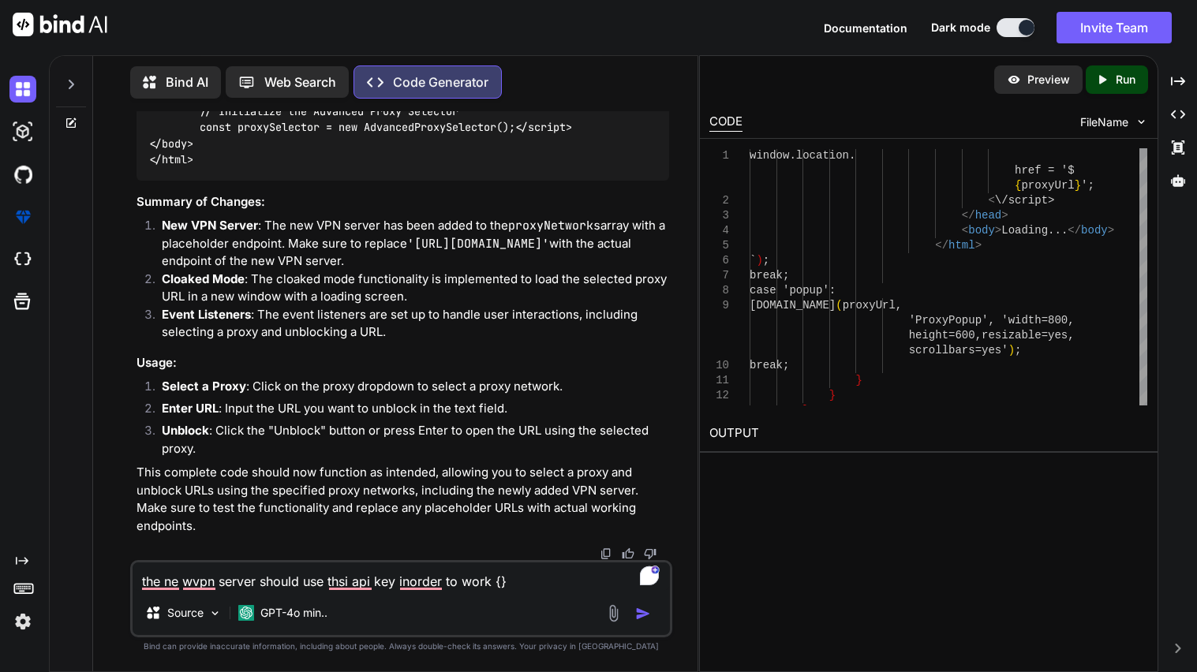
paste textarea "Your temporary API key is.. temp_ff7de3f1dc91c4f261e357fe3bf58de6 Copy & Paste …"
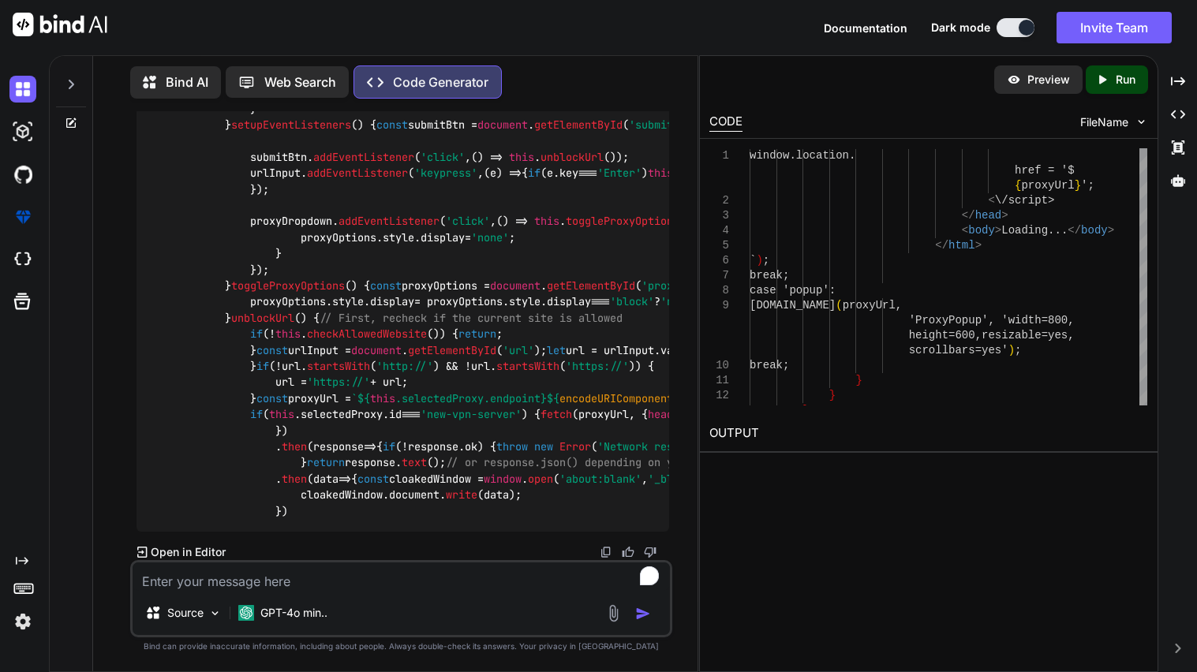
scroll to position [46654, 0]
click at [358, 591] on textarea "To enrich screen reader interactions, please activate Accessibility in Grammarl…" at bounding box center [402, 577] width 538 height 28
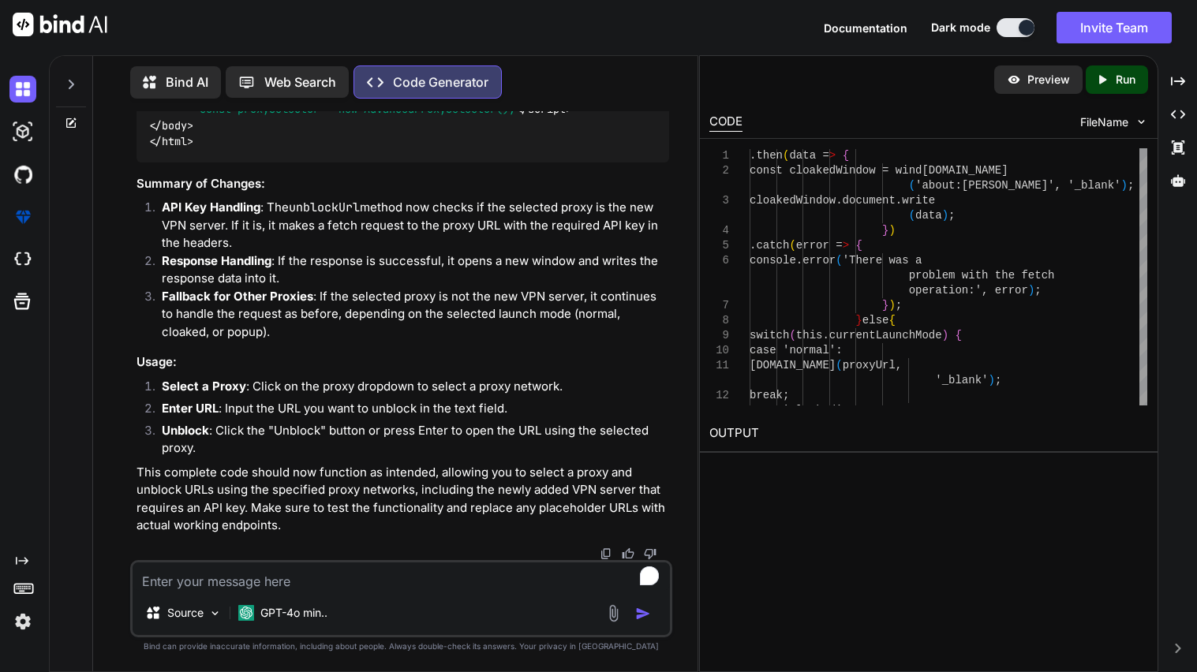
scroll to position [37433, 0]
click at [66, 86] on icon at bounding box center [71, 84] width 13 height 13
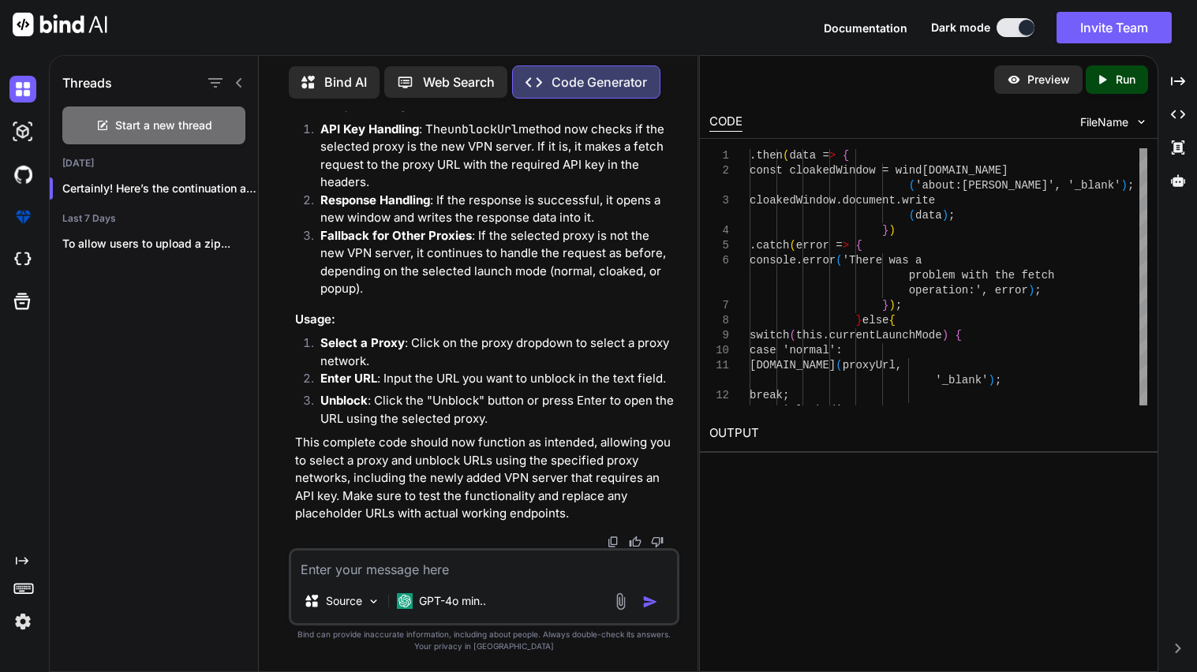
scroll to position [50429, 0]
click at [102, 112] on div "Start a new thread" at bounding box center [153, 126] width 183 height 38
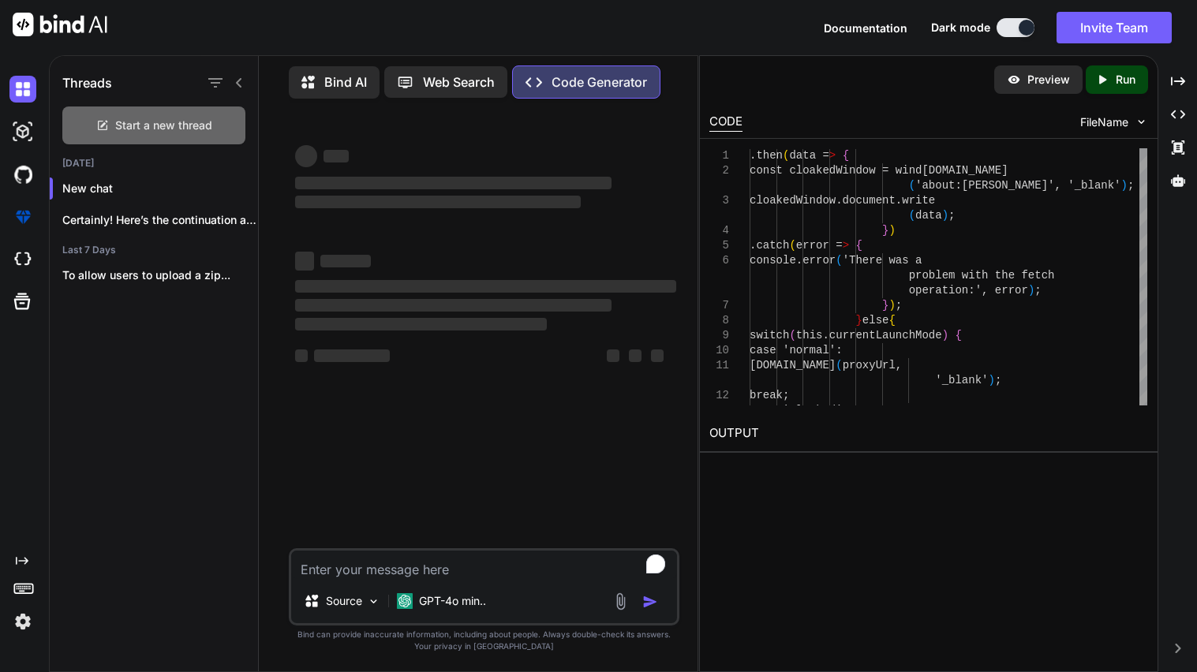
scroll to position [0, 0]
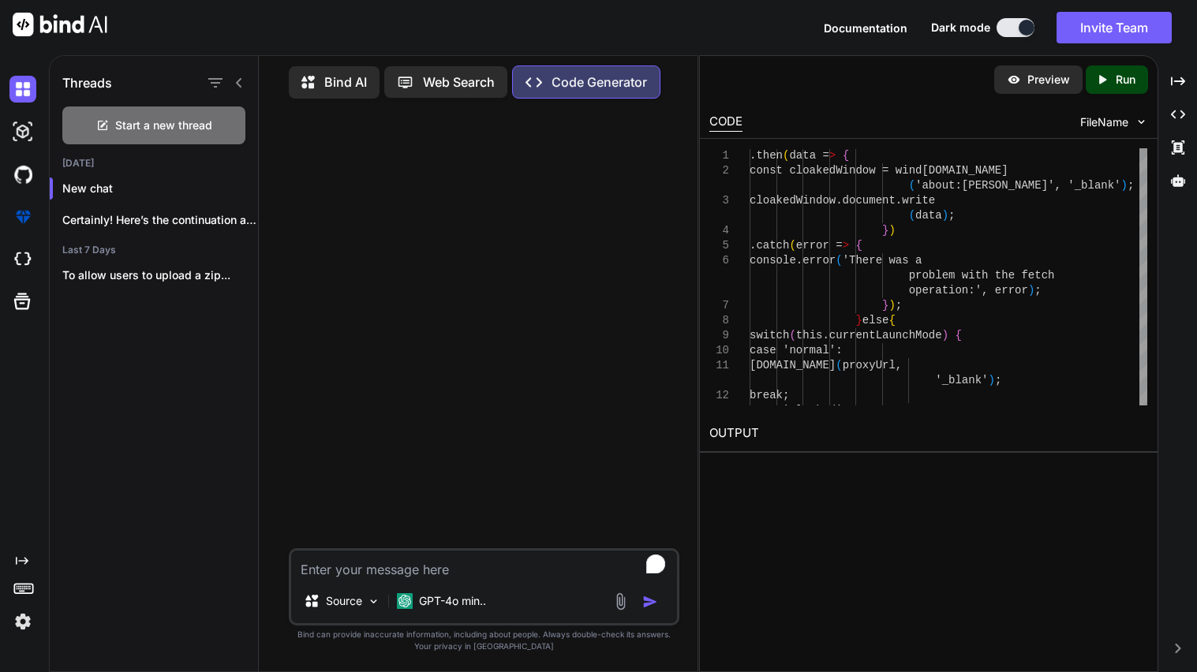
click at [448, 570] on textarea "To enrich screen reader interactions, please activate Accessibility in Grammarl…" at bounding box center [484, 565] width 386 height 28
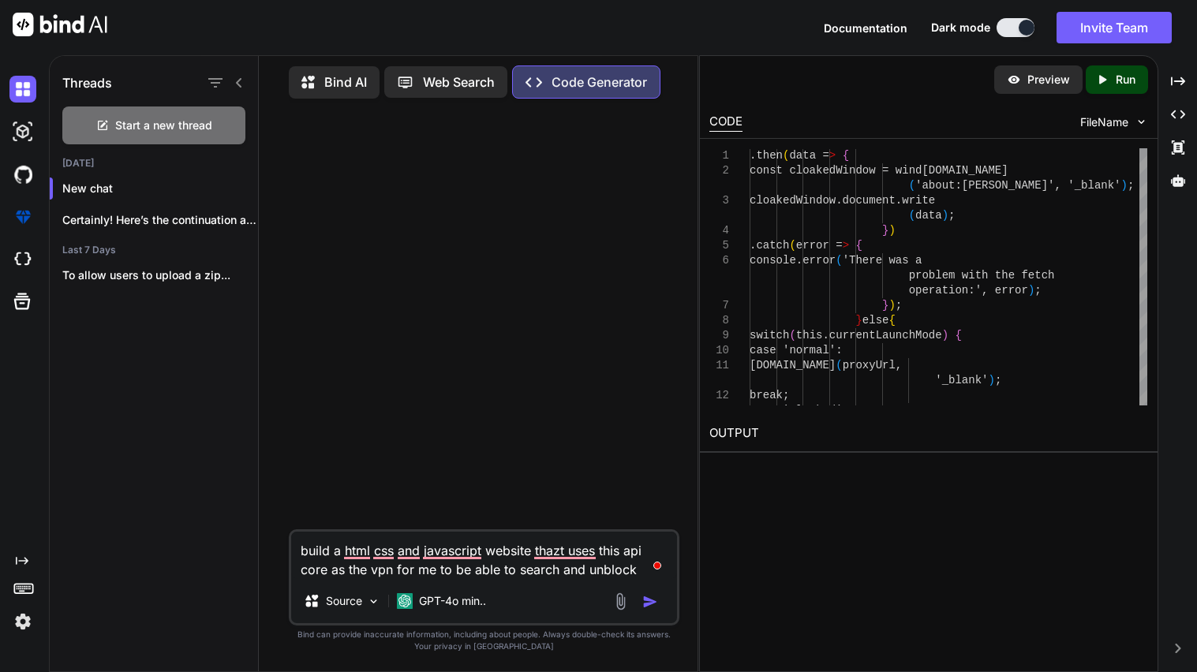
paste textarea "Your API key for [DOMAIN_NAME] Your temporary API key is.. temp_ff7de3f1dc91c4f…"
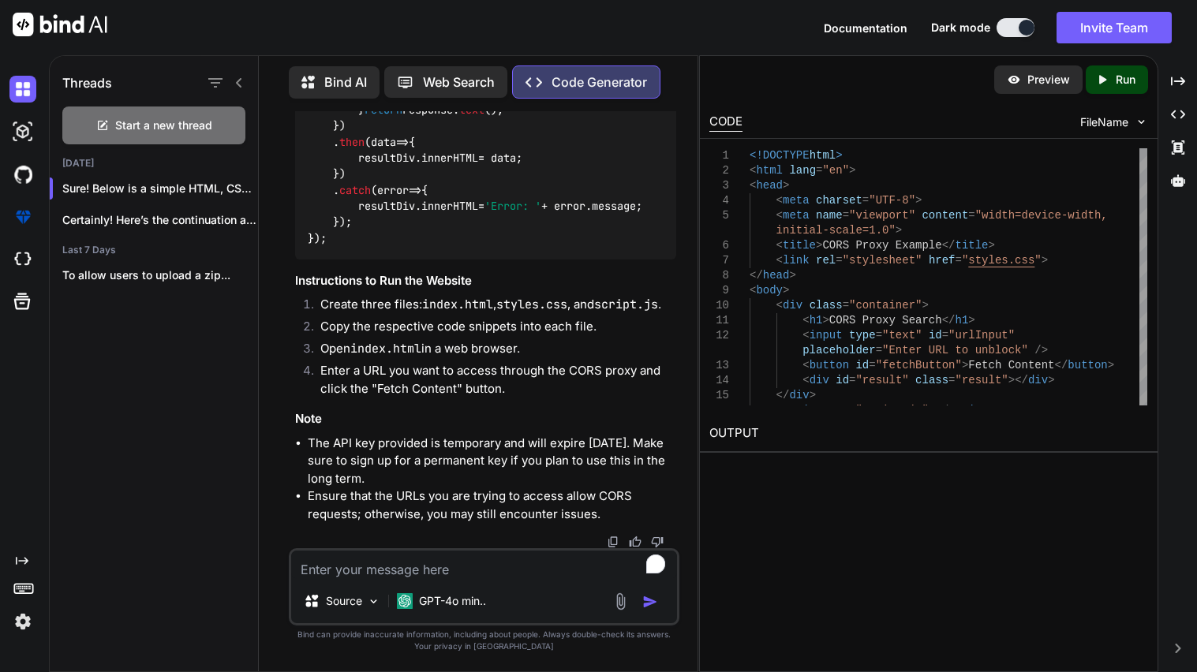
scroll to position [2039, 0]
click at [452, 564] on textarea "To enrich screen reader interactions, please activate Accessibility in Grammarl…" at bounding box center [484, 565] width 386 height 28
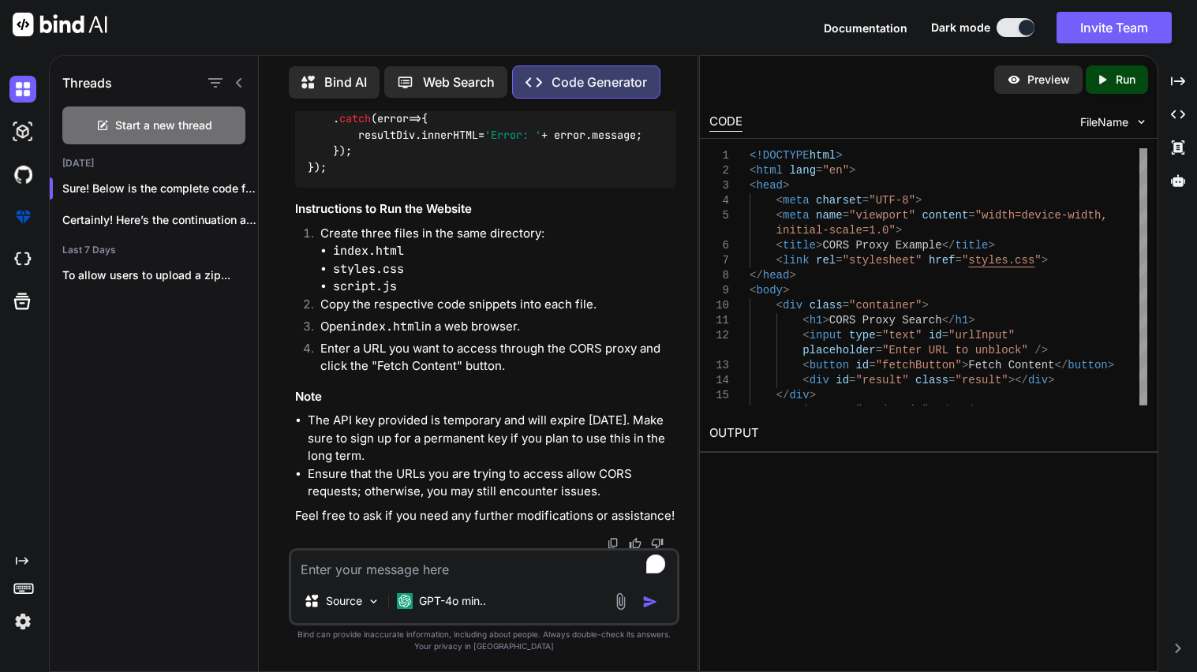
scroll to position [2568, 0]
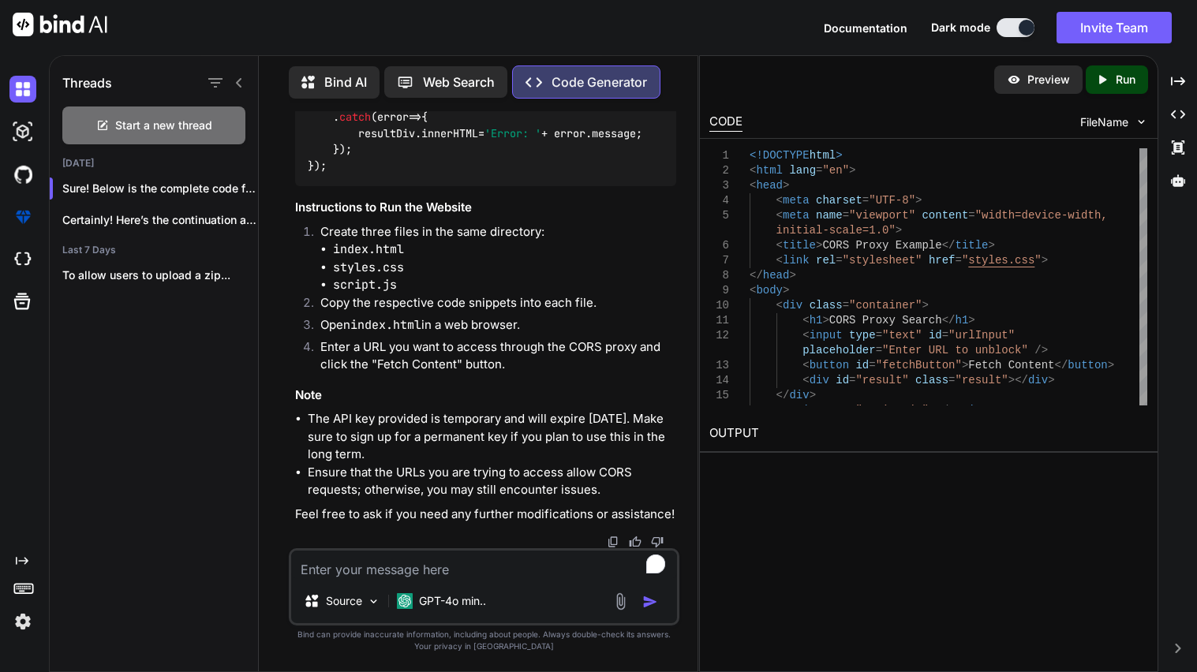
scroll to position [2906, 0]
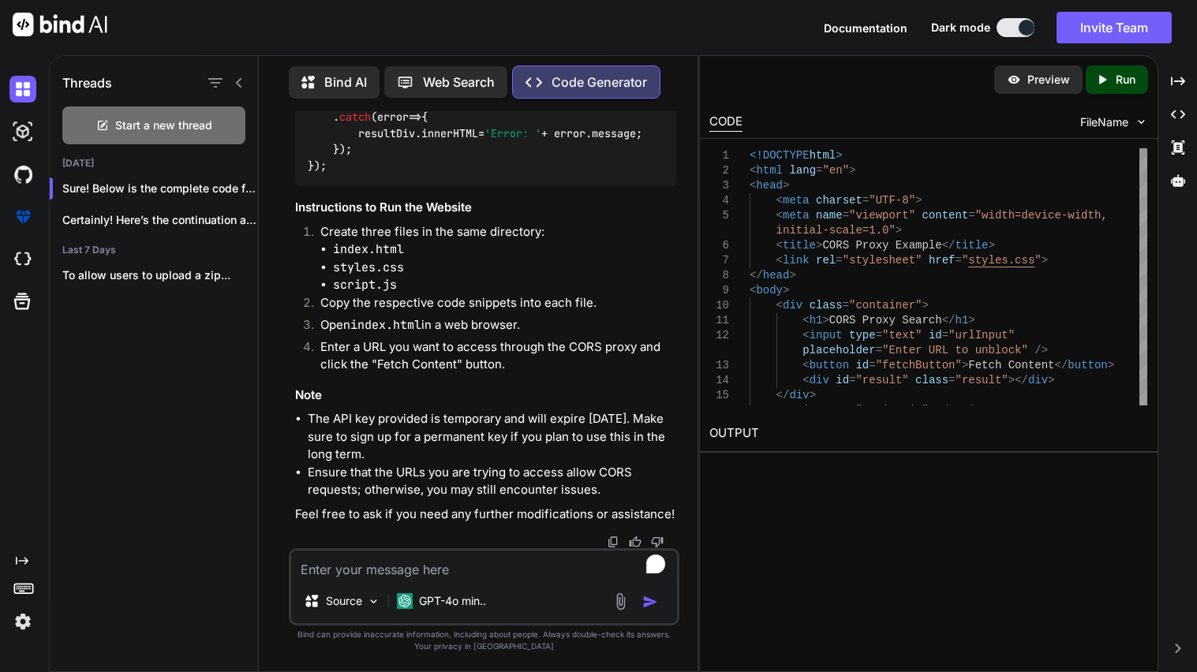
click at [345, 583] on div "Source GPT-4o min.." at bounding box center [484, 587] width 391 height 77
click at [336, 578] on textarea "To enrich screen reader interactions, please activate Accessibility in Grammarl…" at bounding box center [484, 565] width 386 height 28
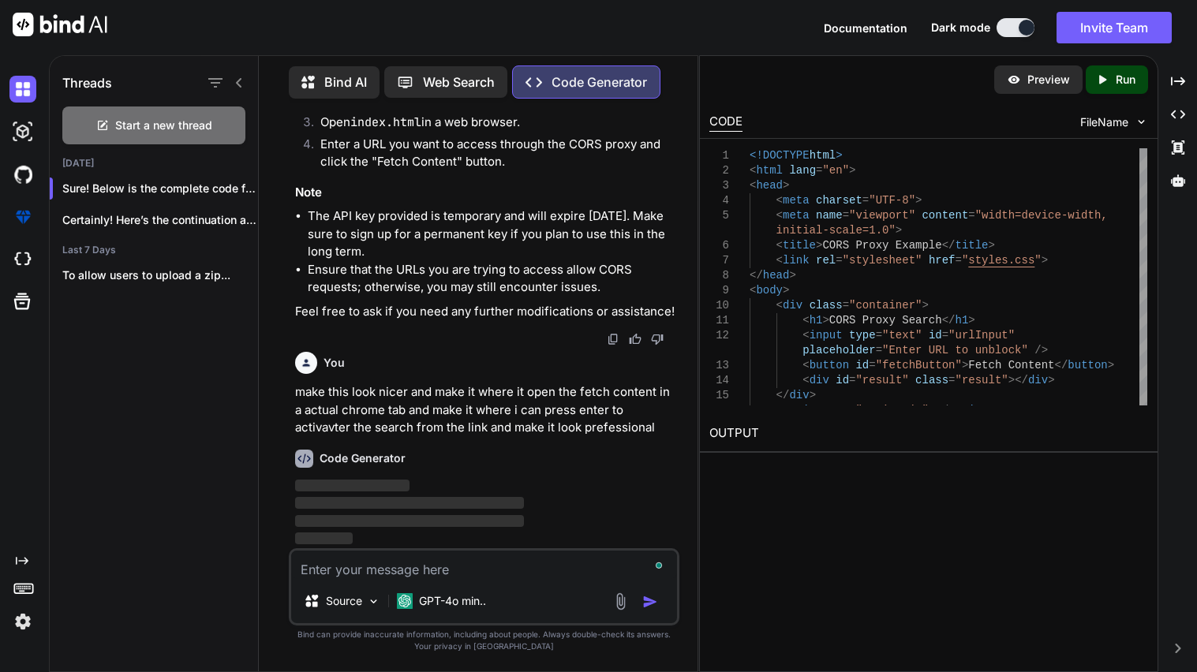
scroll to position [4645, 0]
click at [357, 573] on textarea "To enrich screen reader interactions, please activate Accessibility in Grammarl…" at bounding box center [484, 565] width 386 height 28
paste textarea "<!DOCTYPE html> <html lang="en"> <head> <meta charset="UTF-8"> <meta name="view…"
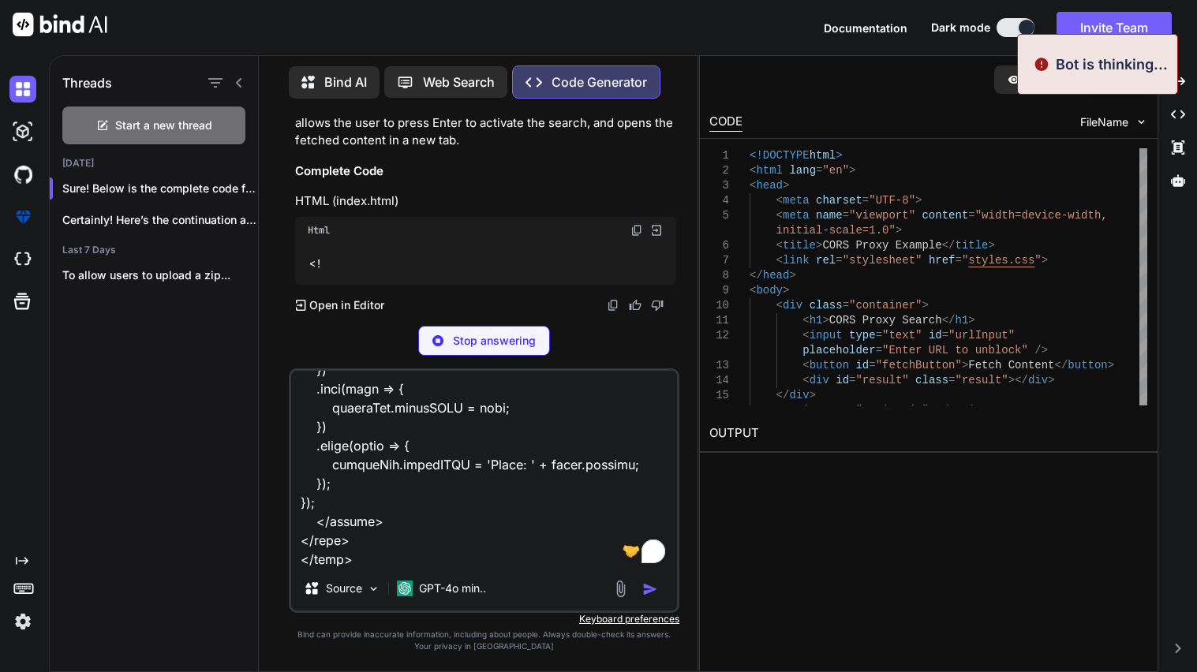
click at [500, 336] on p "Stop answering" at bounding box center [494, 341] width 83 height 16
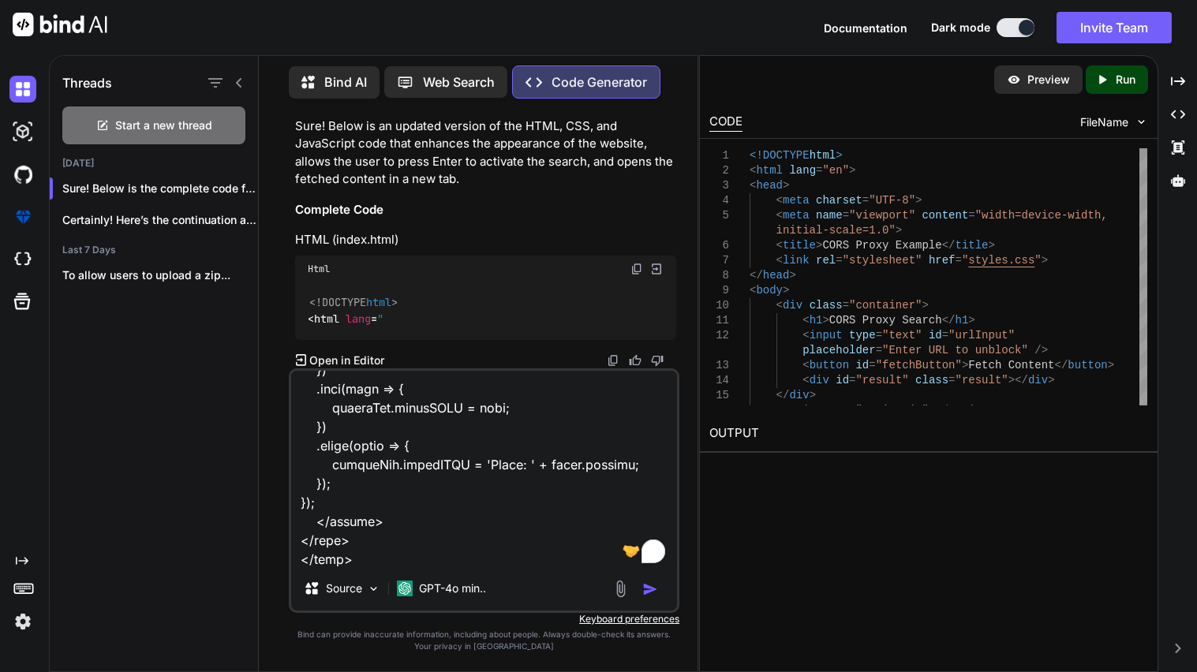
scroll to position [4835, 0]
drag, startPoint x: 296, startPoint y: 206, endPoint x: 628, endPoint y: 235, distance: 333.6
click at [628, 77] on p "make this look nicer and make it where it open the fetch content in a actual ch…" at bounding box center [485, 51] width 381 height 54
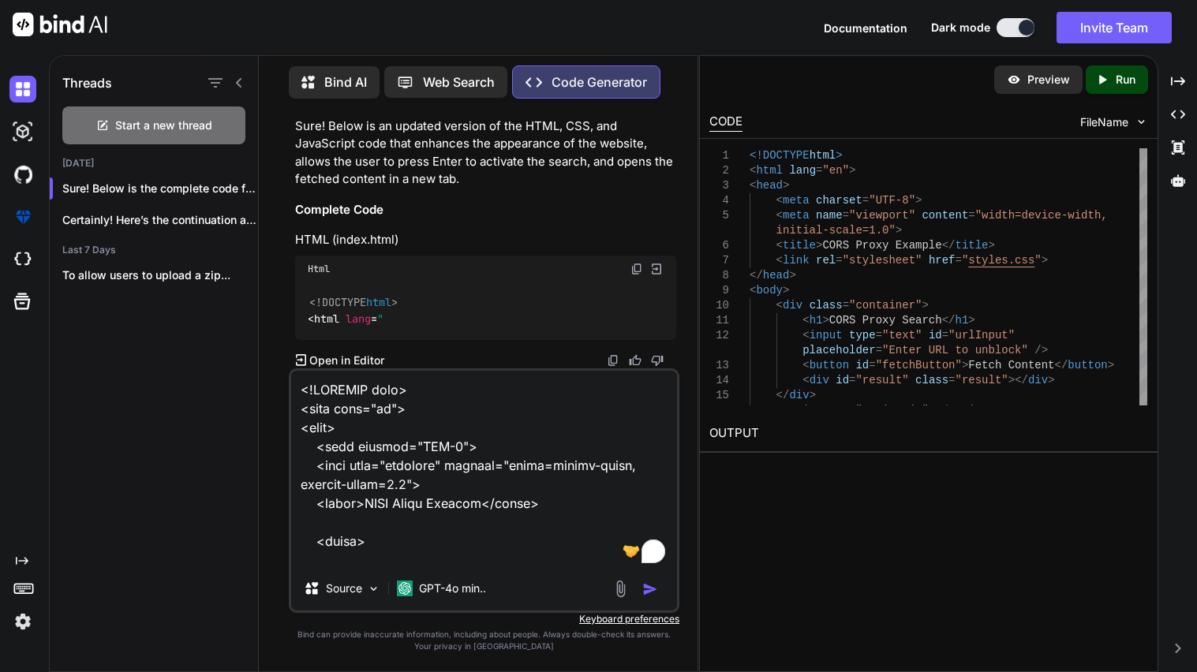
click at [304, 394] on textarea "To enrich screen reader interactions, please activate Accessibility in Grammarl…" at bounding box center [484, 469] width 386 height 196
paste textarea "make this look nicer and make it where it open the fetch content in a actual ch…"
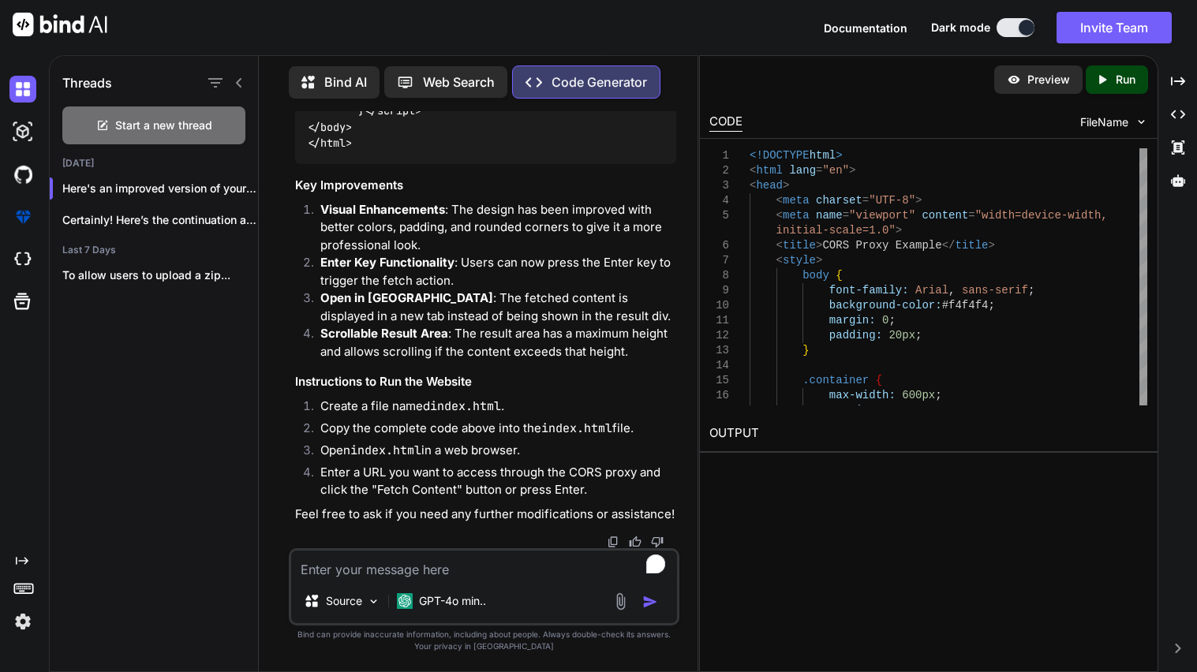
scroll to position [5767, 0]
click at [406, 578] on textarea "To enrich screen reader interactions, please activate Accessibility in Grammarl…" at bounding box center [484, 565] width 386 height 28
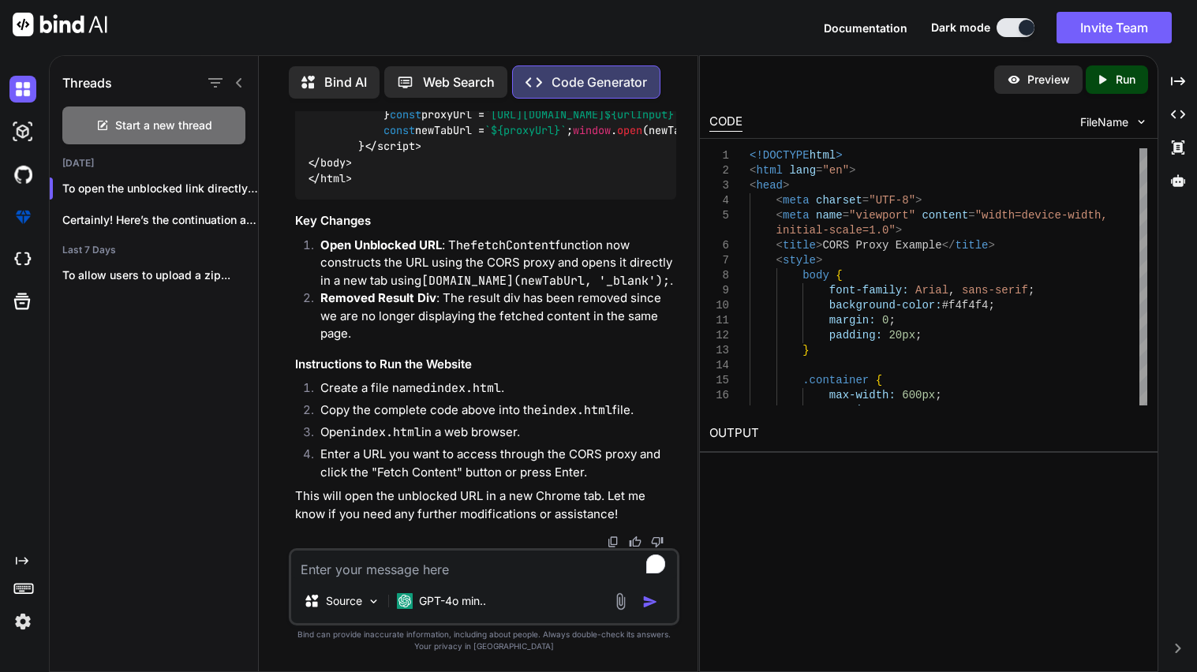
scroll to position [8440, 0]
click at [408, 574] on textarea "To enrich screen reader interactions, please activate Accessibility in Grammarl…" at bounding box center [484, 565] width 386 height 28
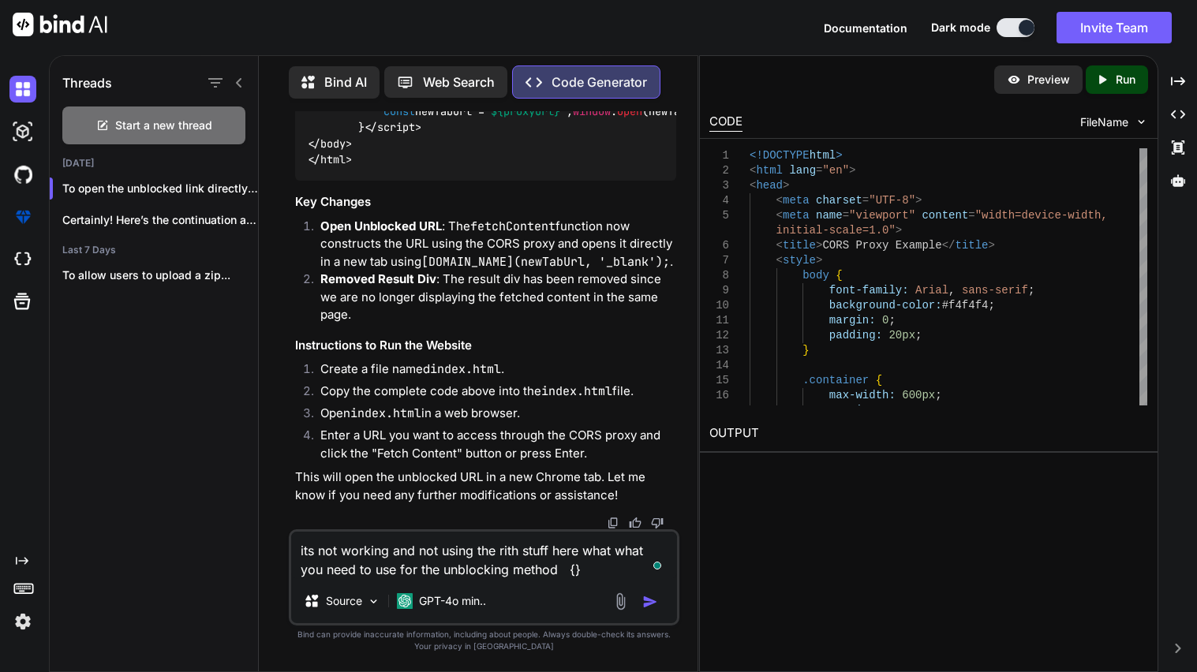
paste textarea "Your temporary API key is.. temp_ff7de3f1dc91c4f261e357fe3bf58de6 Copy & Paste …"
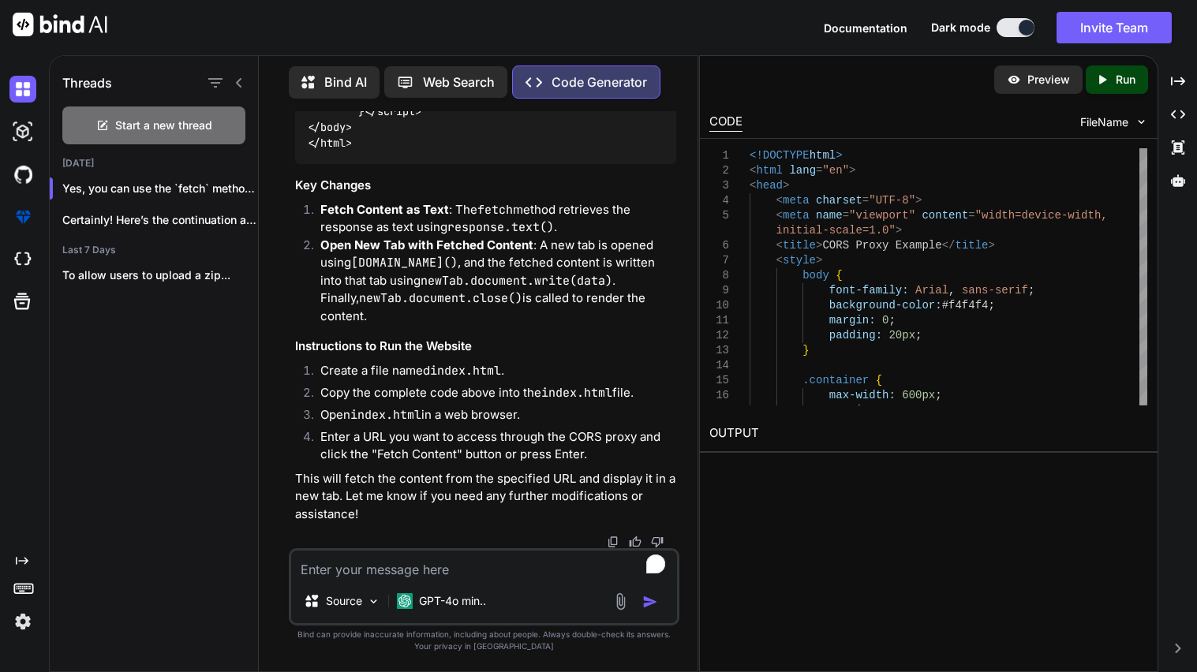
scroll to position [12900, 0]
click at [433, 561] on textarea "To enrich screen reader interactions, please activate Accessibility in Grammarl…" at bounding box center [484, 565] width 386 height 28
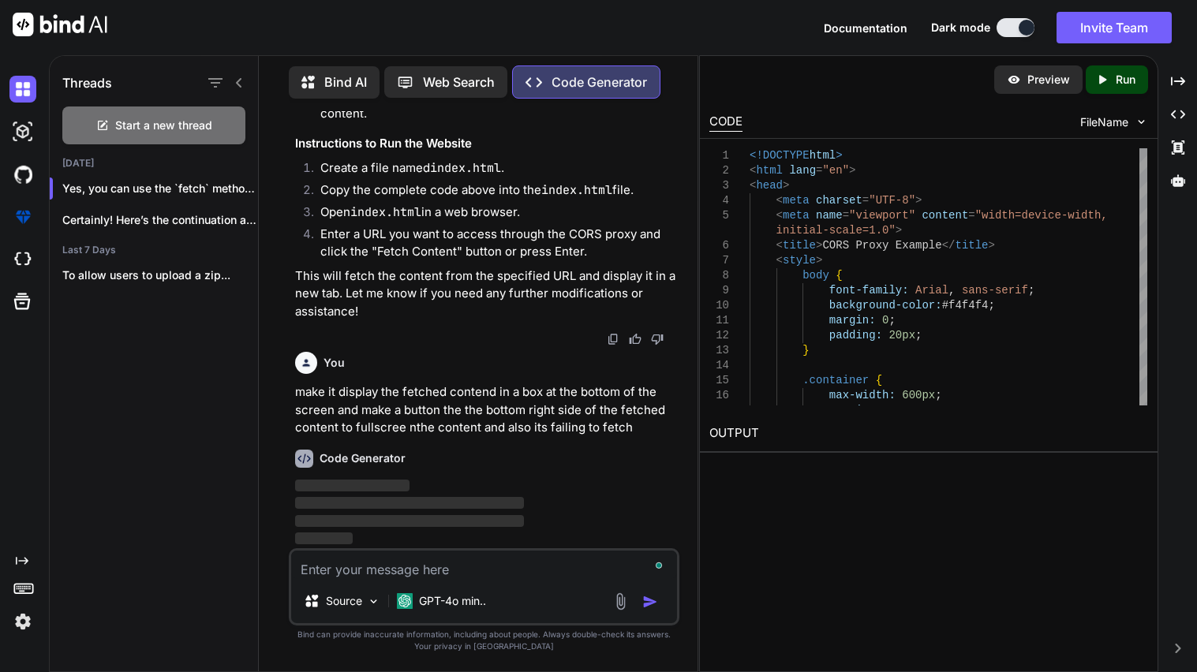
scroll to position [15099, 0]
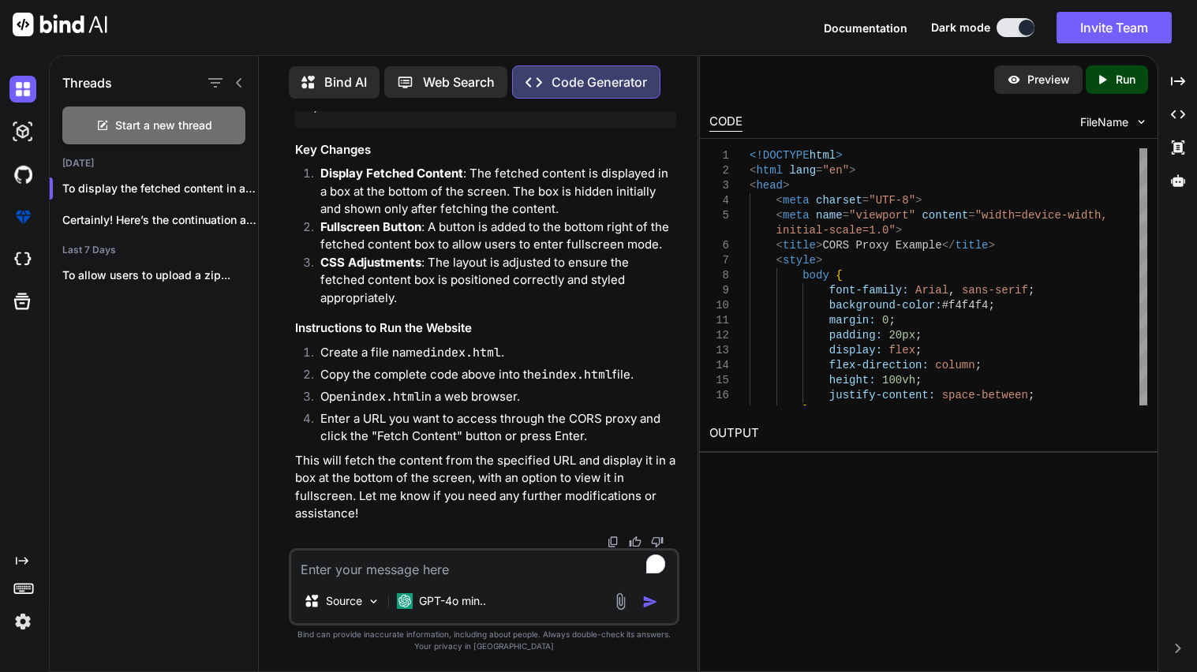
click at [187, 128] on span "Start a new thread" at bounding box center [163, 126] width 97 height 16
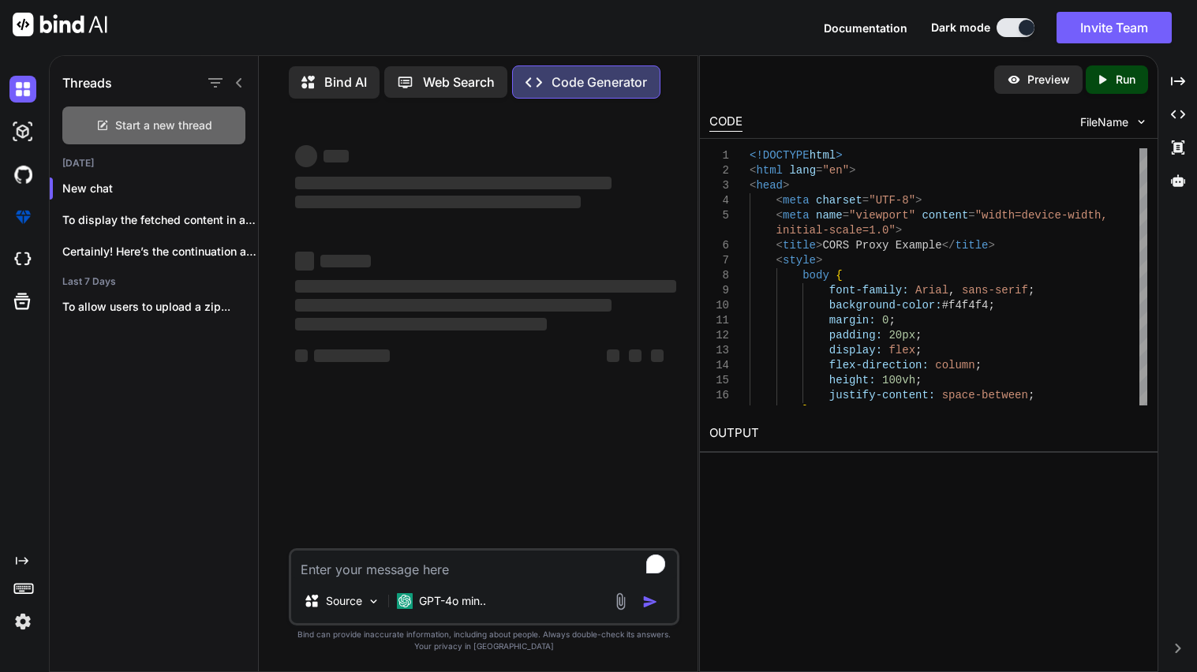
scroll to position [0, 0]
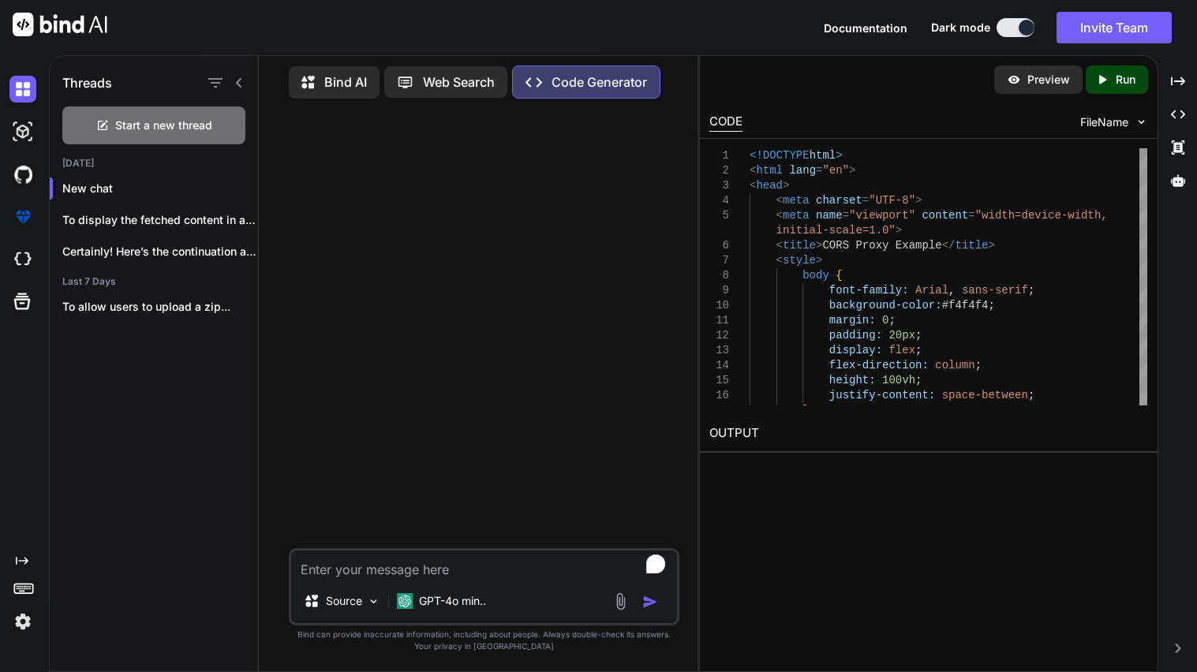
click at [418, 568] on textarea "To enrich screen reader interactions, please activate Accessibility in Grammarl…" at bounding box center [484, 565] width 386 height 28
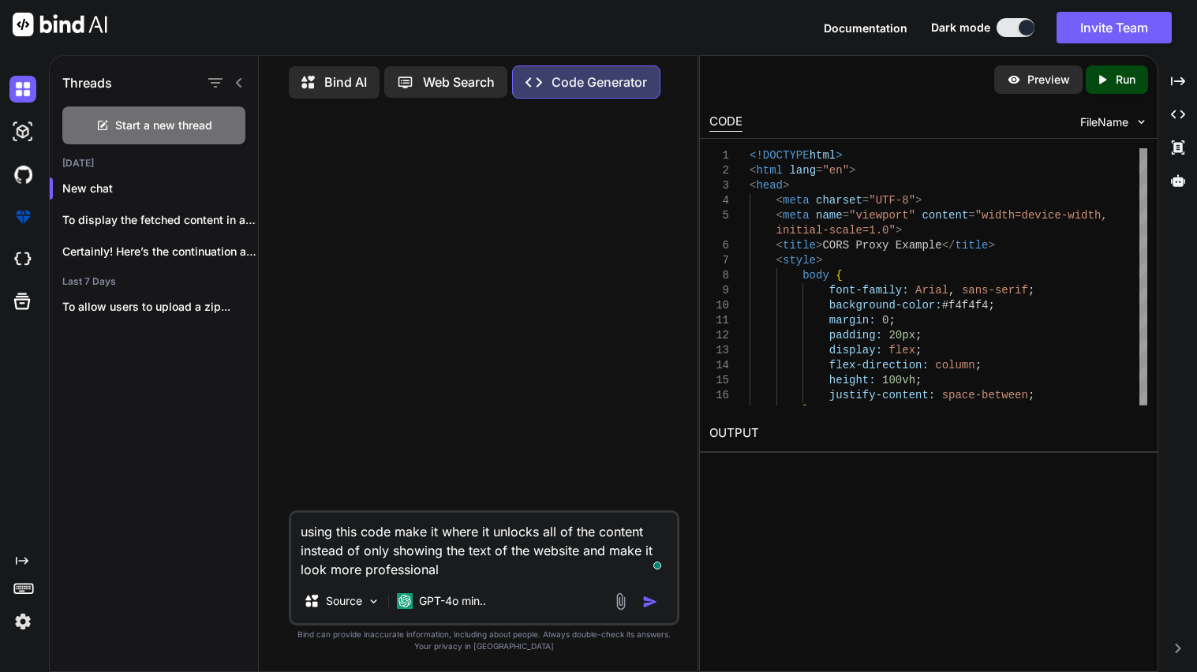
paste textarea "<!DOCTYPE html> <html lang="en"> <head> <meta charset="UTF-8"> <meta name="view…"
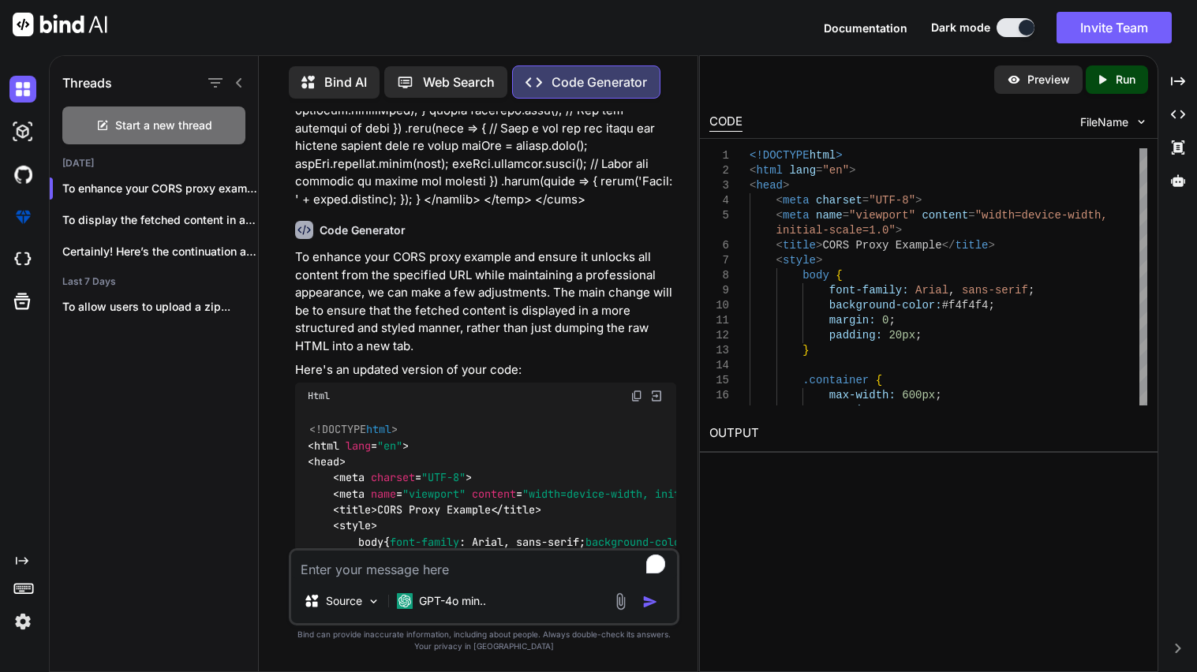
scroll to position [556, 0]
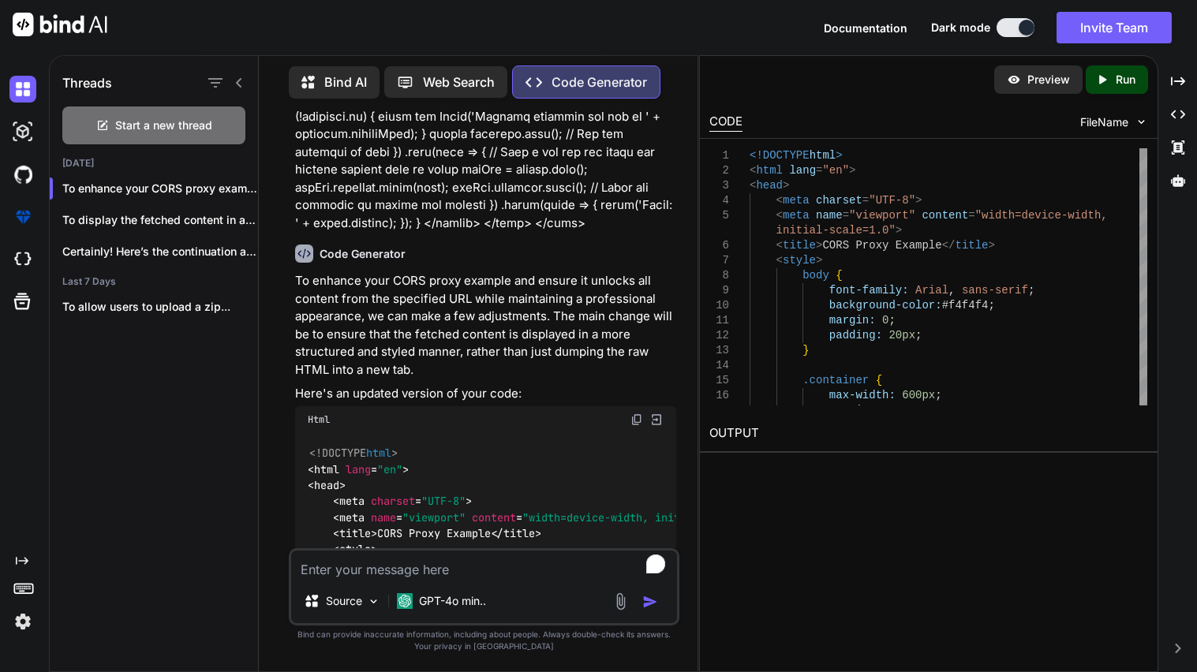
click at [634, 414] on img at bounding box center [637, 420] width 13 height 13
click at [448, 574] on textarea "To enrich screen reader interactions, please activate Accessibility in Grammarl…" at bounding box center [484, 565] width 386 height 28
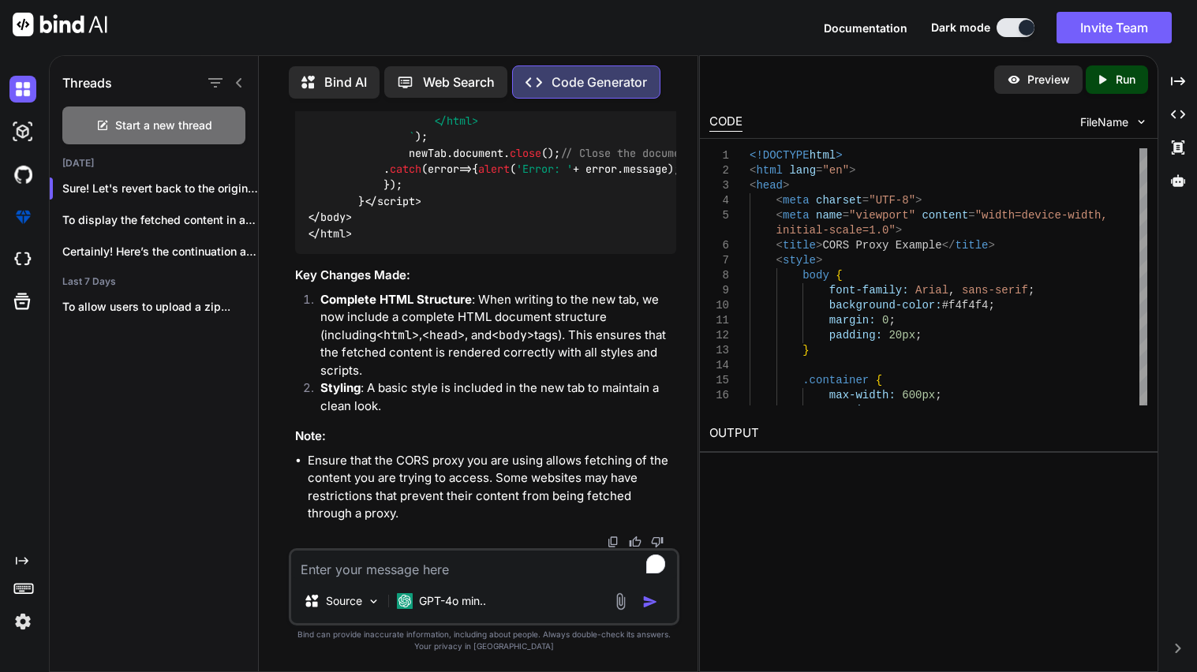
scroll to position [3066, 0]
click at [375, 576] on textarea "To enrich screen reader interactions, please activate Accessibility in Grammarl…" at bounding box center [484, 565] width 386 height 28
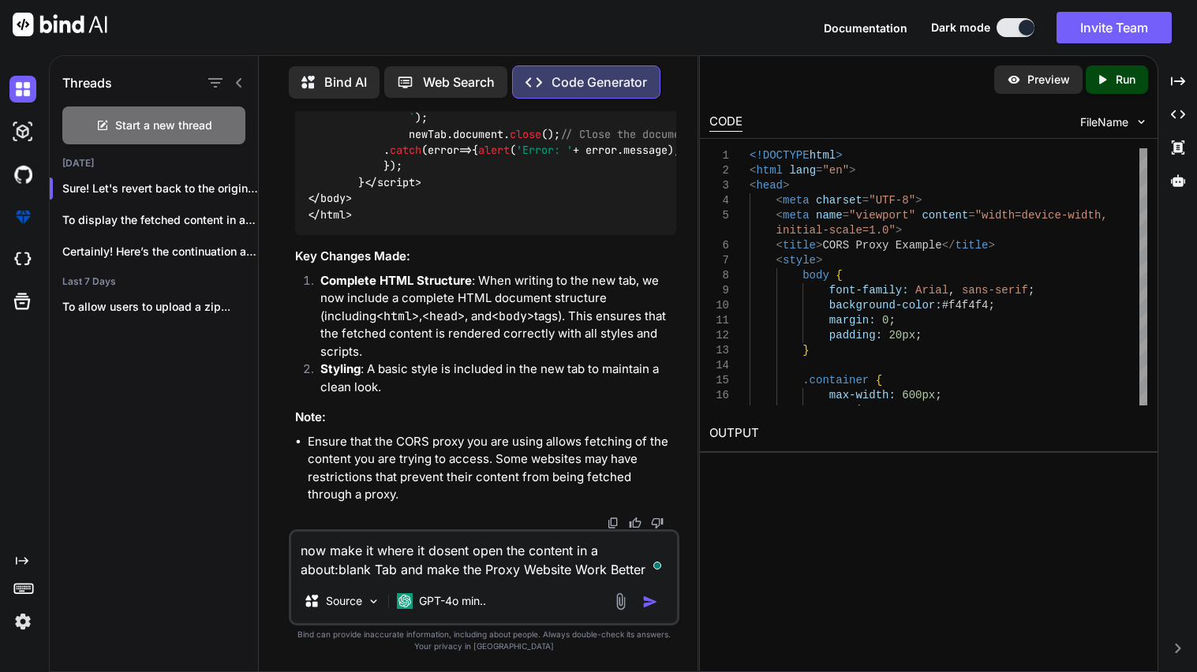
click at [650, 608] on img "button" at bounding box center [650, 602] width 16 height 16
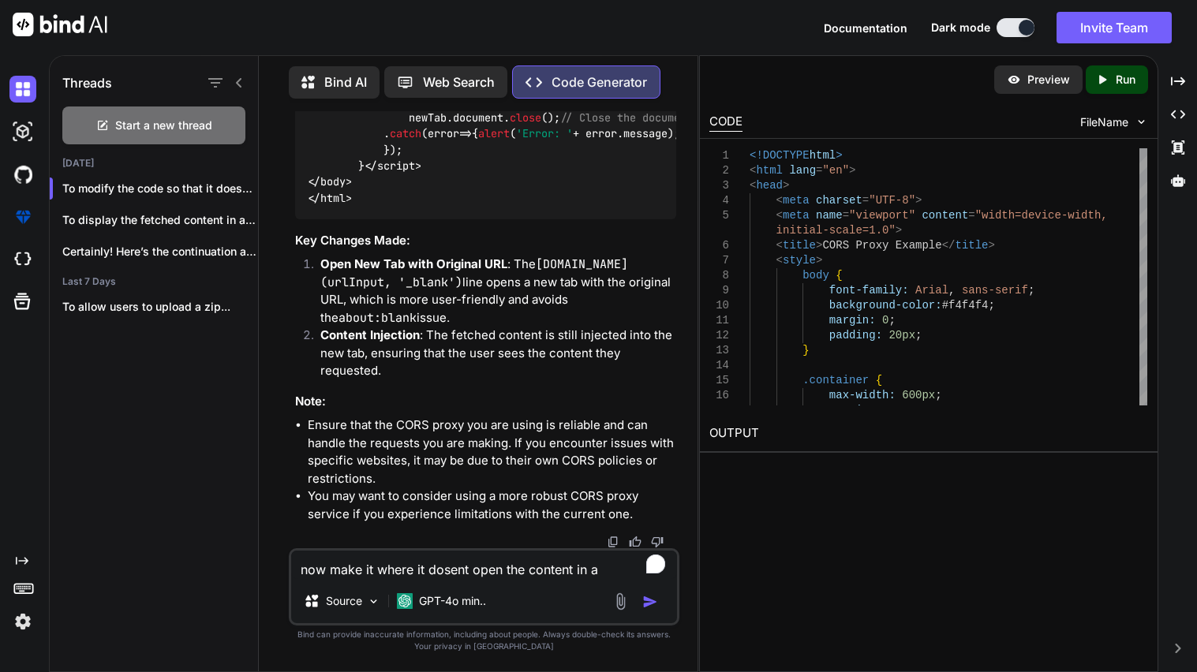
scroll to position [5644, 0]
click at [398, 570] on textarea "now make it where it dosent open the content in a about:blank Tab and make the …" at bounding box center [484, 565] width 386 height 28
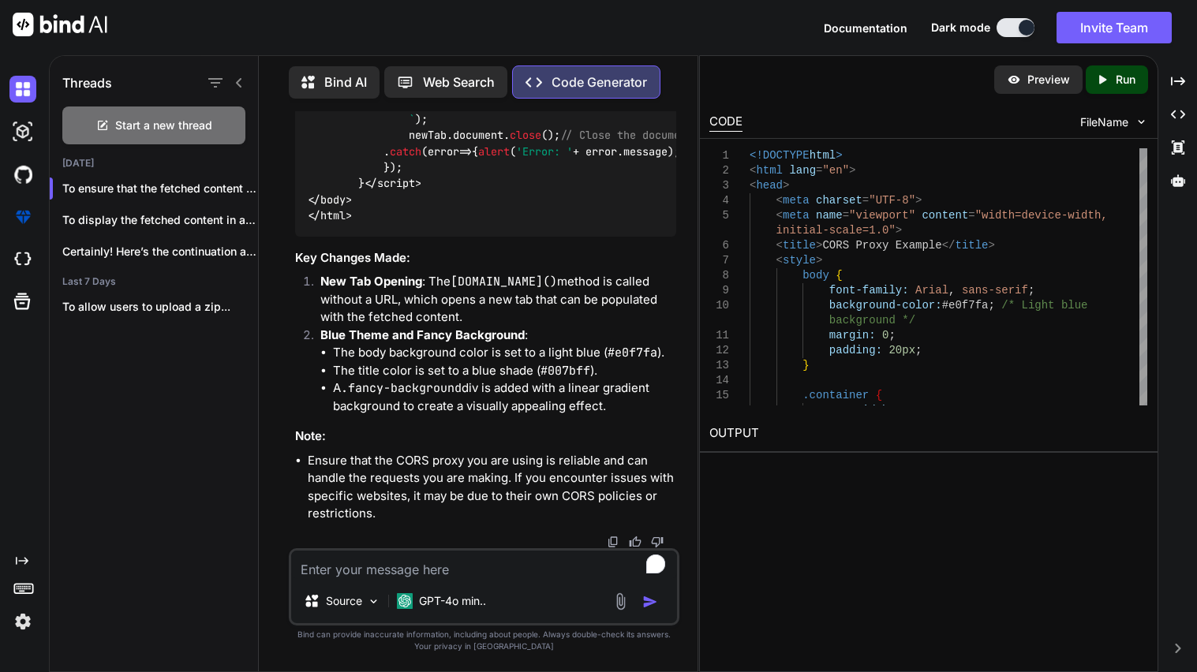
scroll to position [8191, 0]
click at [414, 574] on textarea "To enrich screen reader interactions, please activate Accessibility in Grammarl…" at bounding box center [484, 565] width 386 height 28
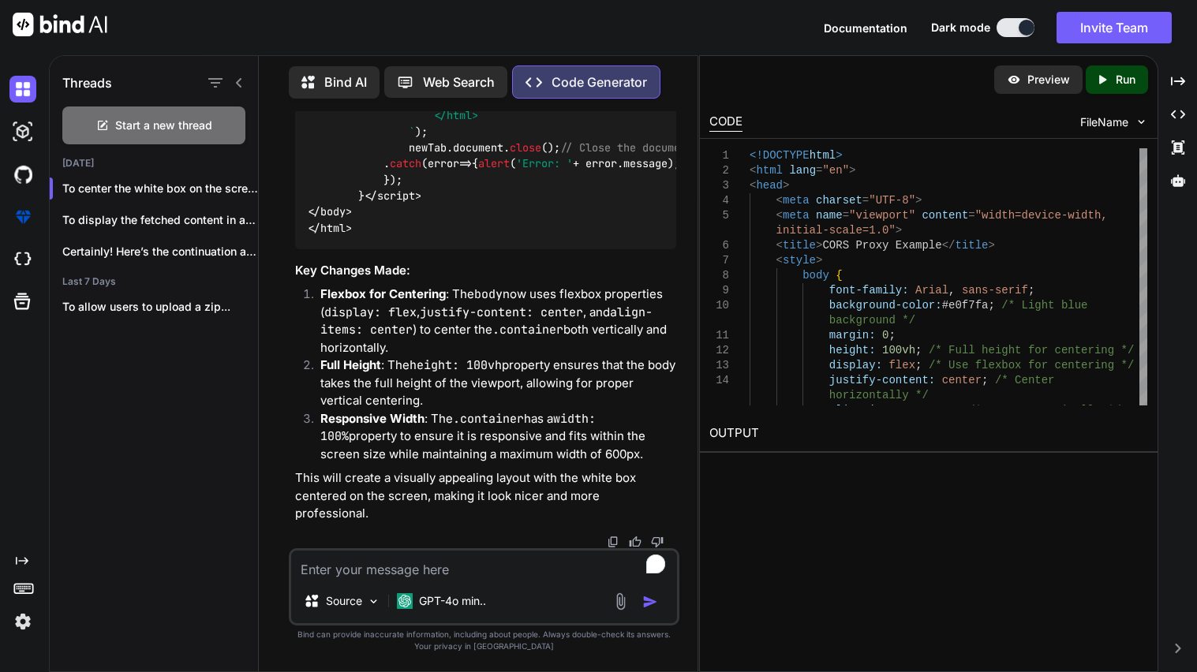
scroll to position [11088, 0]
click at [418, 571] on textarea "To enrich screen reader interactions, please activate Accessibility in Grammarl…" at bounding box center [484, 565] width 386 height 28
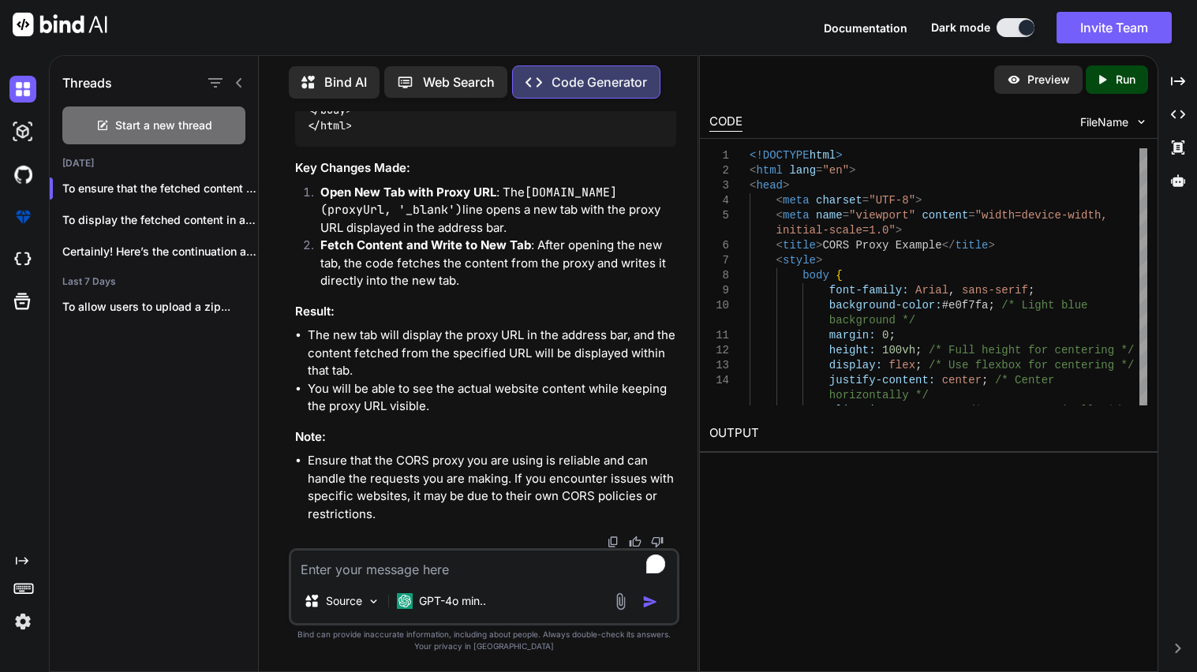
scroll to position [13820, 0]
click at [425, 575] on textarea "To enrich screen reader interactions, please activate Accessibility in Grammarl…" at bounding box center [484, 565] width 386 height 28
paste textarea "Too Many Requests. This request is anonymous and rate limited. To upgrade, plea…"
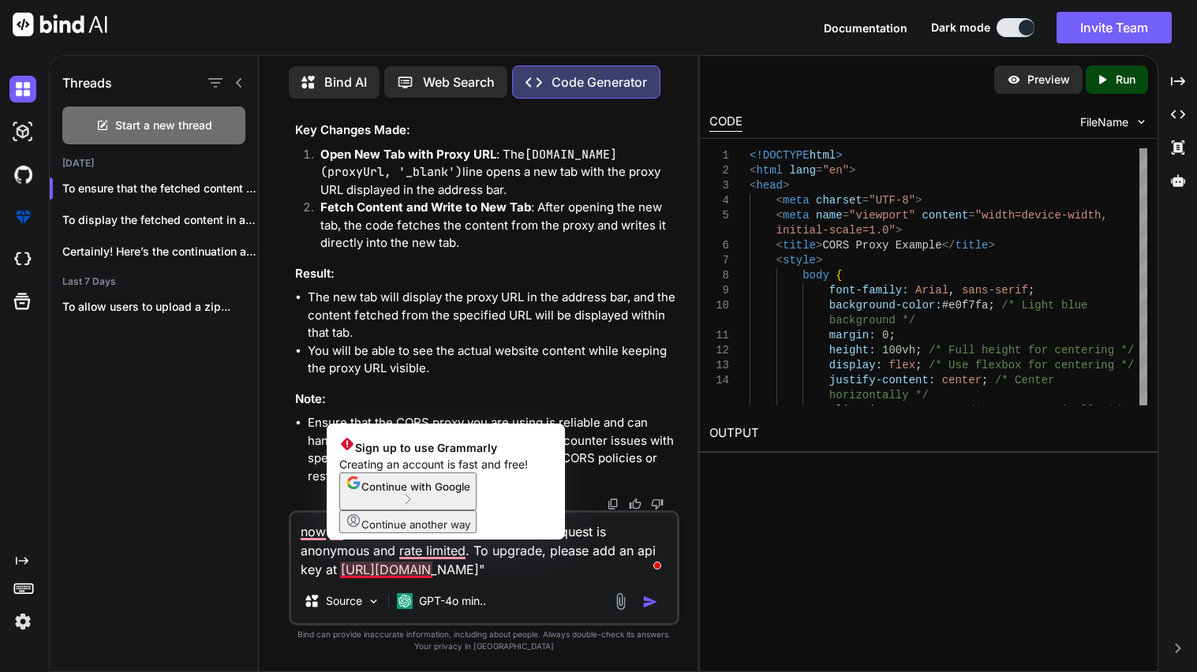
drag, startPoint x: 472, startPoint y: 551, endPoint x: 425, endPoint y: 571, distance: 51.6
click at [425, 571] on textarea "now its saying "Too Many Requests. This request is anonymous and rate limited. …" at bounding box center [484, 546] width 386 height 66
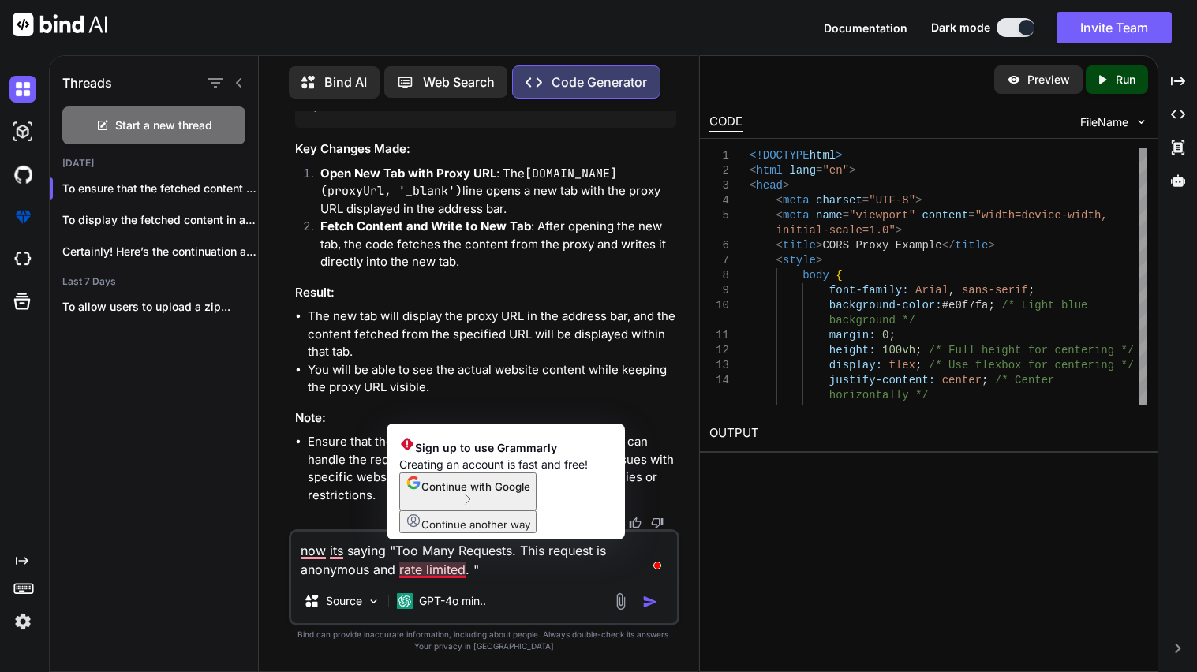
click at [487, 575] on textarea "now its saying "Too Many Requests. This request is anonymous and rate limited. "" at bounding box center [484, 555] width 386 height 47
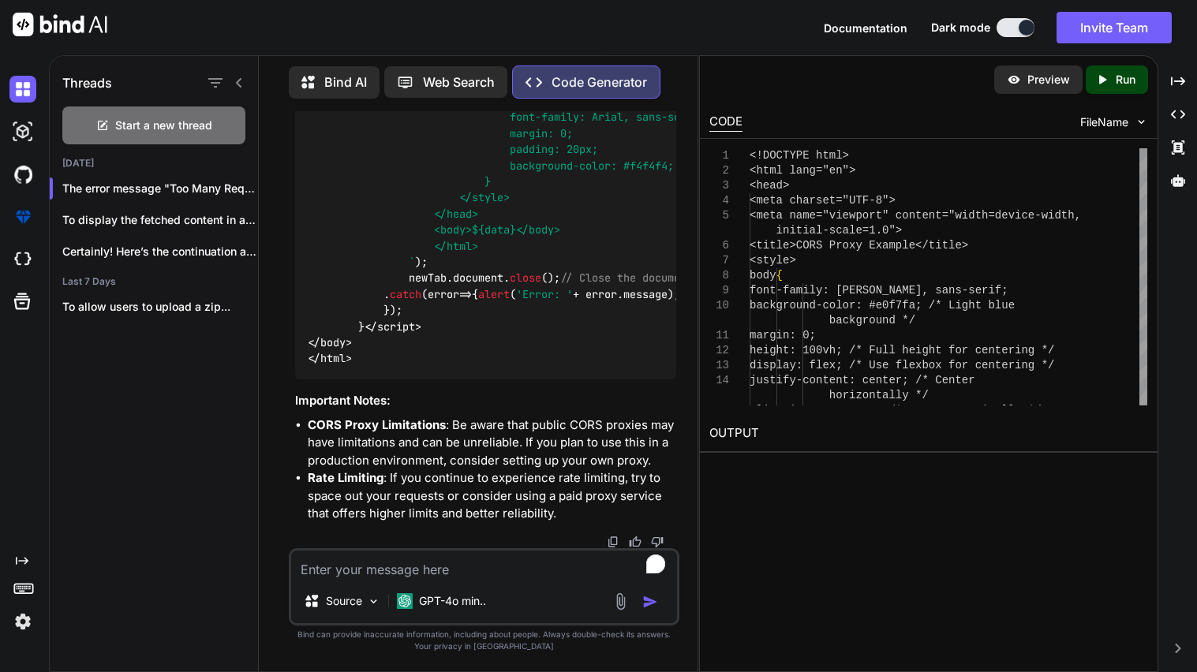
scroll to position [17337, 0]
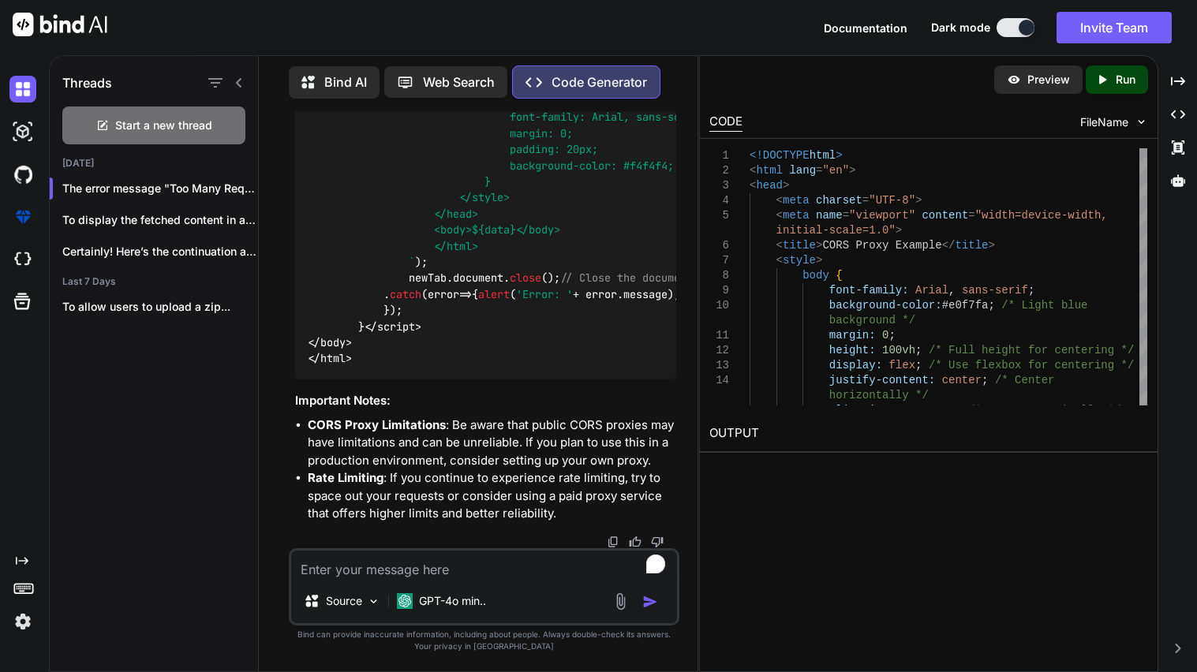
click at [441, 575] on textarea "To enrich screen reader interactions, please activate Accessibility in Grammarl…" at bounding box center [484, 565] width 386 height 28
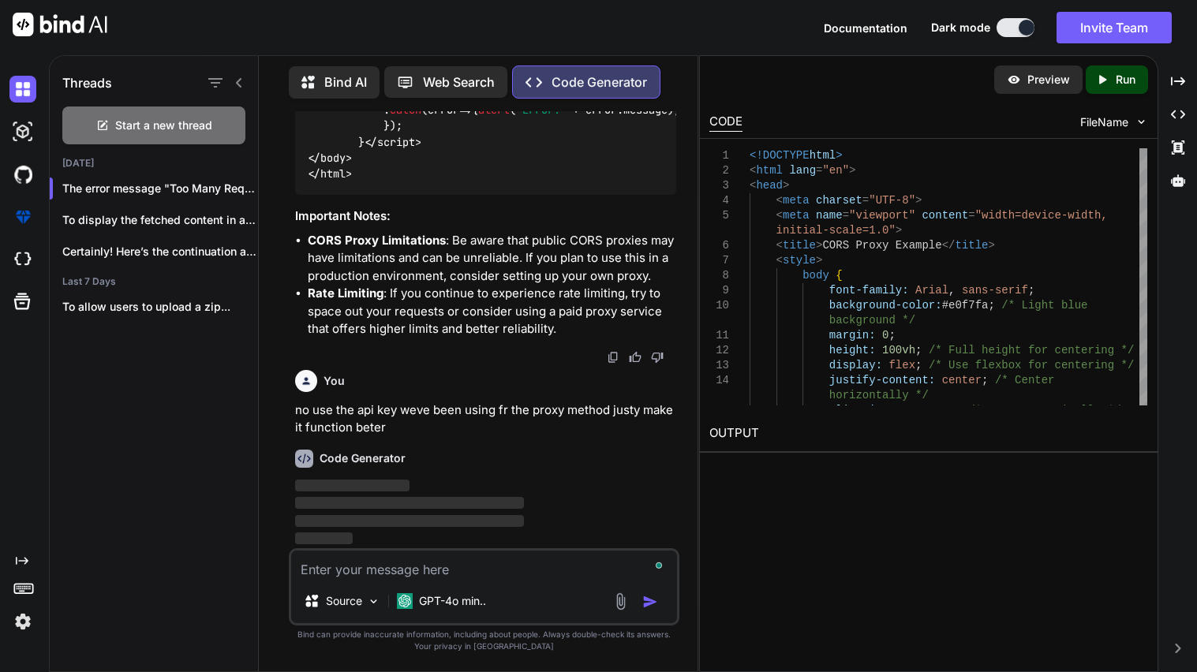
scroll to position [19564, 0]
